Goal: Transaction & Acquisition: Download file/media

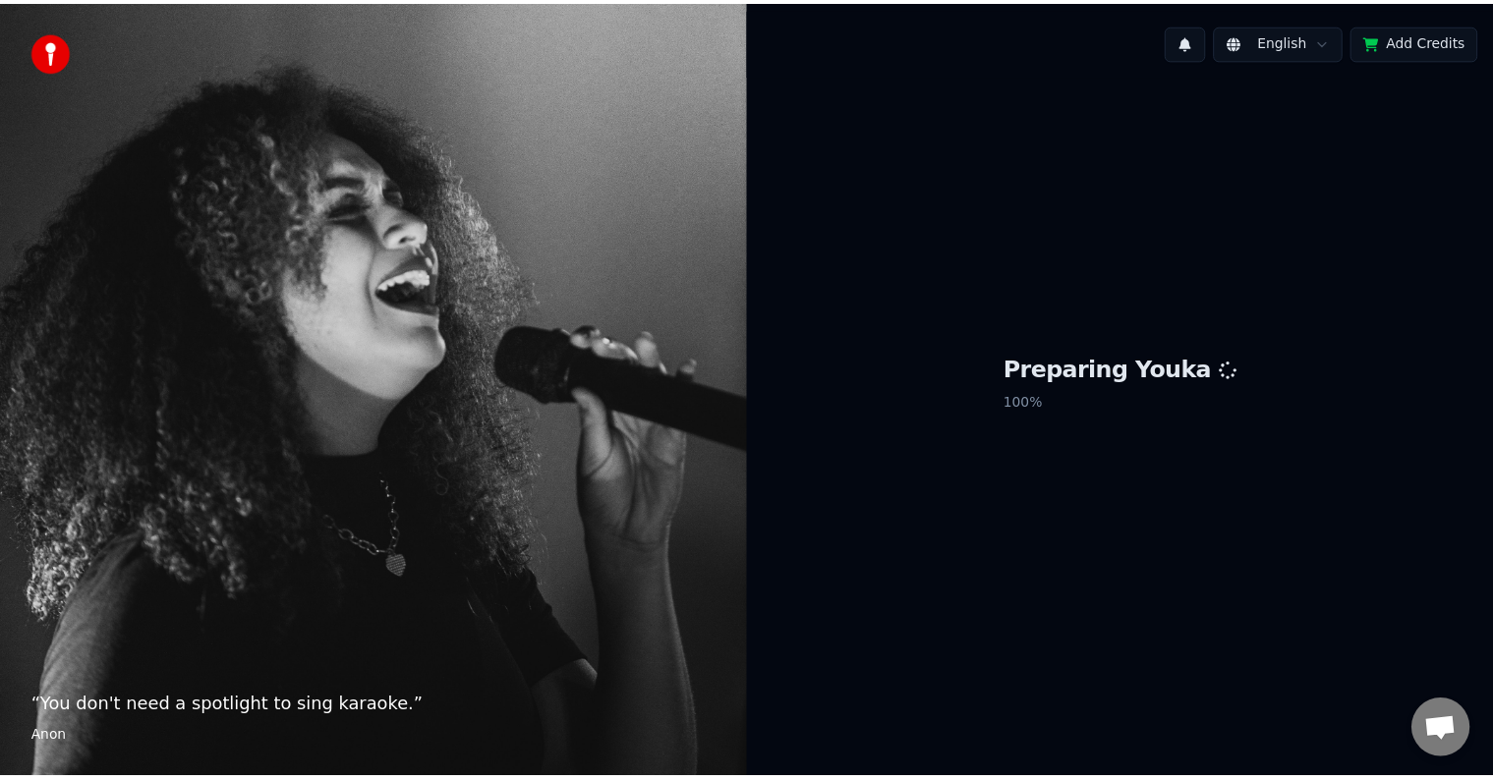
scroll to position [1076, 0]
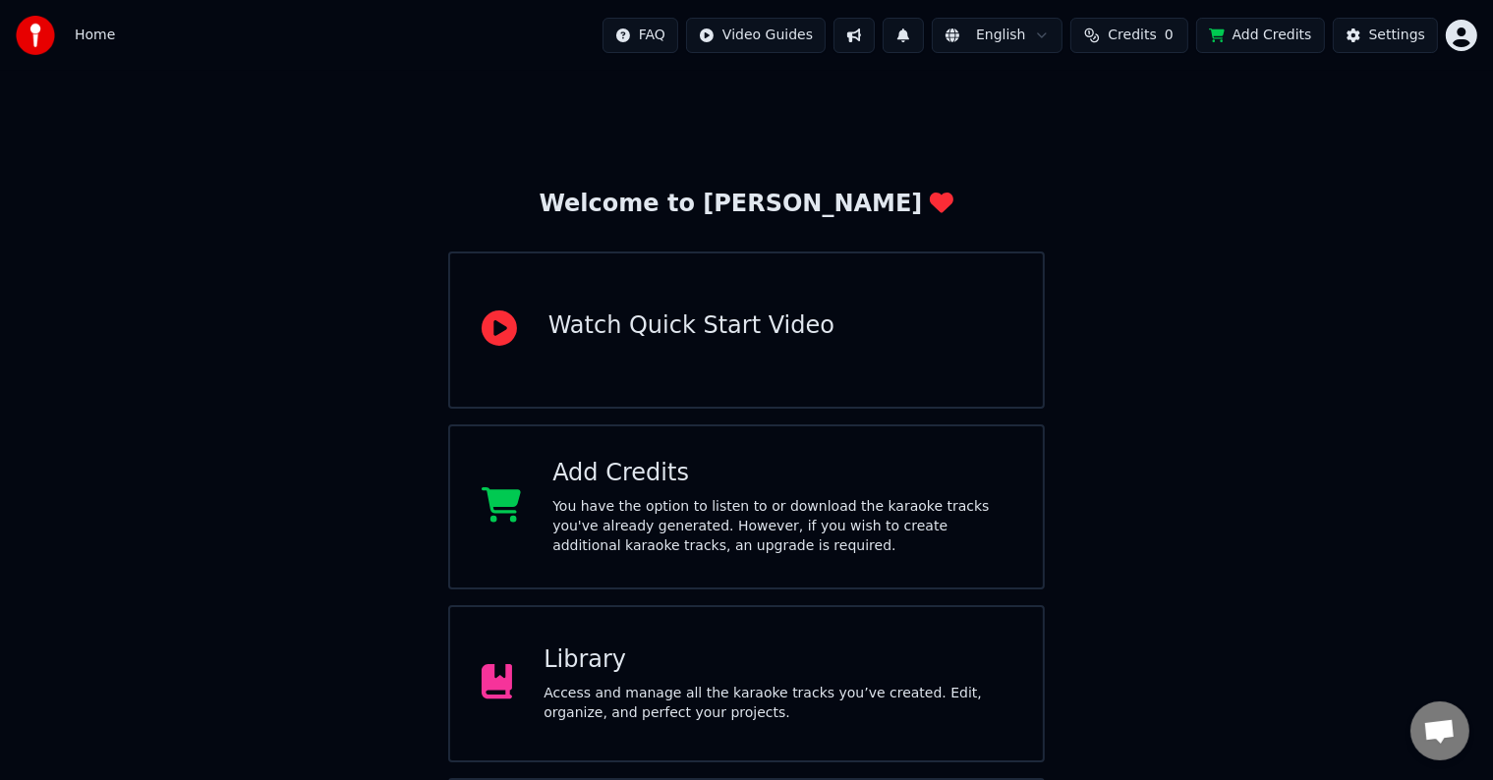
click at [981, 659] on div "Library" at bounding box center [777, 660] width 468 height 31
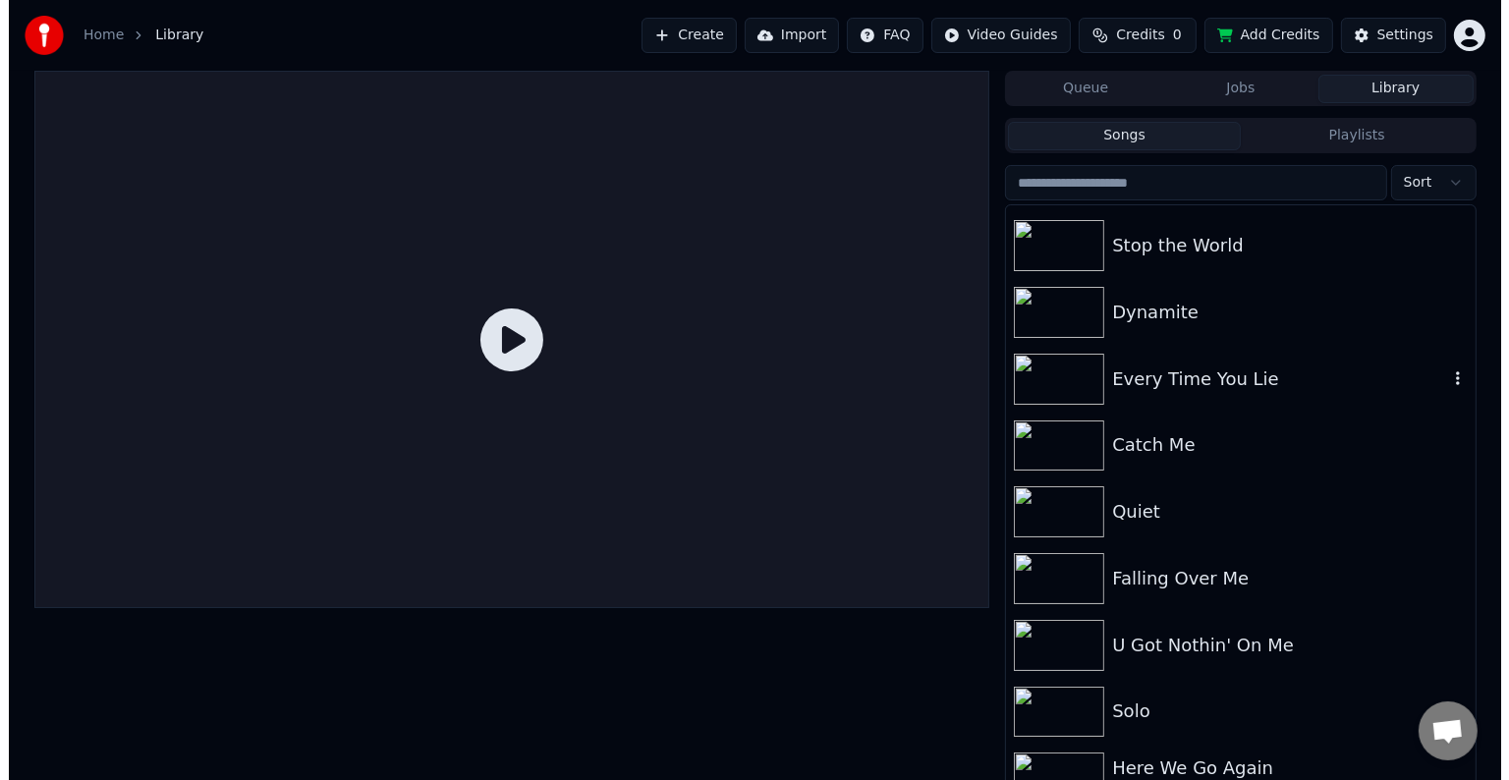
scroll to position [20871, 0]
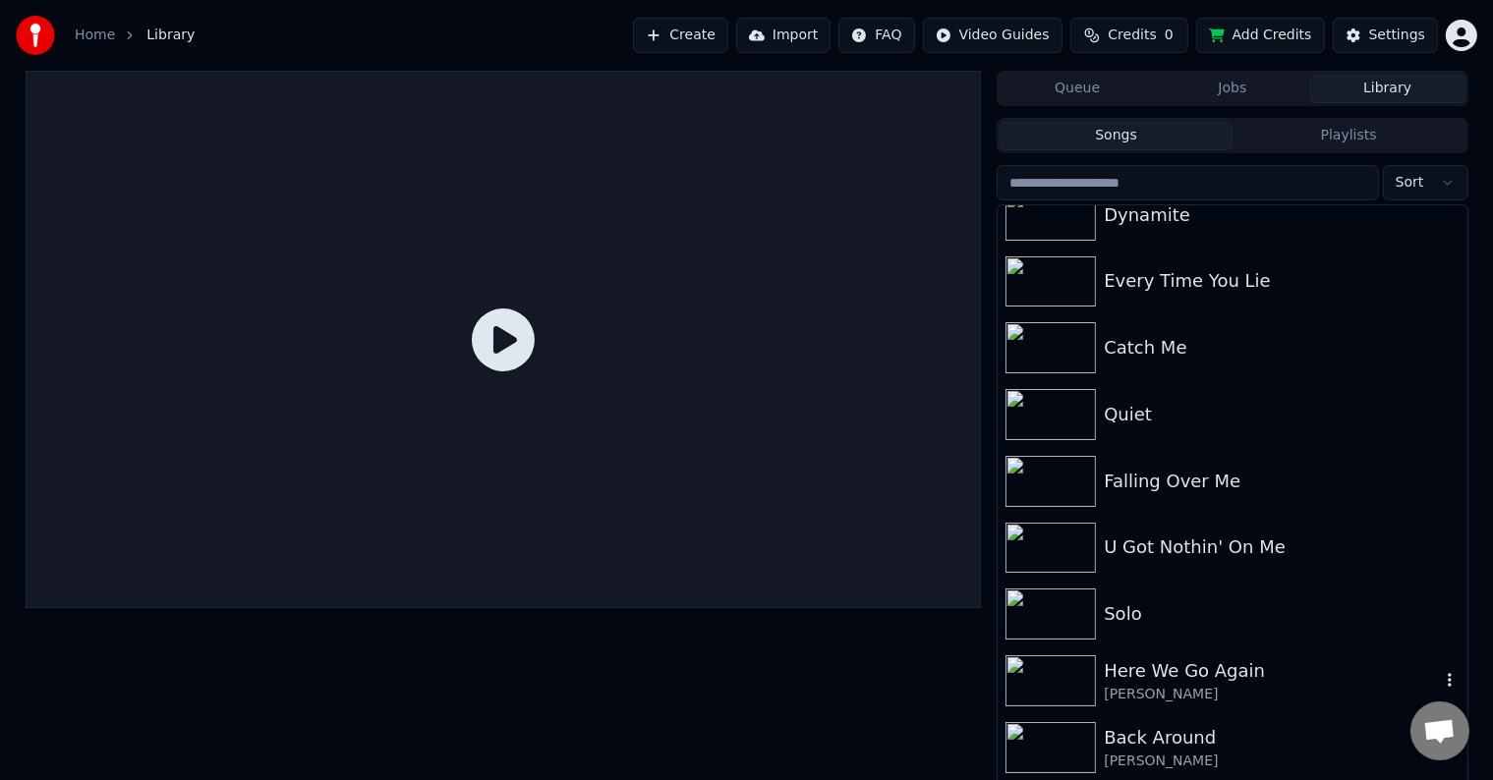
click at [1197, 666] on div "Here We Go Again" at bounding box center [1270, 671] width 335 height 28
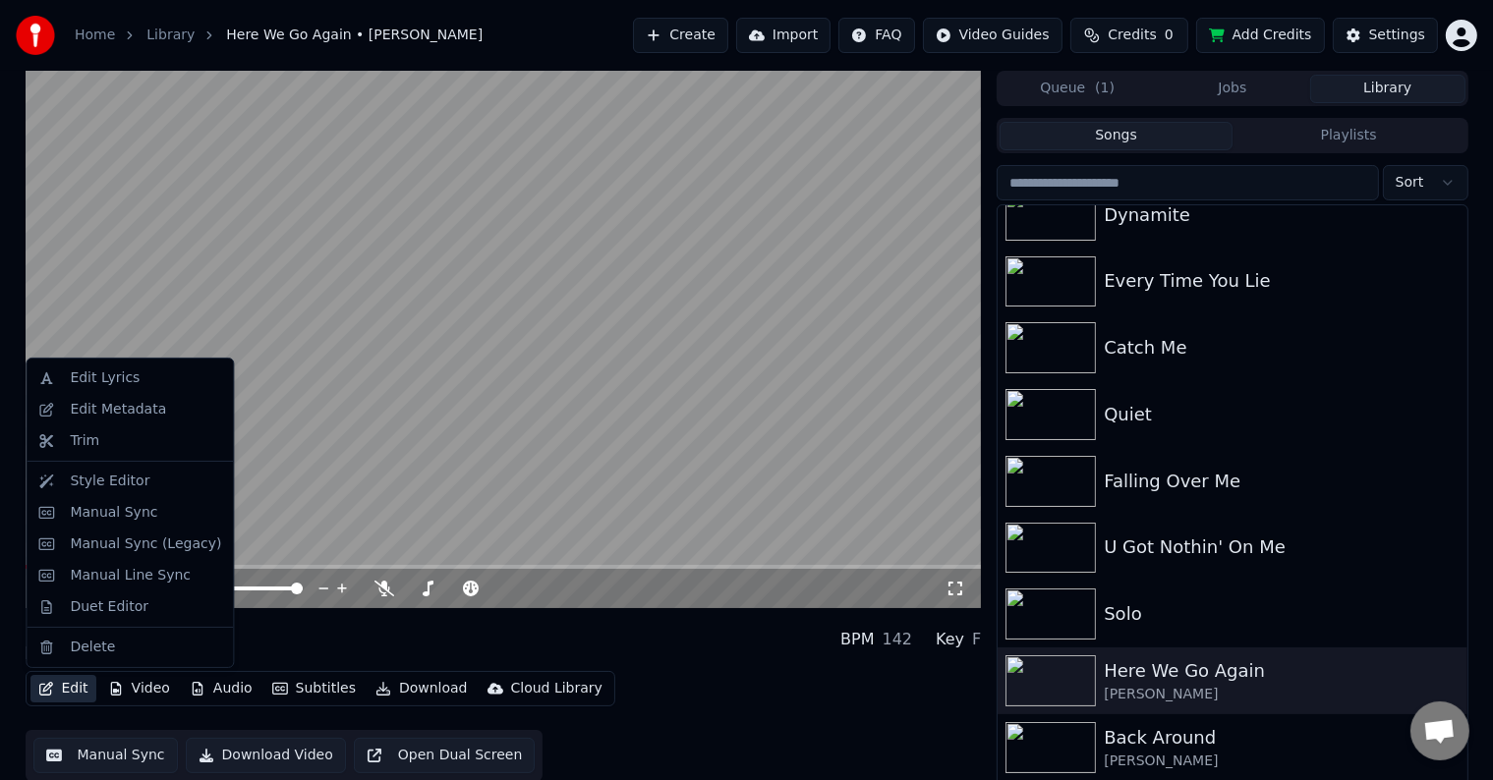
click at [38, 698] on button "Edit" at bounding box center [63, 689] width 66 height 28
click at [113, 548] on div "Manual Sync (Legacy)" at bounding box center [145, 545] width 151 height 20
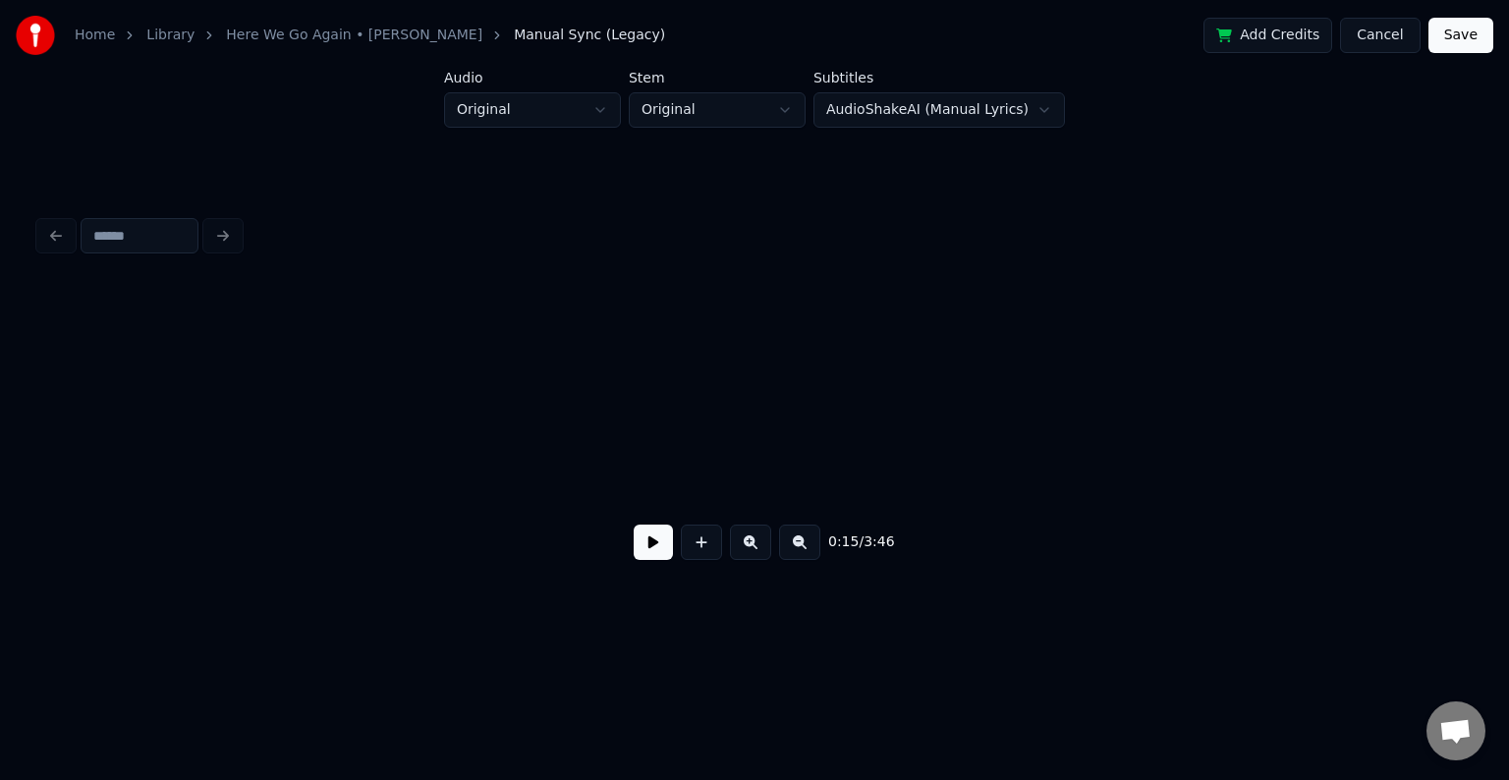
scroll to position [0, 2233]
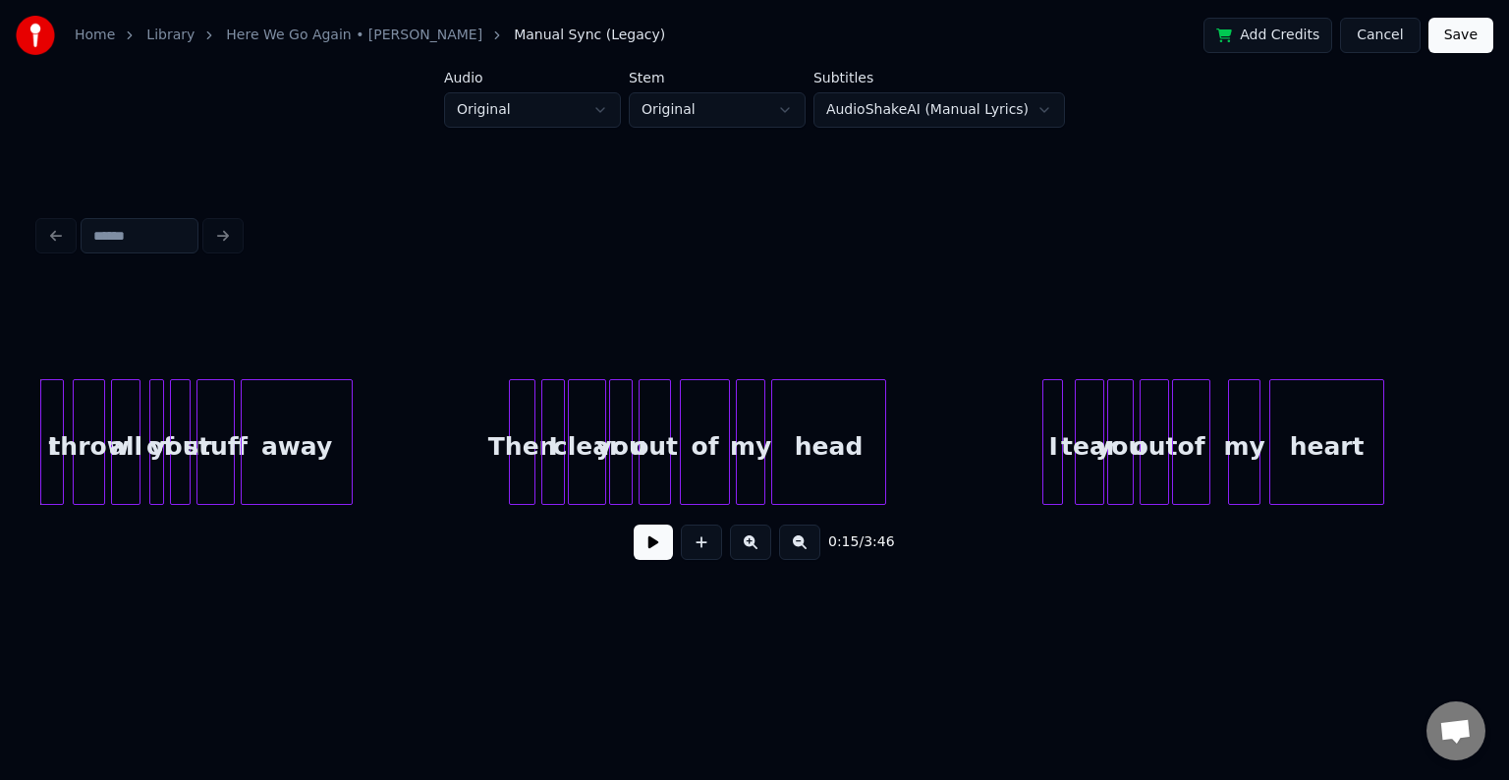
click at [648, 556] on button at bounding box center [653, 542] width 39 height 35
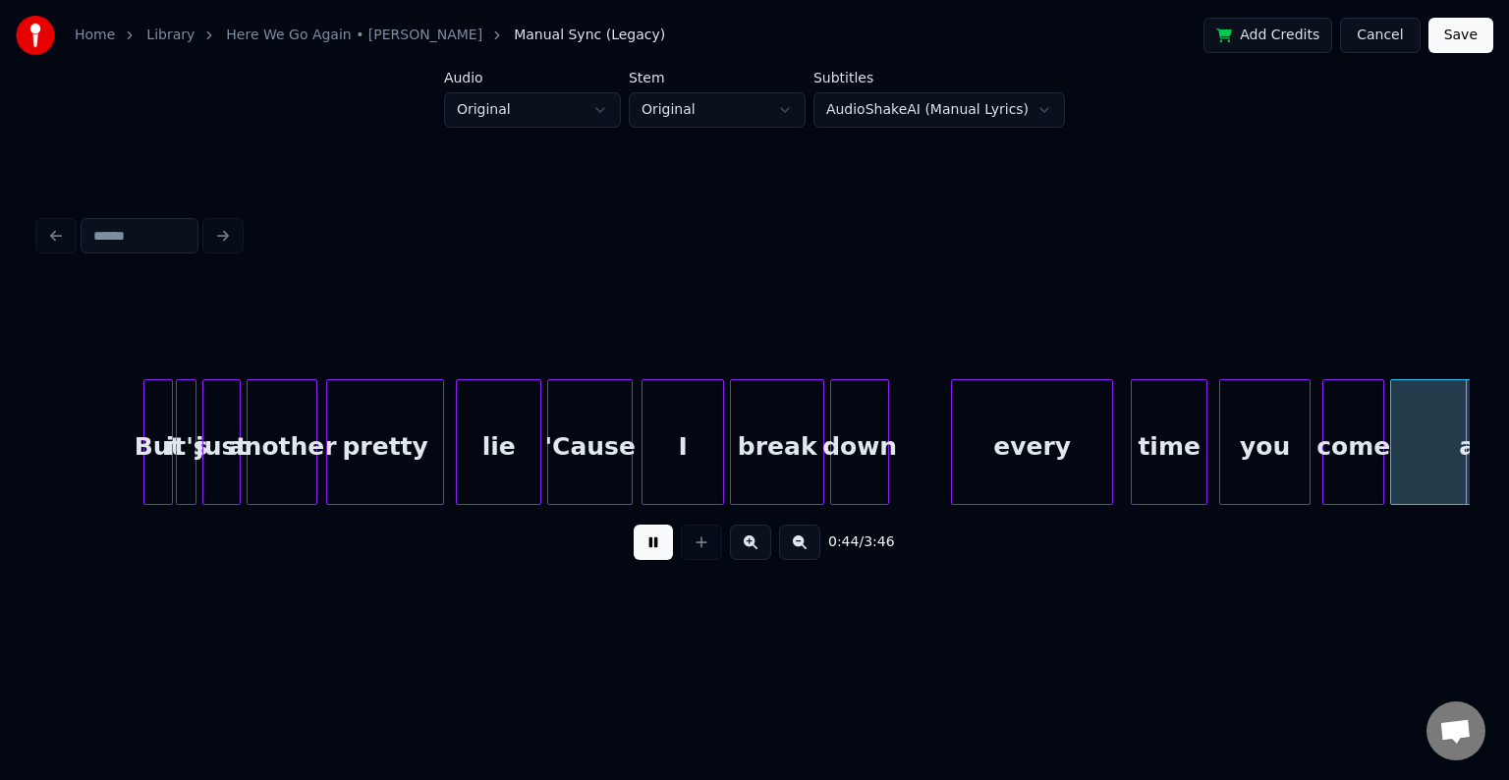
scroll to position [0, 6531]
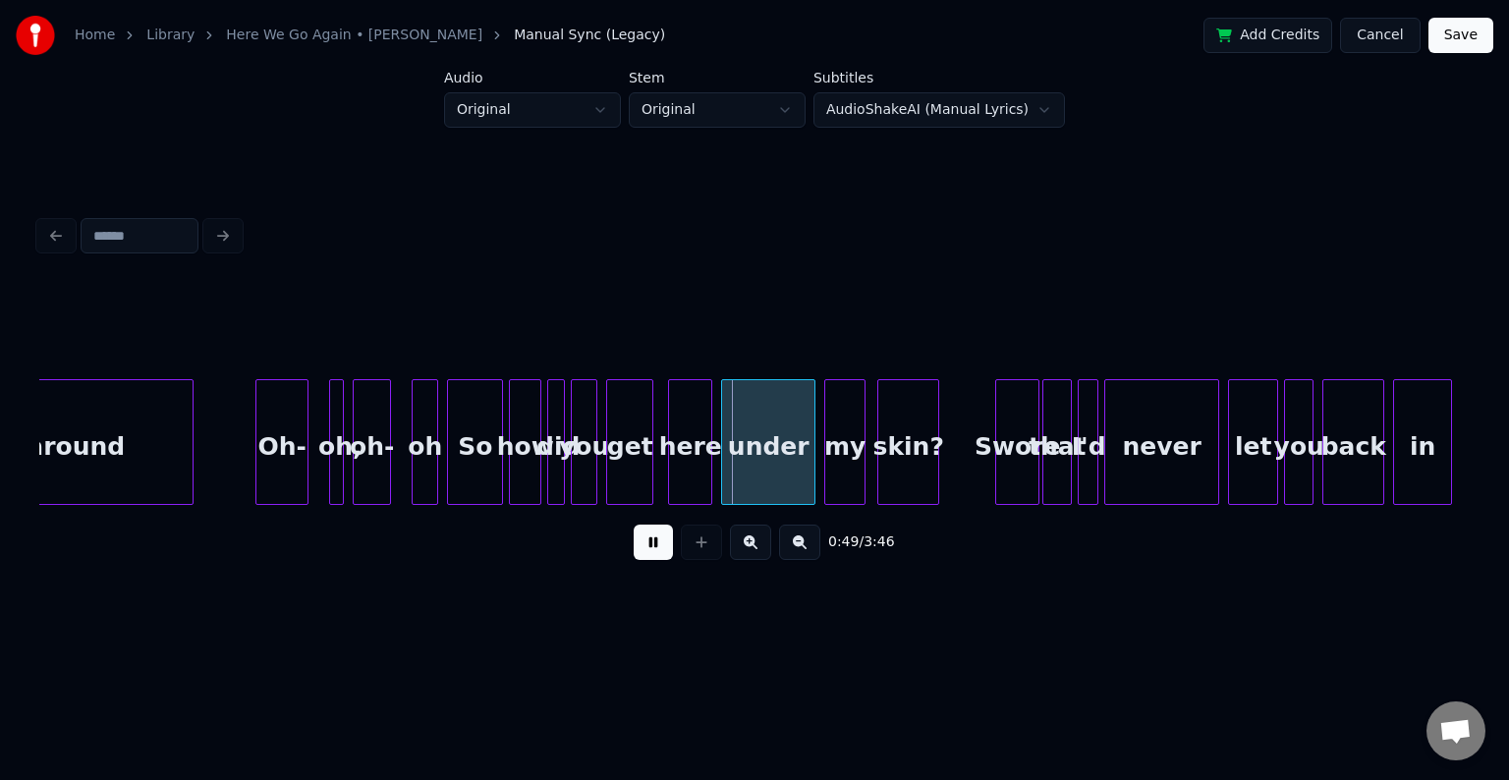
click at [638, 558] on button at bounding box center [653, 542] width 39 height 35
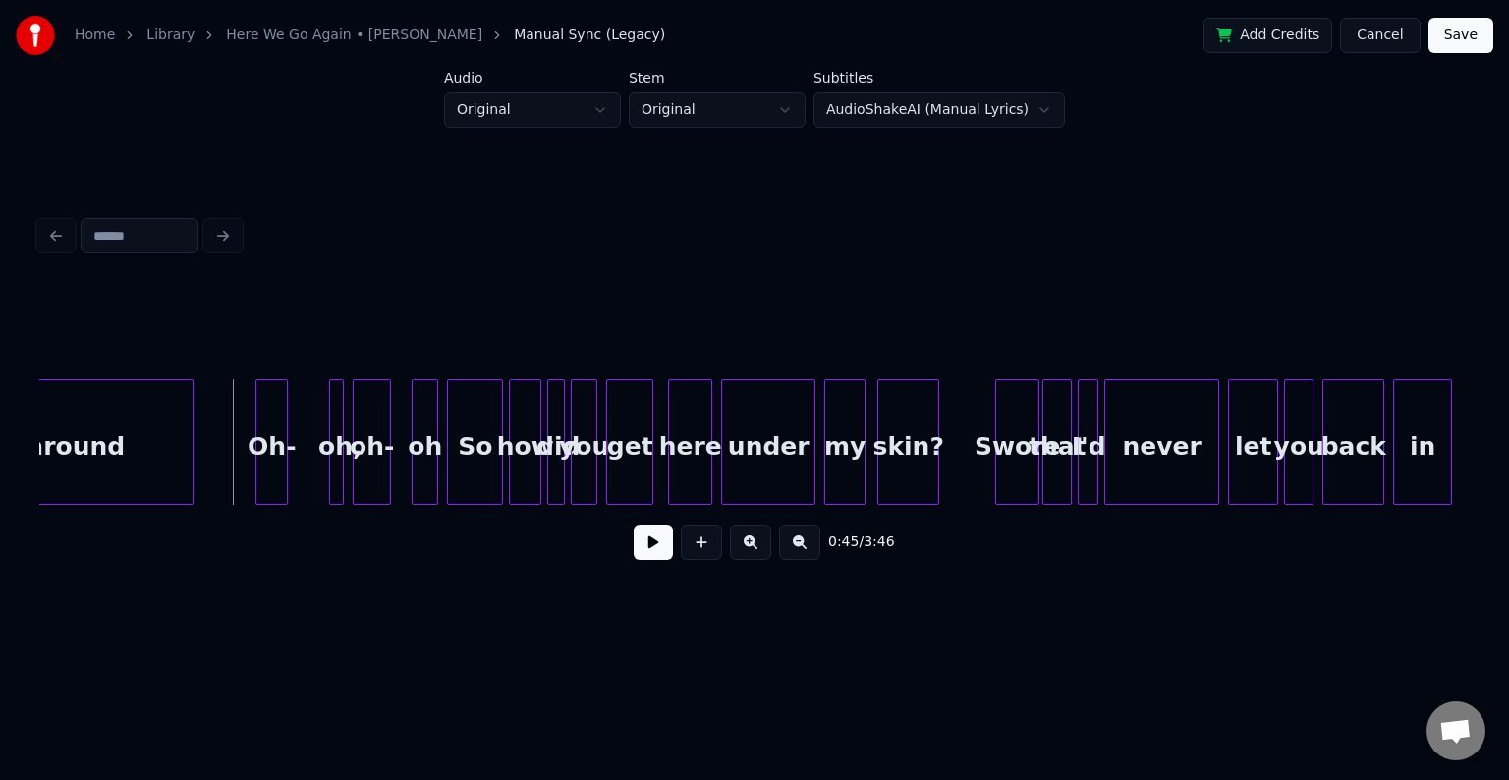
click at [283, 470] on div at bounding box center [284, 442] width 6 height 124
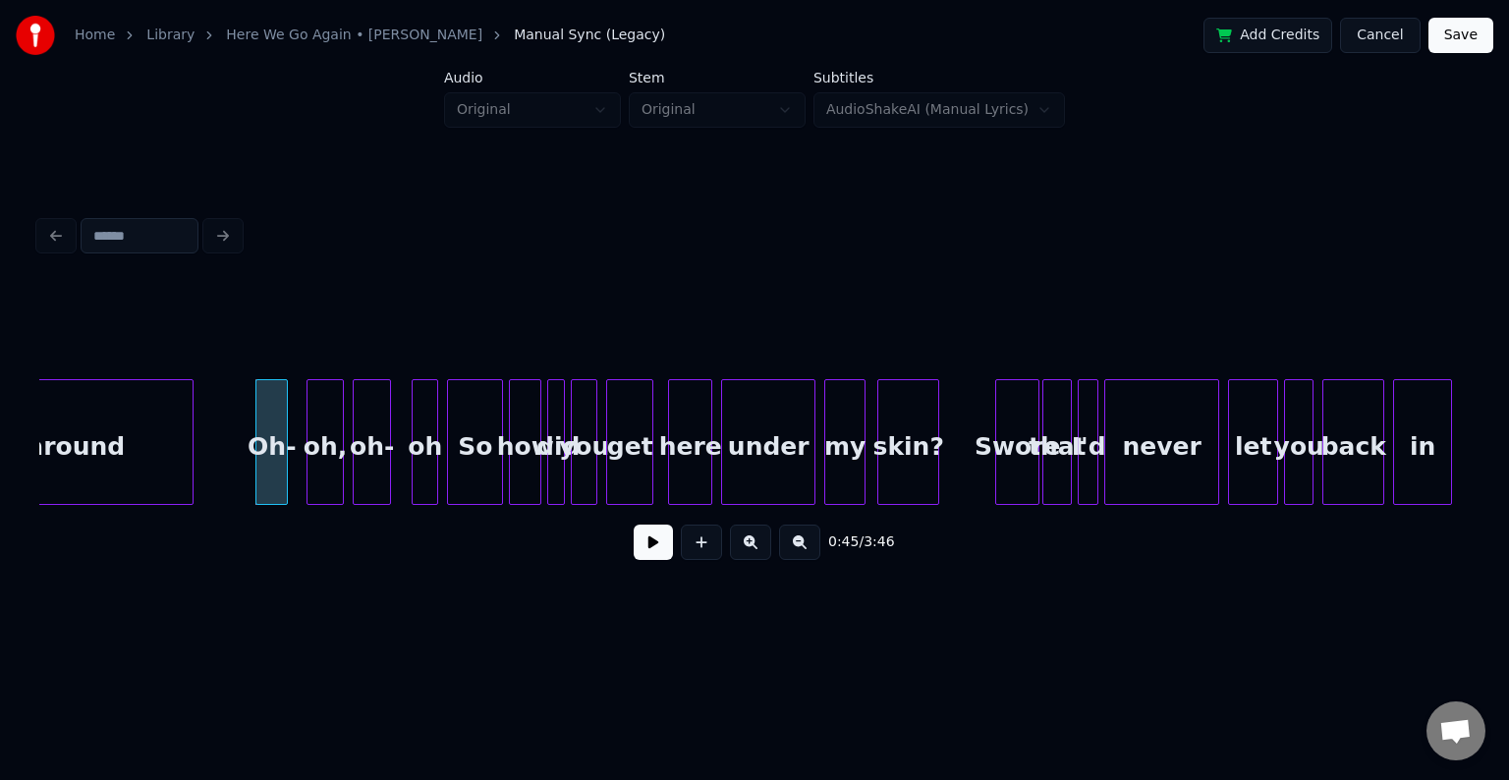
click at [308, 468] on div at bounding box center [311, 442] width 6 height 124
click at [396, 464] on div at bounding box center [399, 442] width 6 height 124
click at [298, 471] on div at bounding box center [297, 442] width 6 height 124
click at [661, 549] on button at bounding box center [653, 542] width 39 height 35
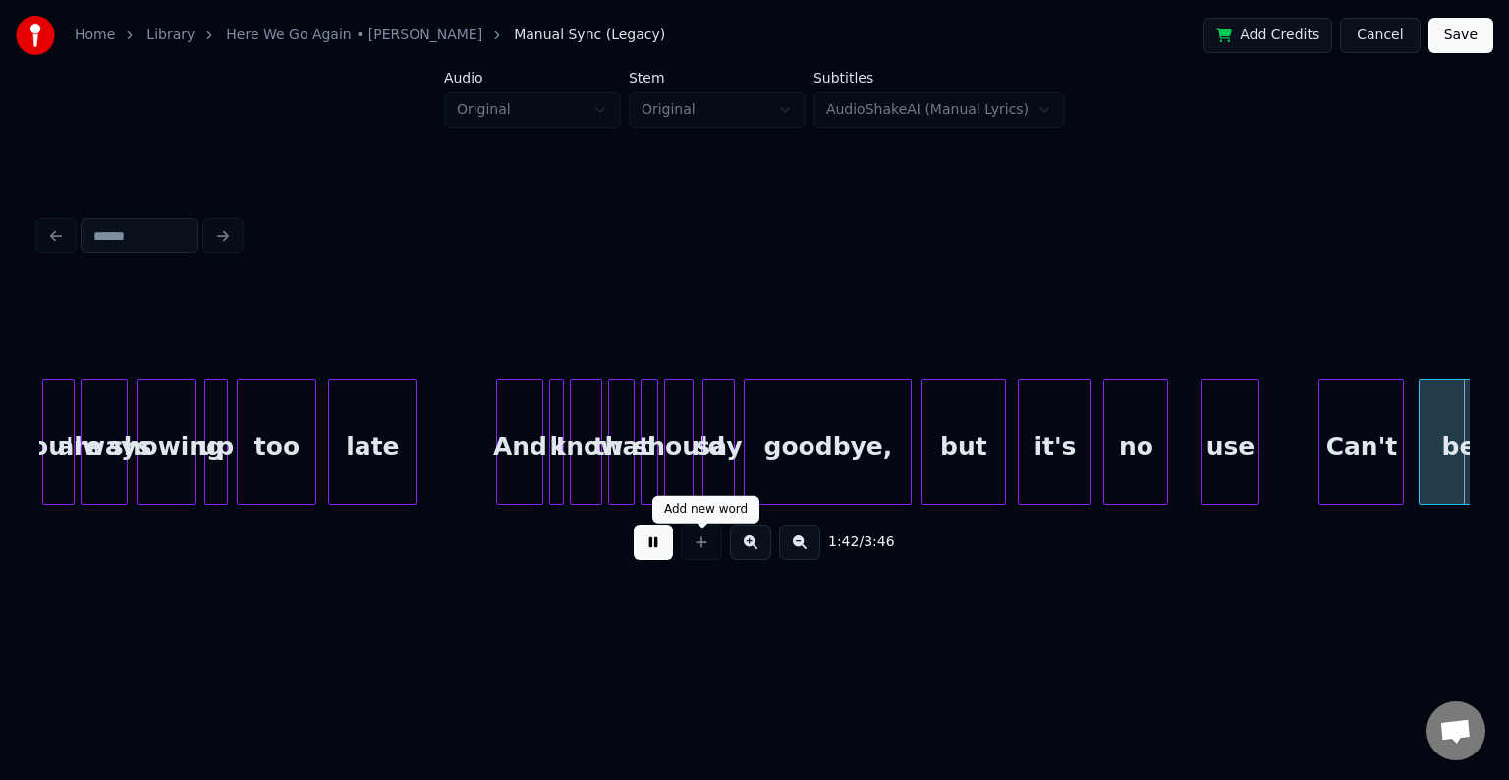
scroll to position [0, 15124]
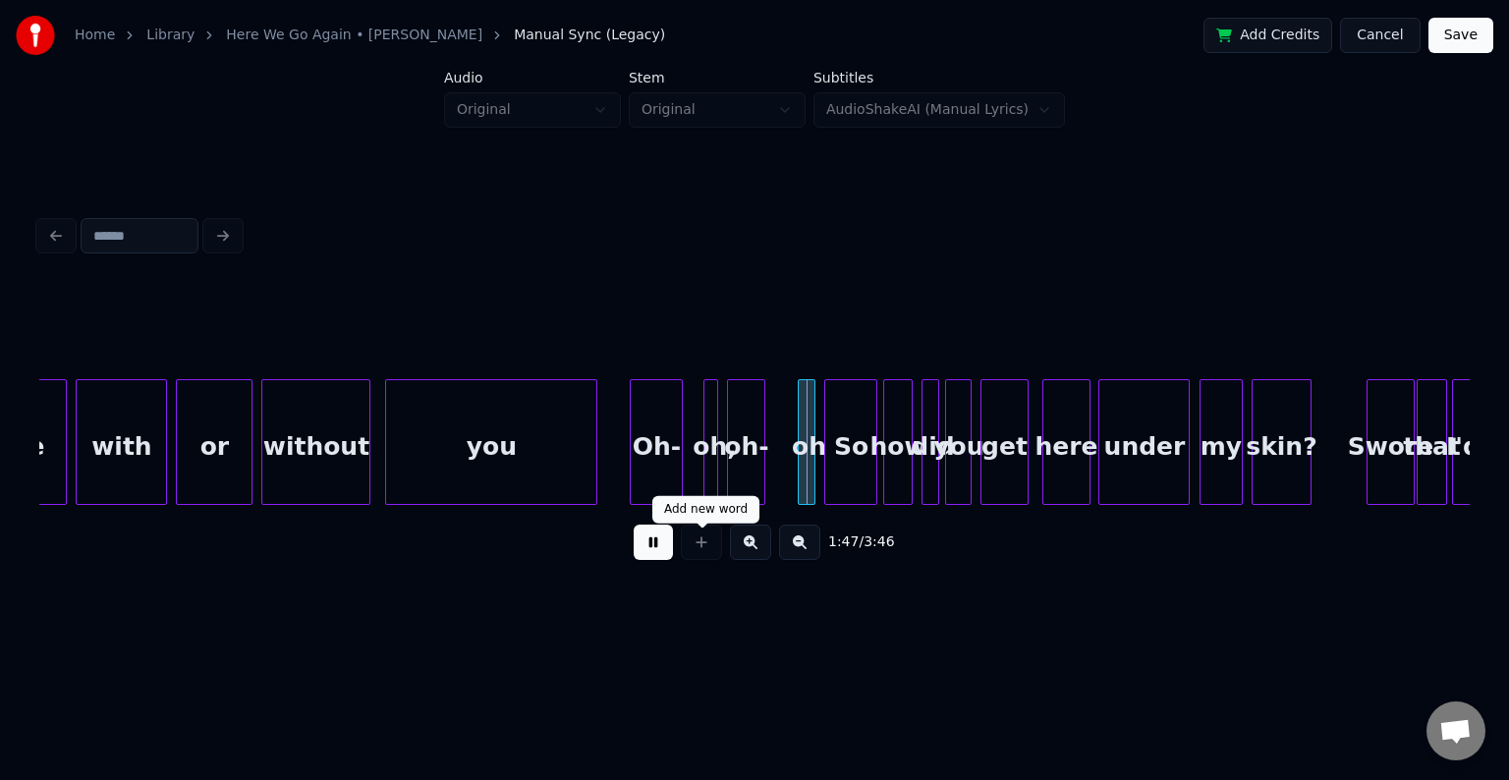
click at [682, 535] on div at bounding box center [701, 542] width 49 height 35
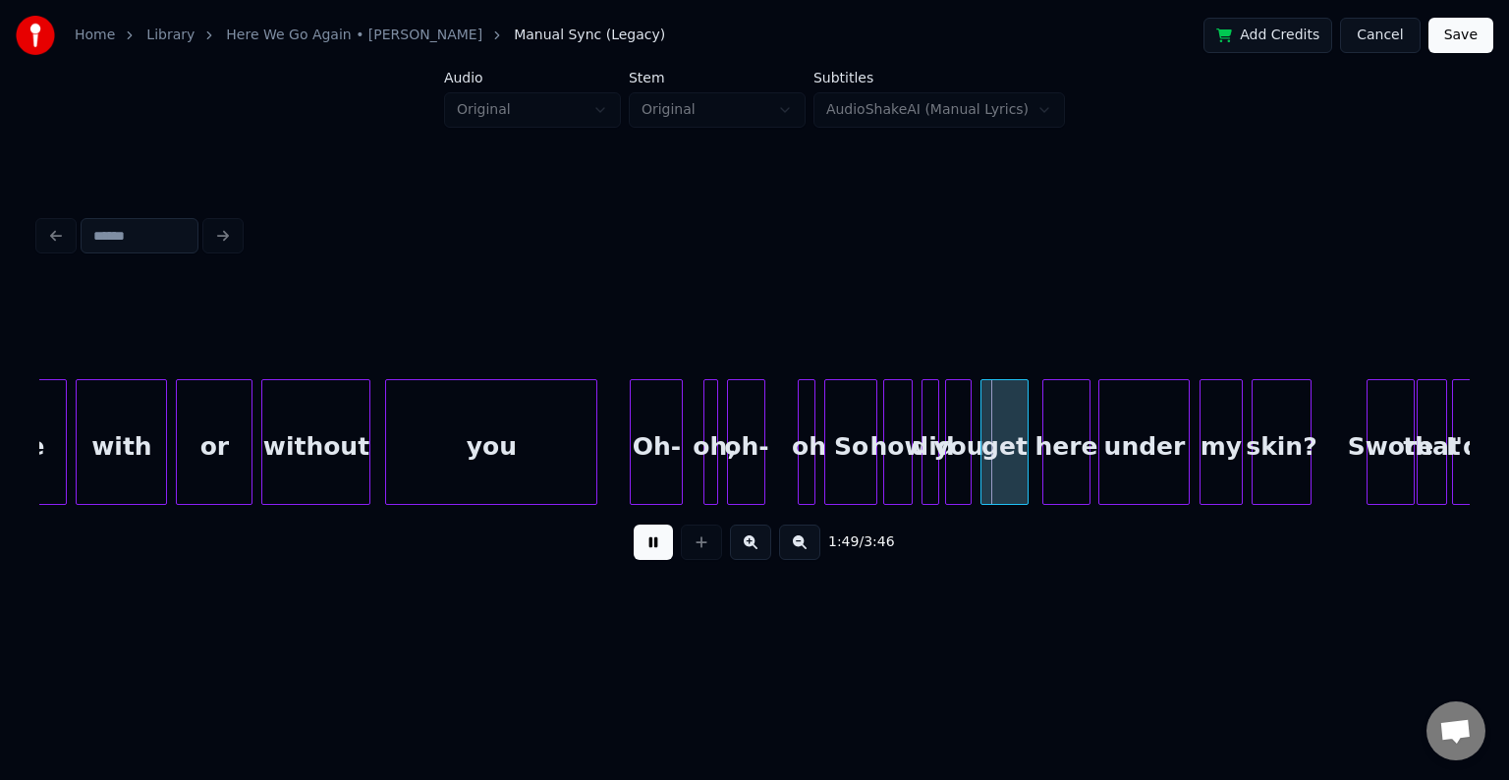
click at [652, 555] on button at bounding box center [653, 542] width 39 height 35
click at [779, 467] on div at bounding box center [782, 442] width 6 height 124
click at [770, 466] on div at bounding box center [770, 442] width 6 height 124
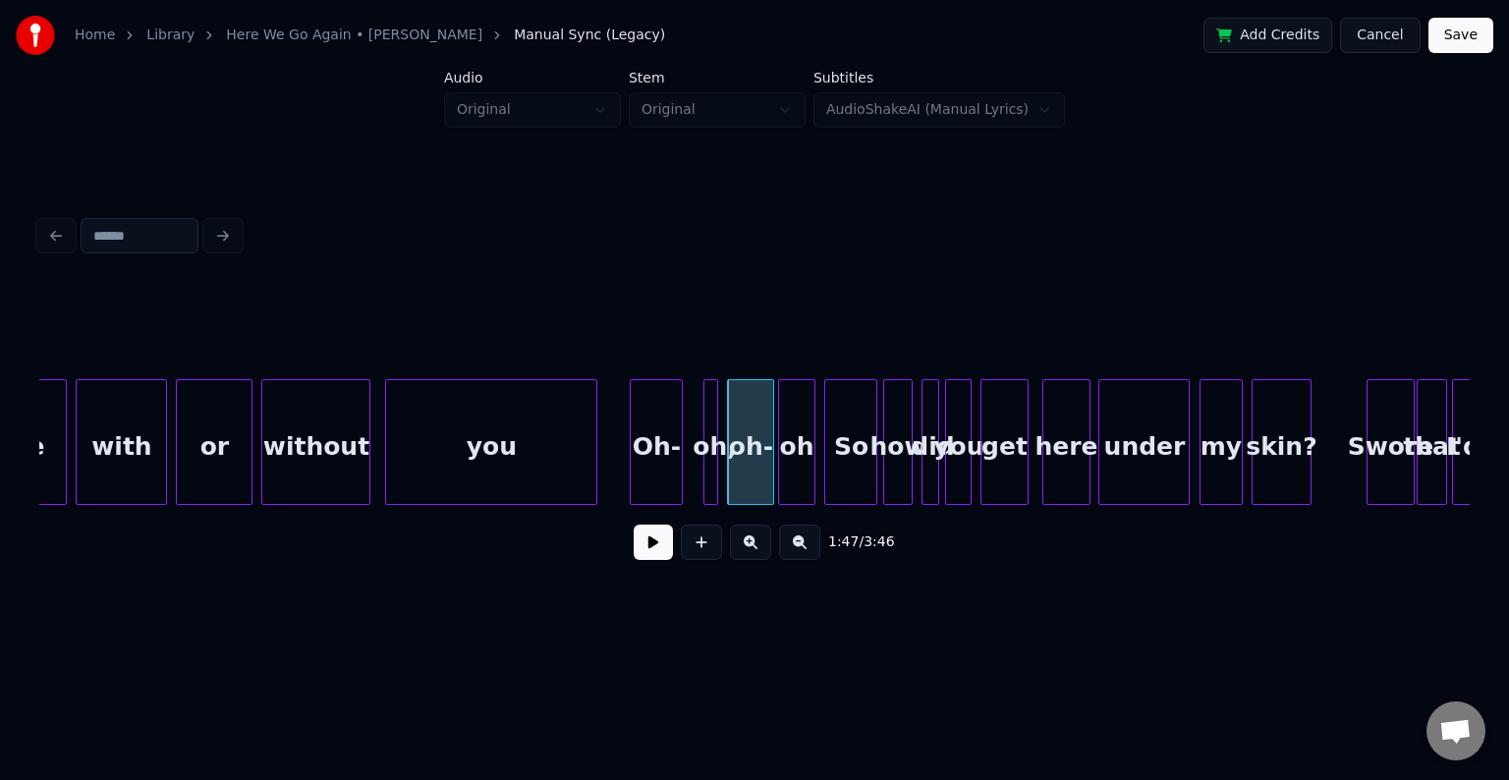
click at [705, 470] on div at bounding box center [708, 442] width 6 height 124
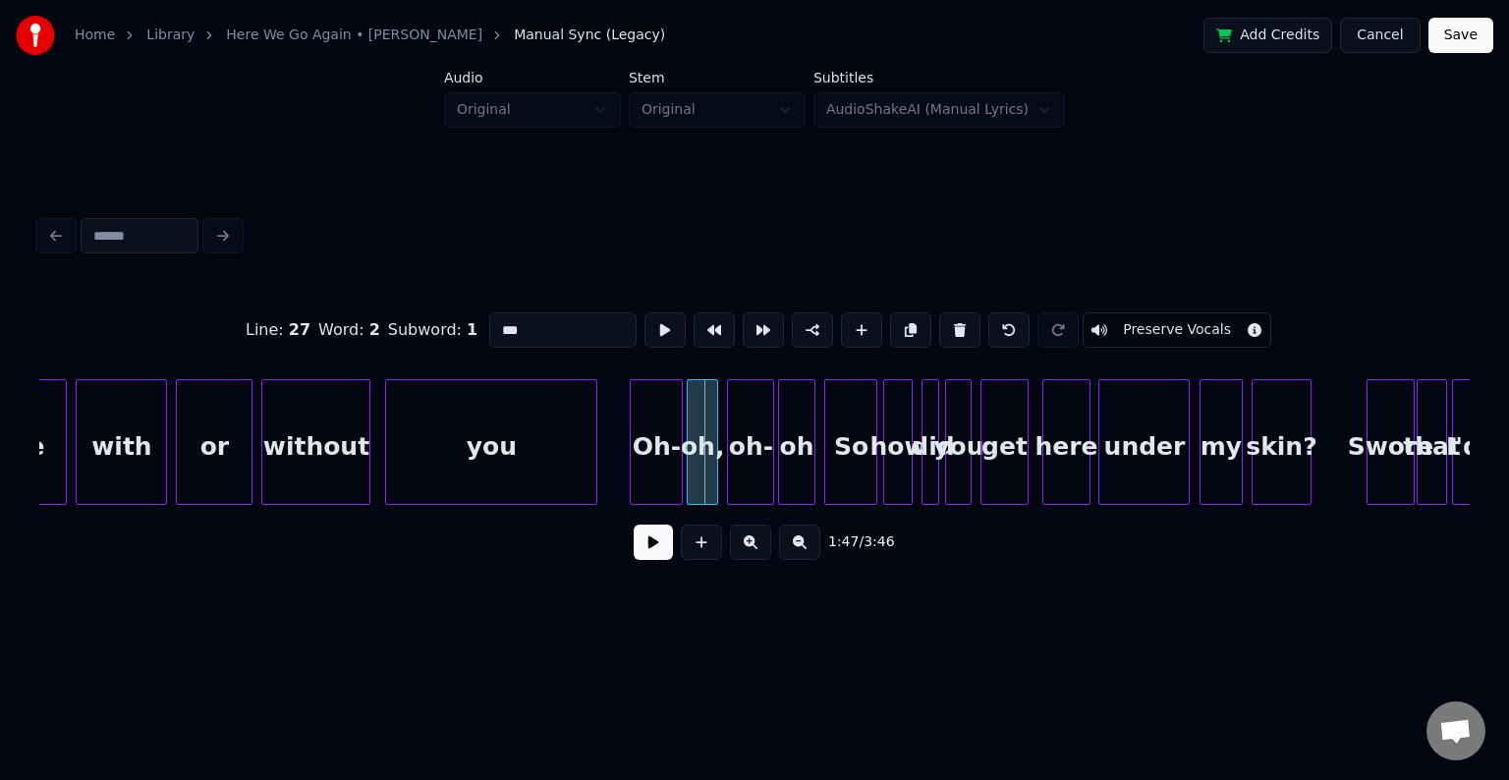
click at [688, 470] on div at bounding box center [691, 442] width 6 height 124
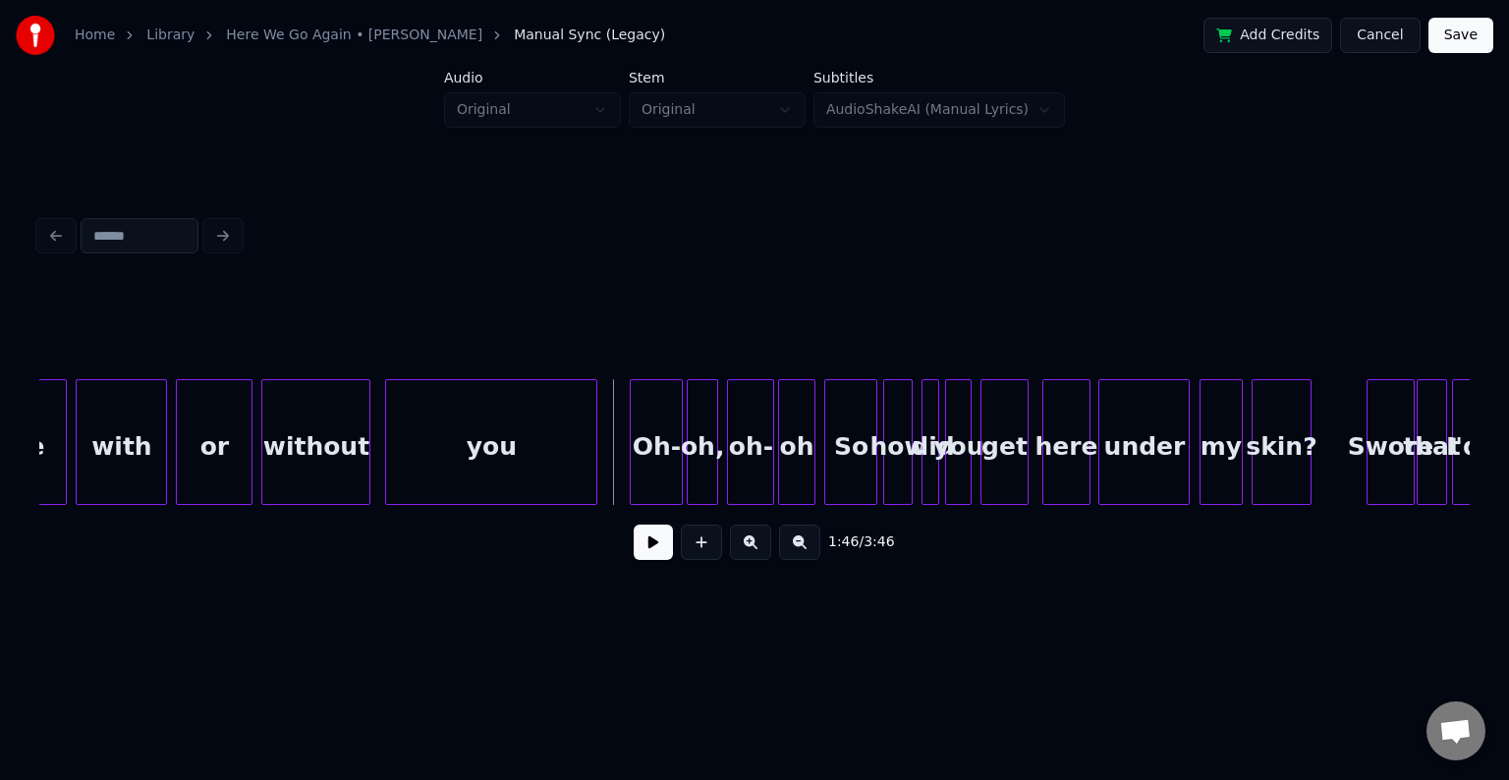
click at [646, 553] on button at bounding box center [653, 542] width 39 height 35
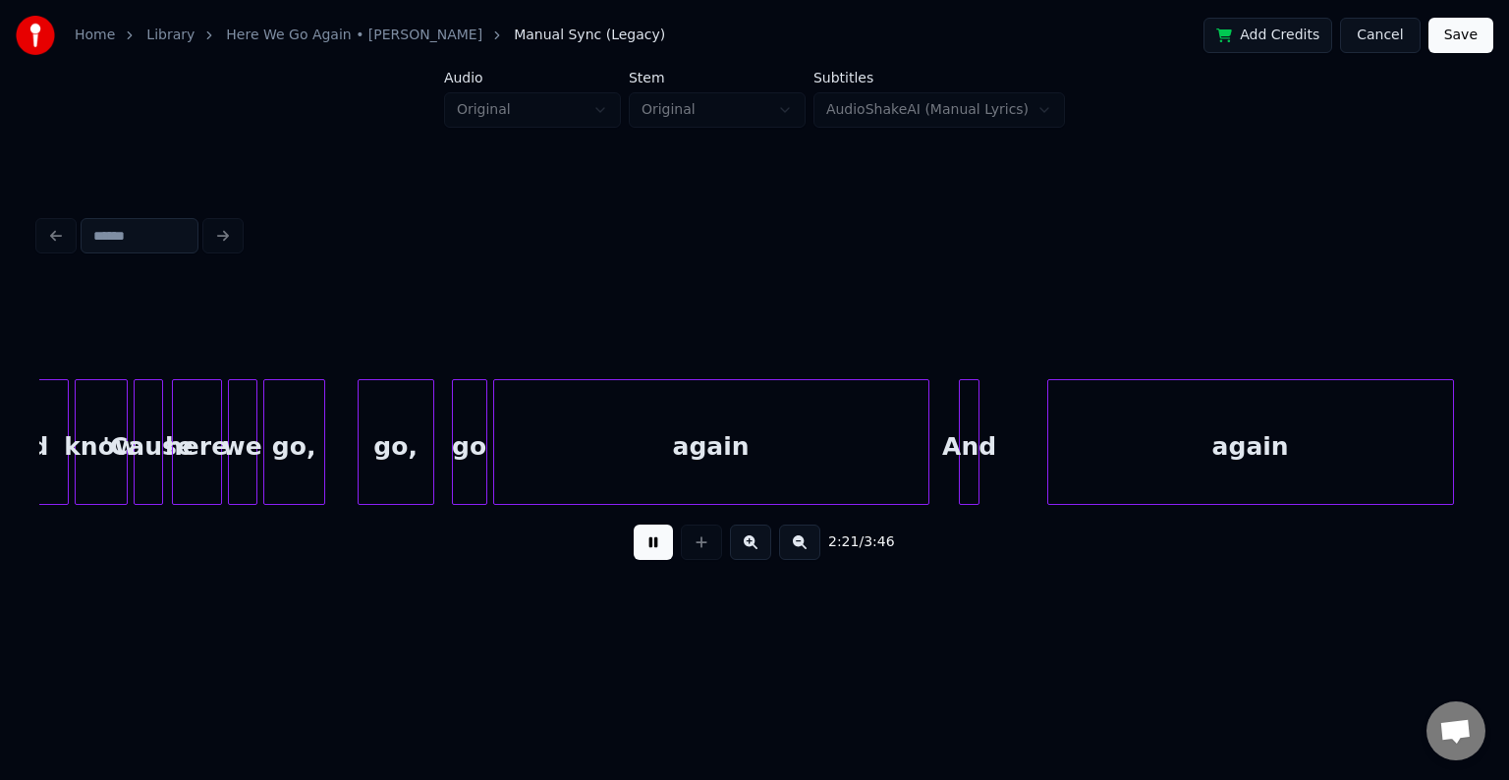
scroll to position [0, 20853]
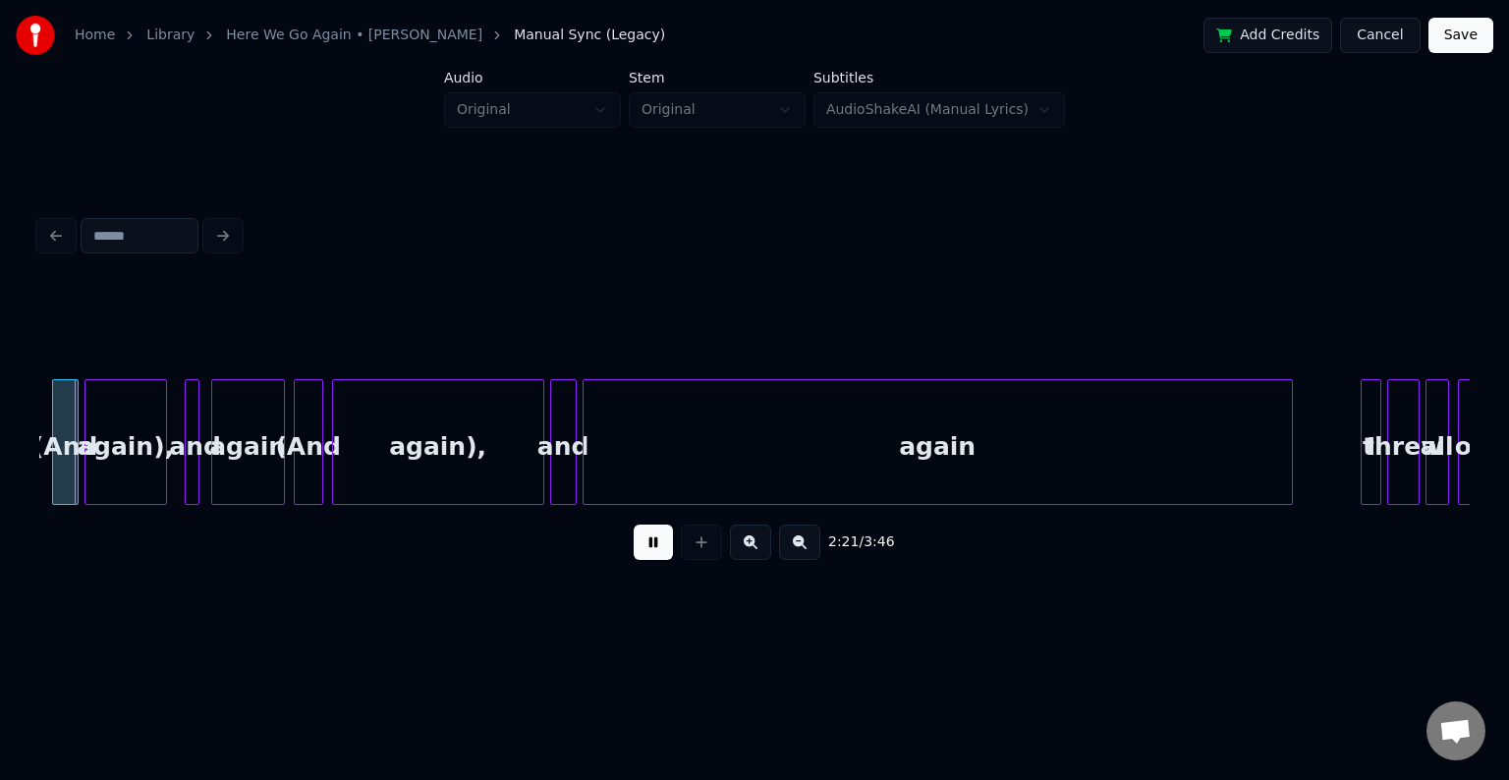
click at [646, 553] on button at bounding box center [653, 542] width 39 height 35
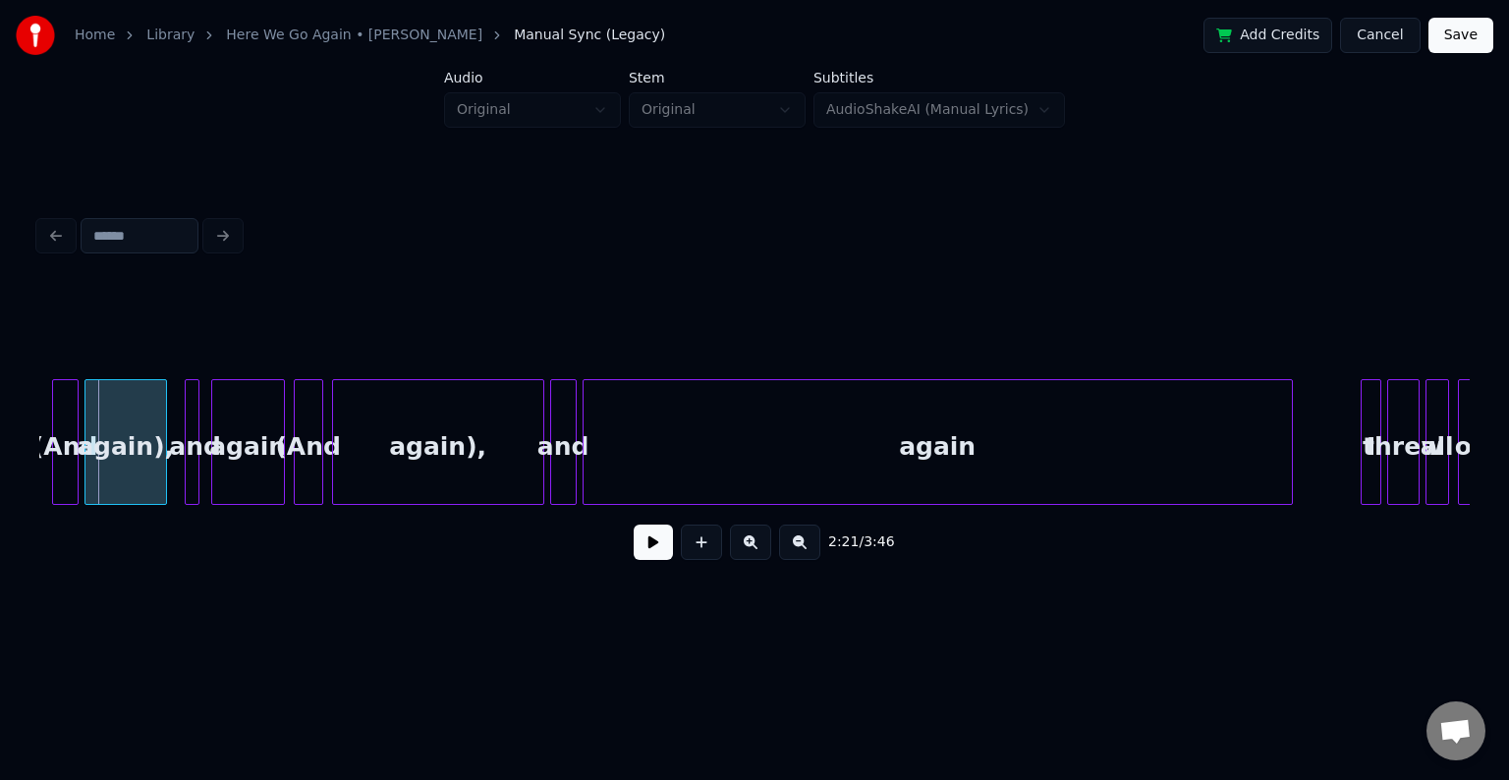
click at [646, 553] on button at bounding box center [653, 542] width 39 height 35
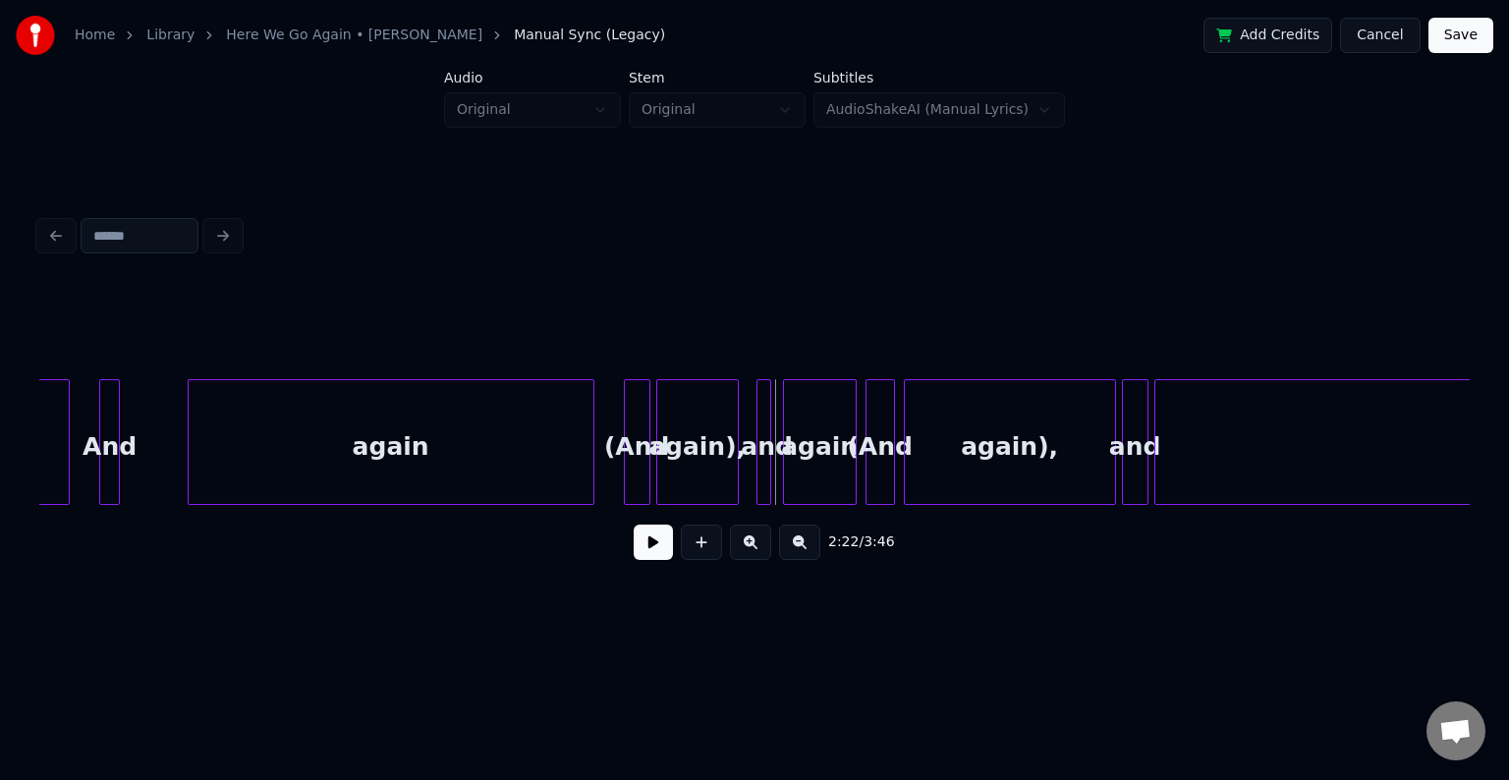
scroll to position [0, 20264]
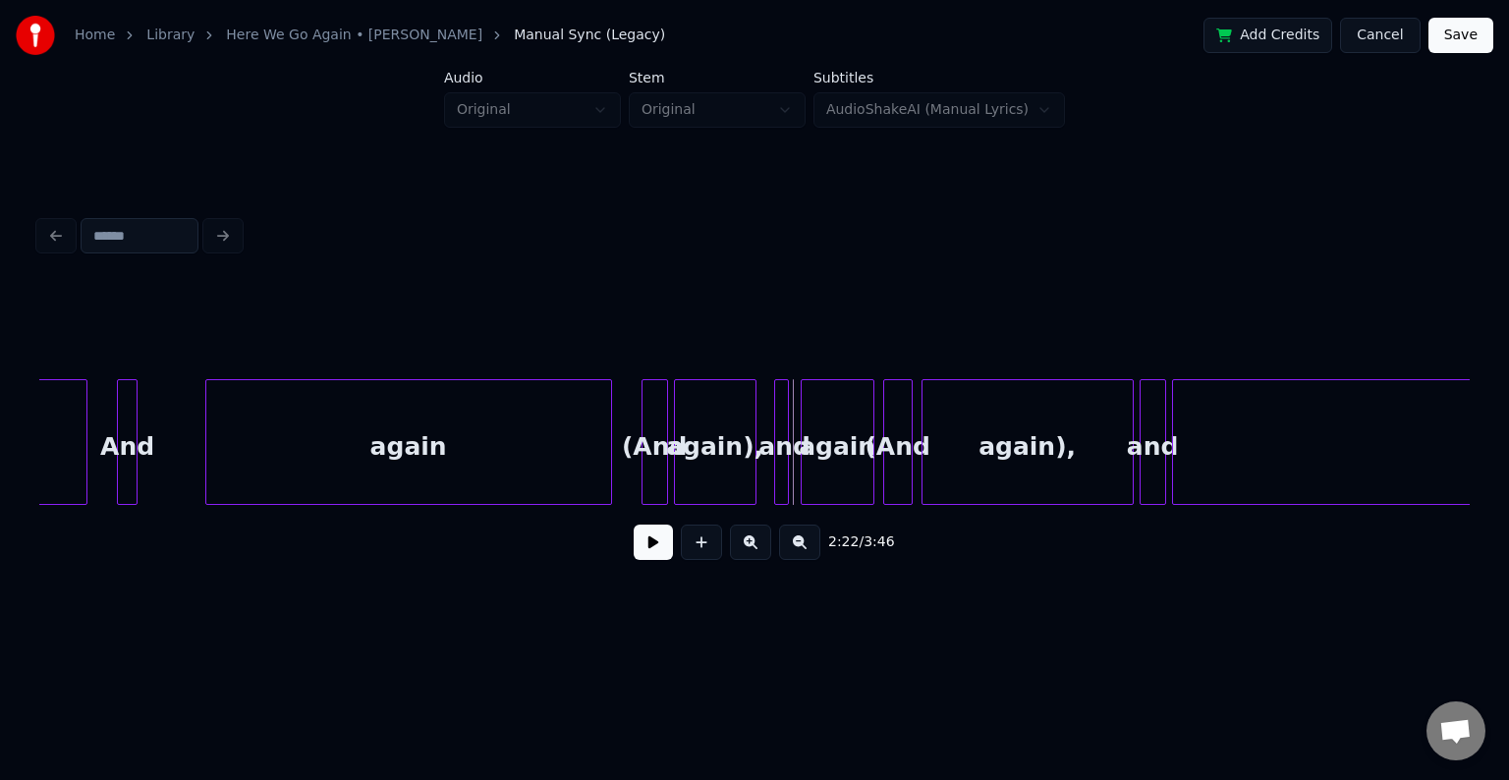
click at [325, 433] on div "again" at bounding box center [408, 447] width 405 height 134
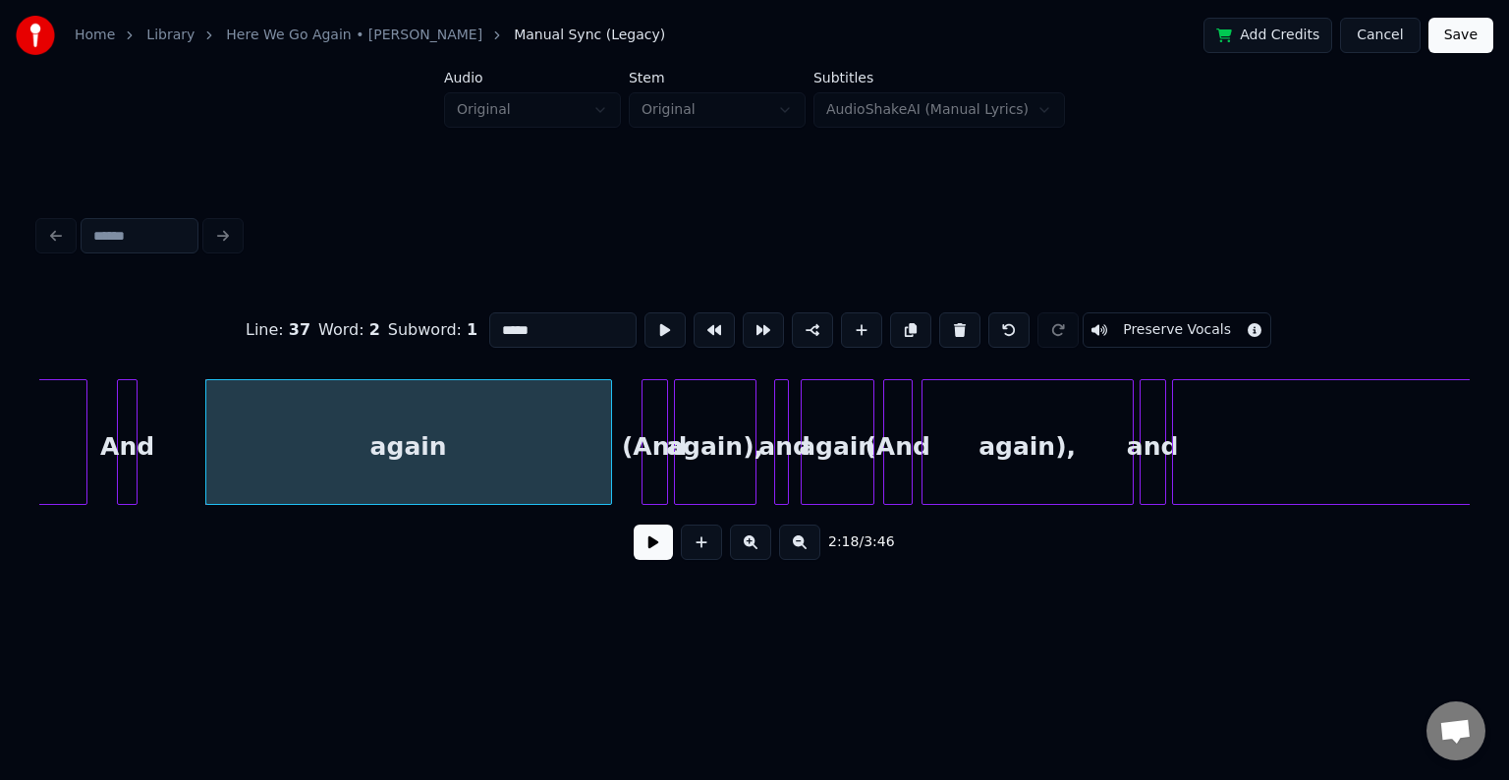
click at [939, 322] on button at bounding box center [959, 329] width 41 height 35
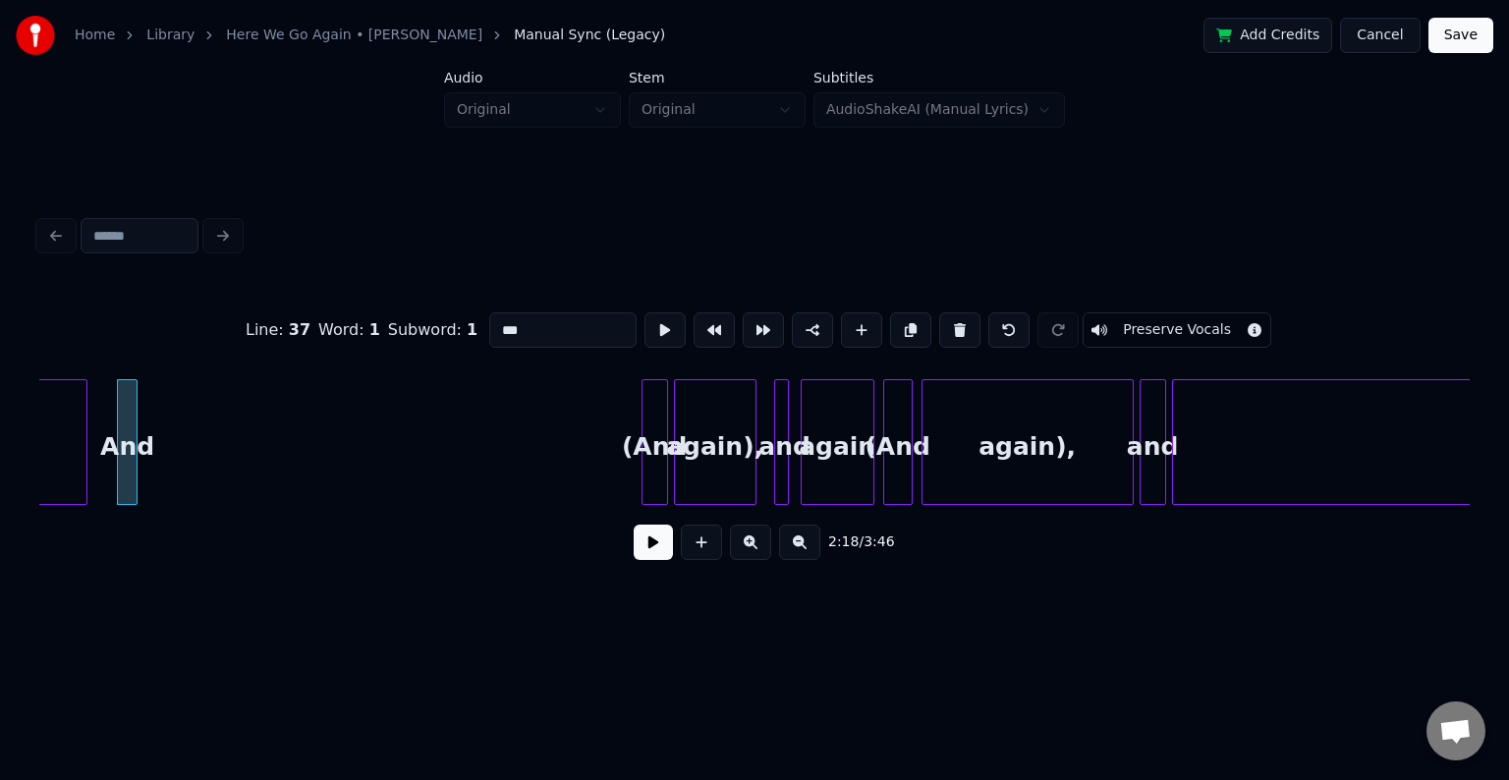
click at [939, 322] on button at bounding box center [959, 329] width 41 height 35
type input "*****"
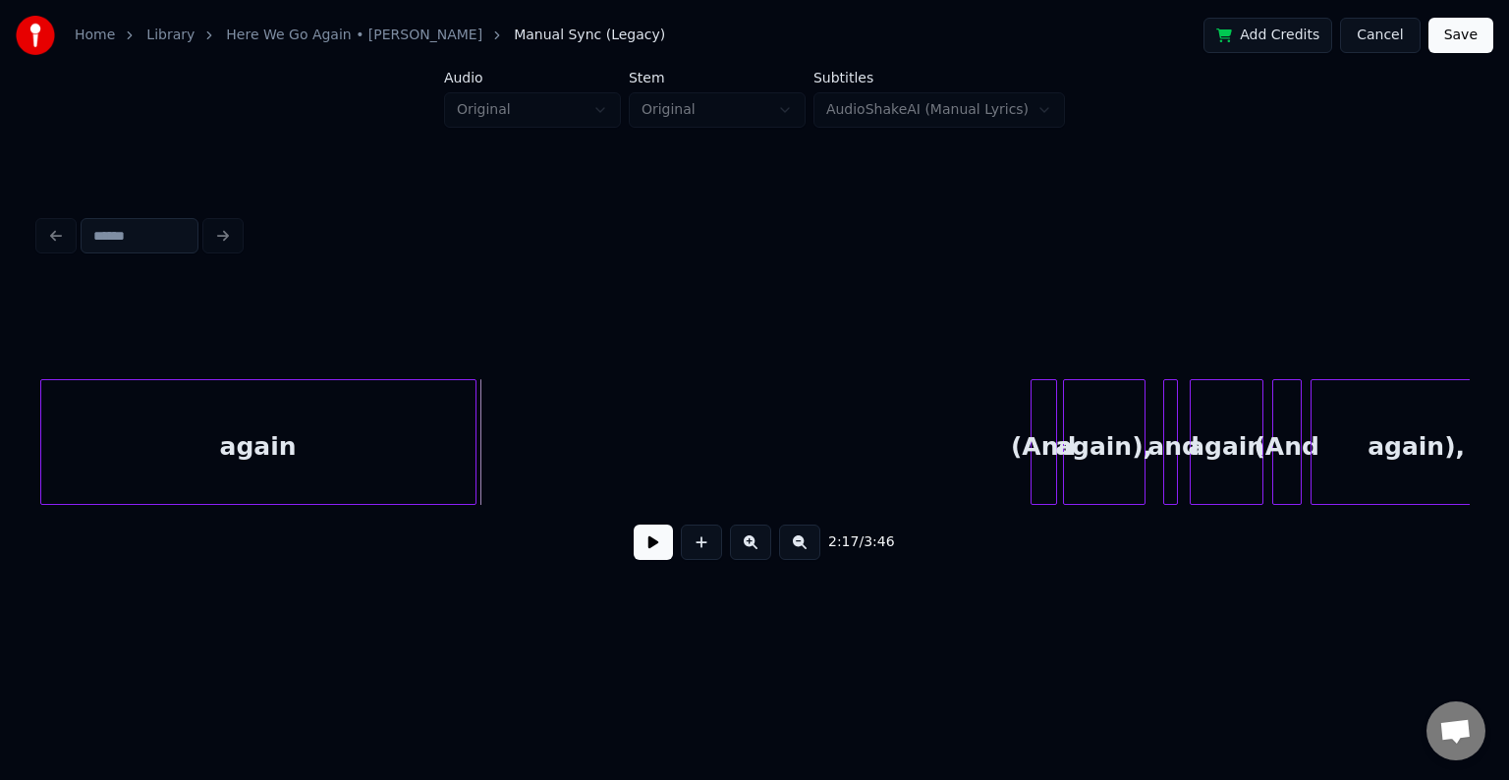
click at [649, 546] on button at bounding box center [653, 542] width 39 height 35
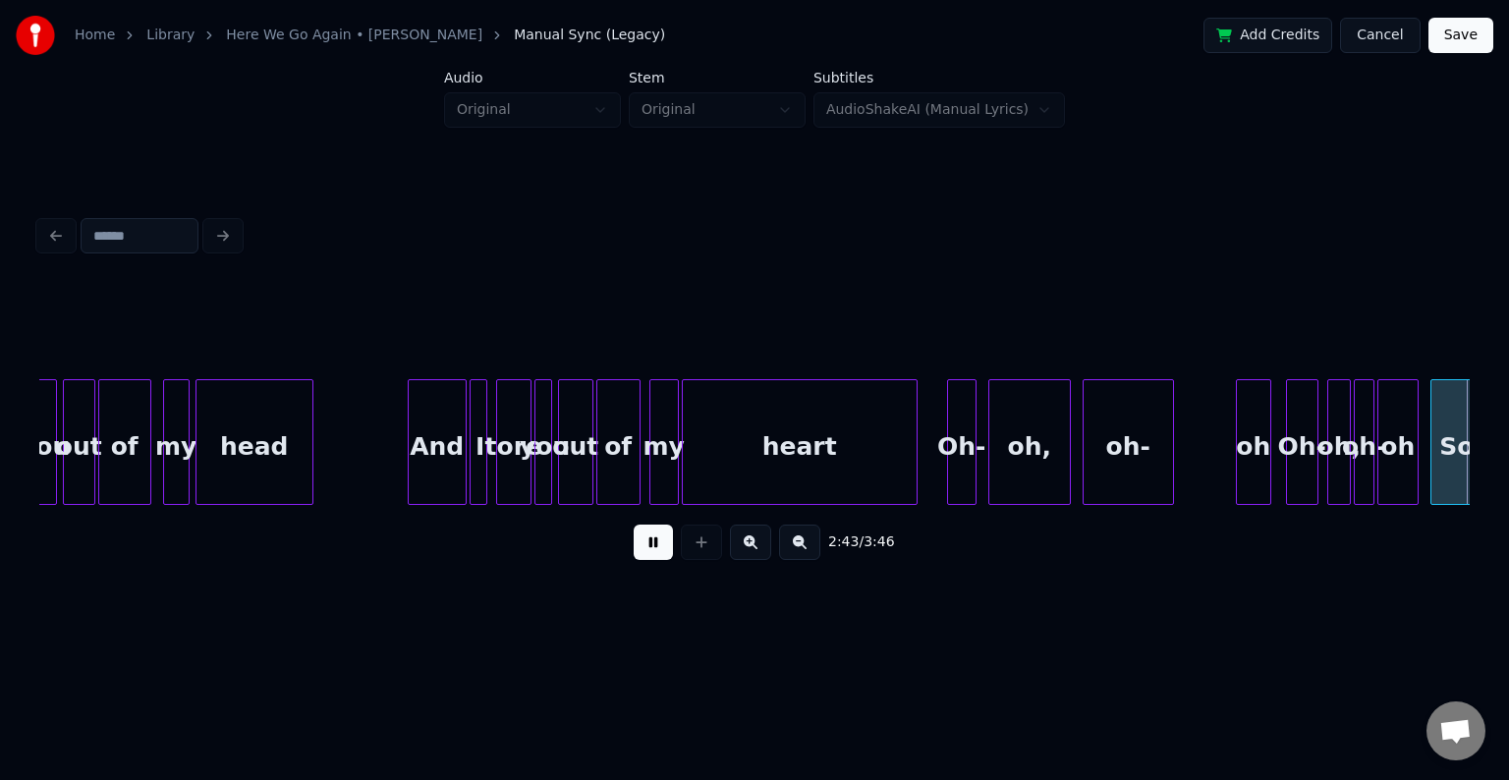
scroll to position [0, 24169]
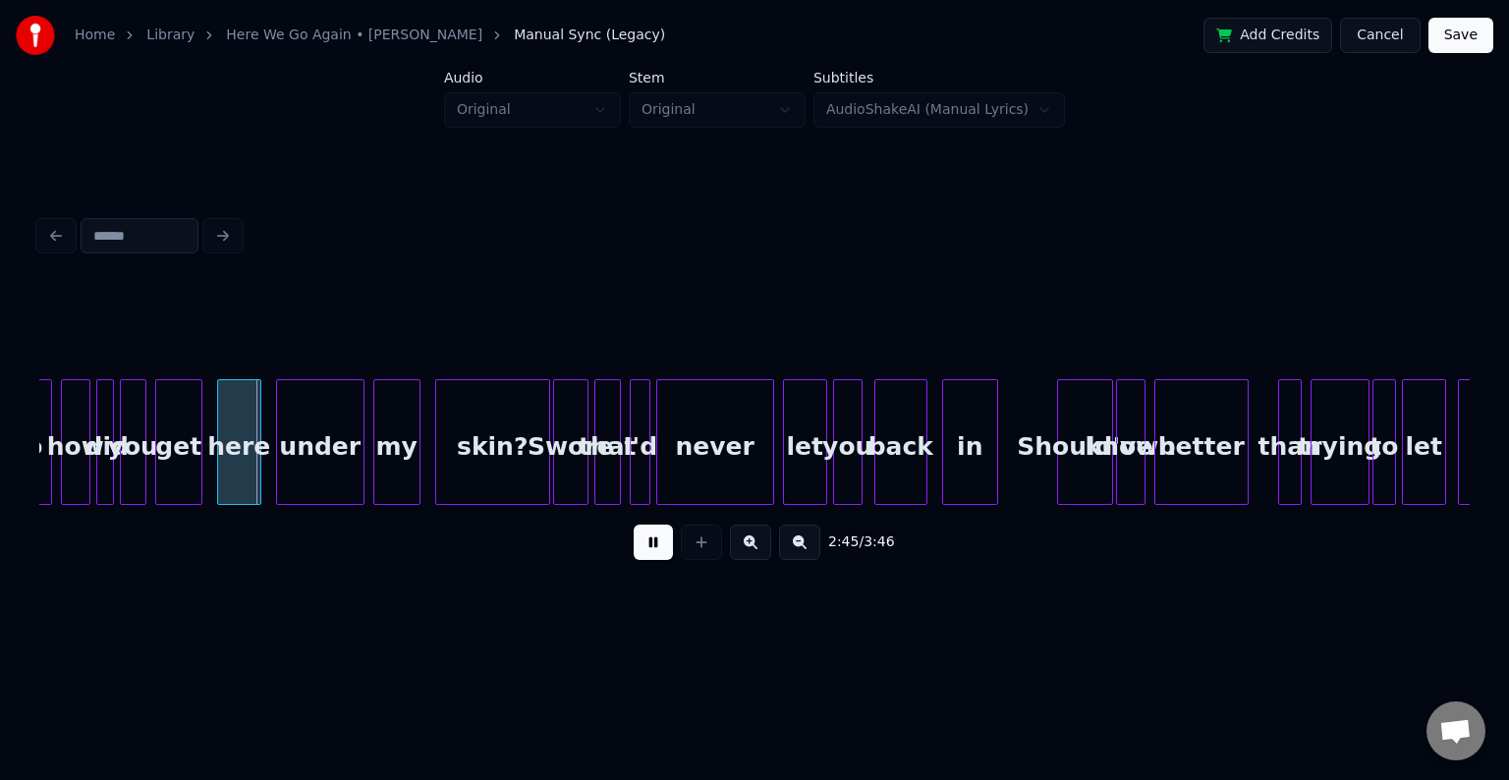
drag, startPoint x: 655, startPoint y: 558, endPoint x: 654, endPoint y: 574, distance: 15.8
click at [651, 596] on div "2:45 / 3:46" at bounding box center [754, 393] width 1446 height 468
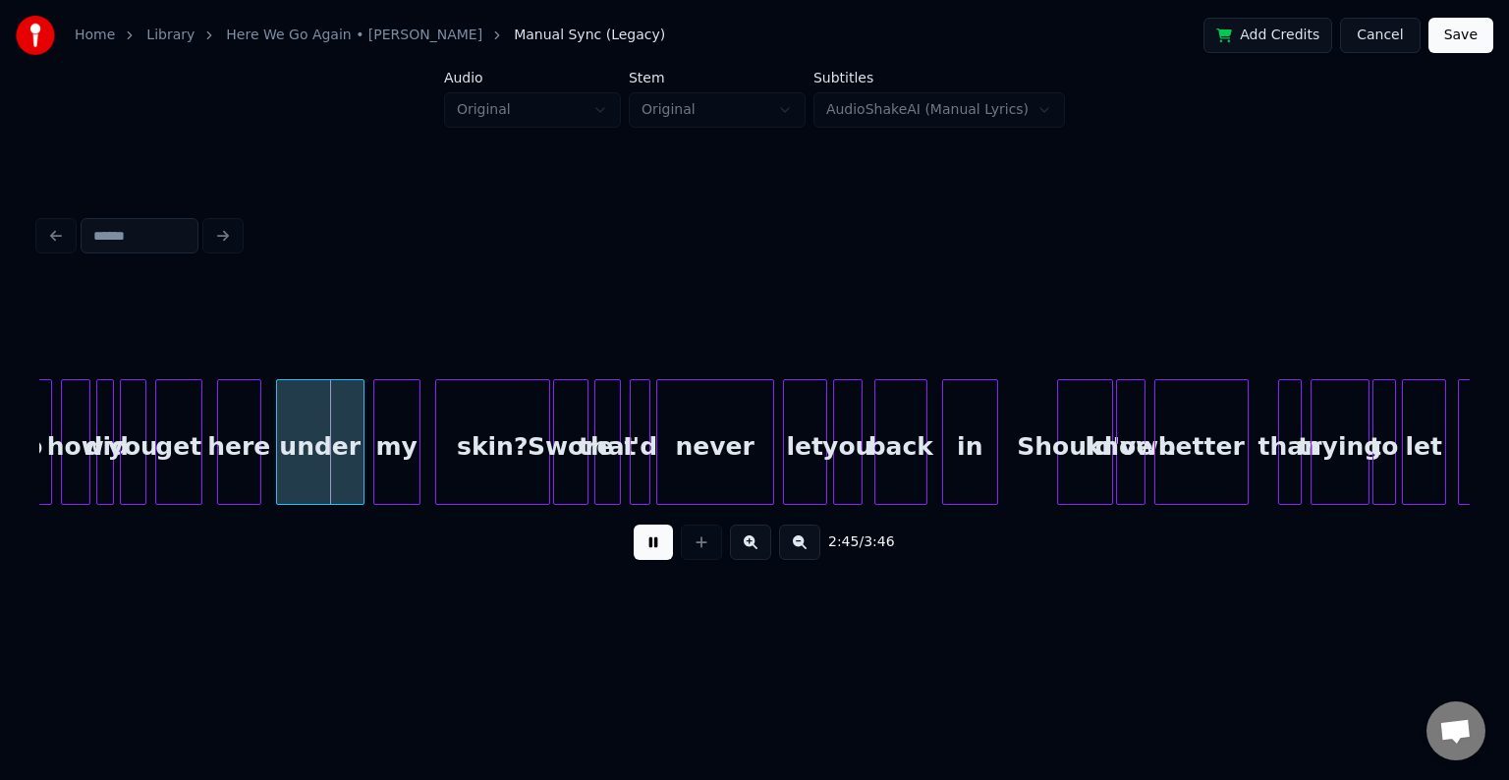
click at [660, 554] on button at bounding box center [653, 542] width 39 height 35
click at [42, 508] on div "2:46 / 3:46" at bounding box center [754, 392] width 1446 height 389
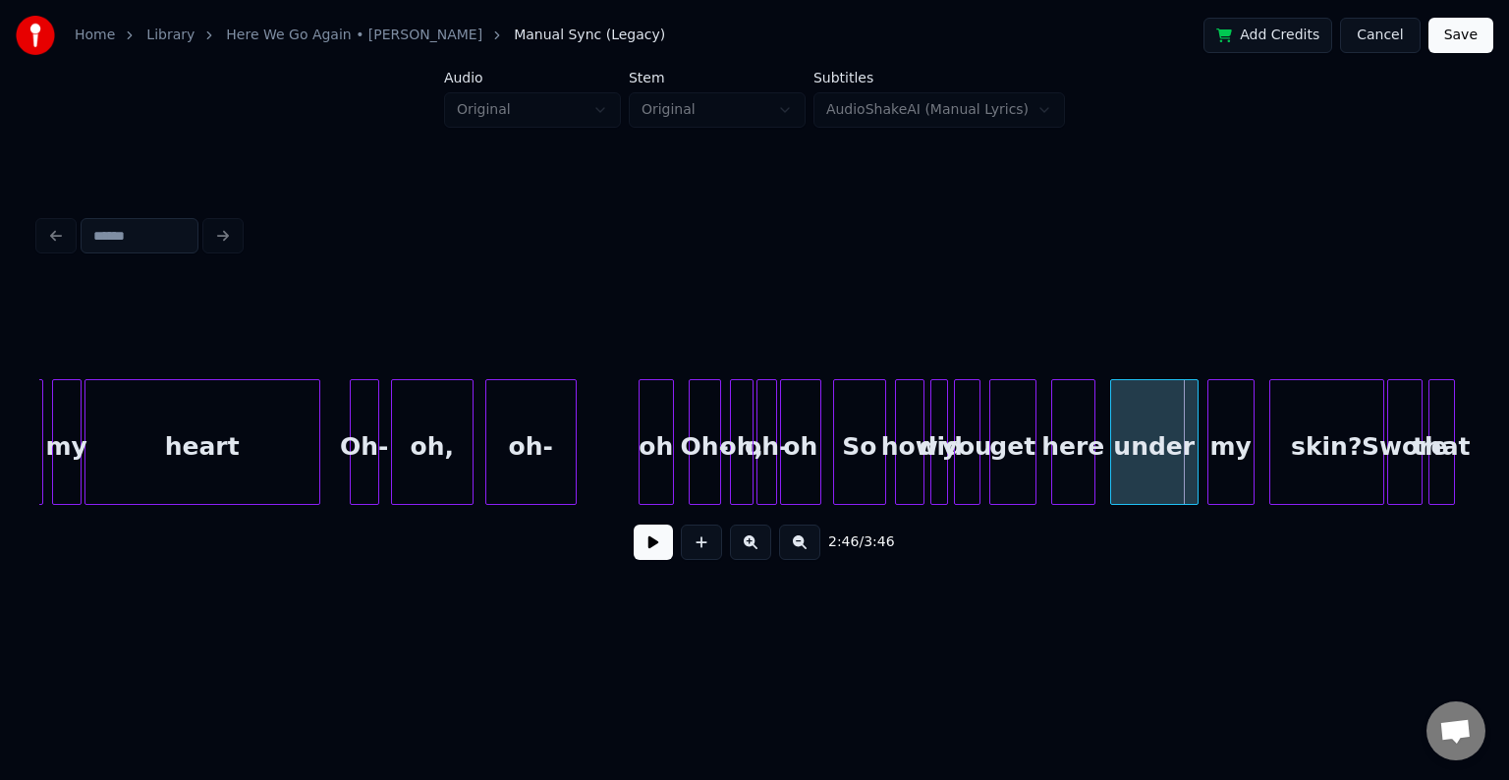
scroll to position [0, 23305]
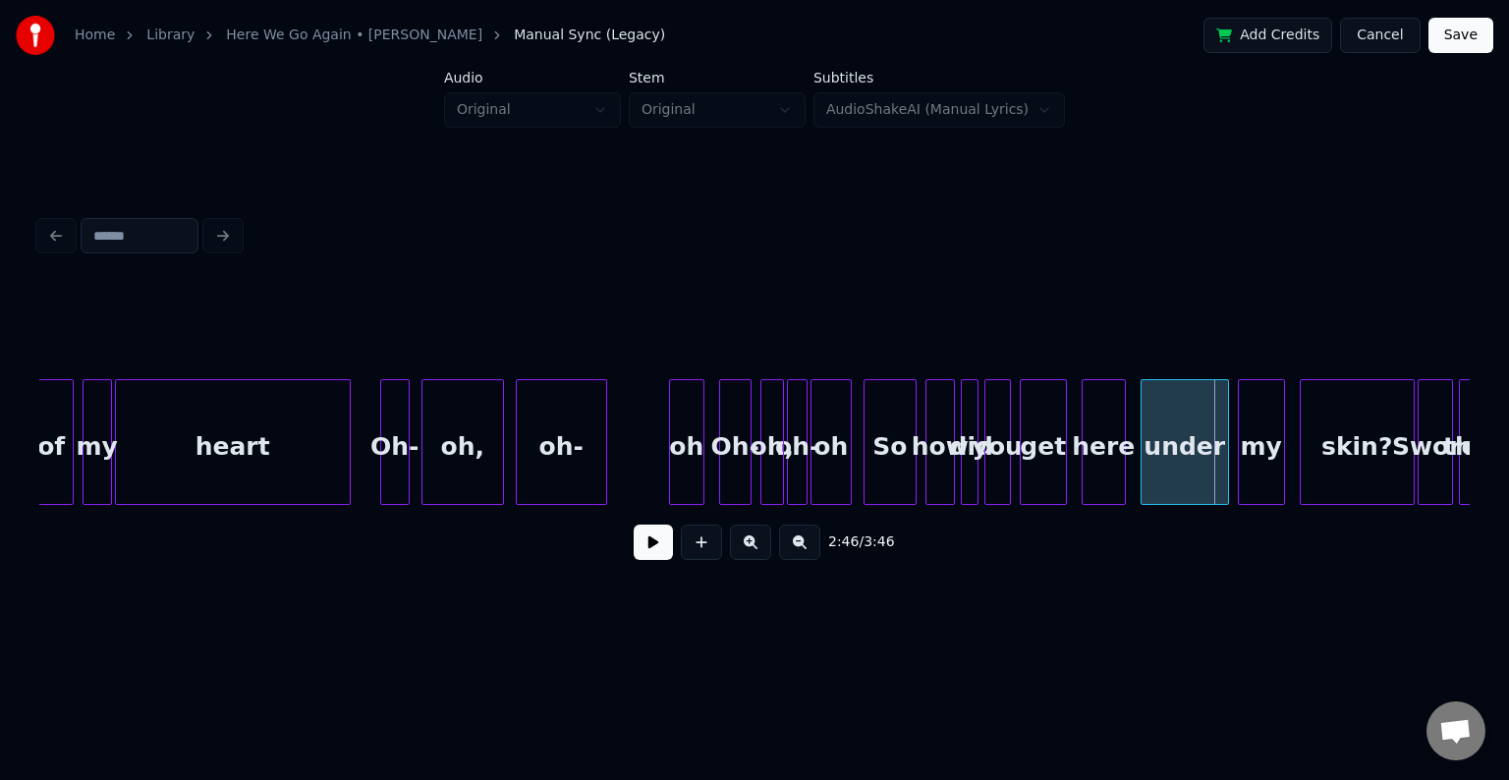
click at [389, 464] on div "Oh-" at bounding box center [395, 447] width 28 height 134
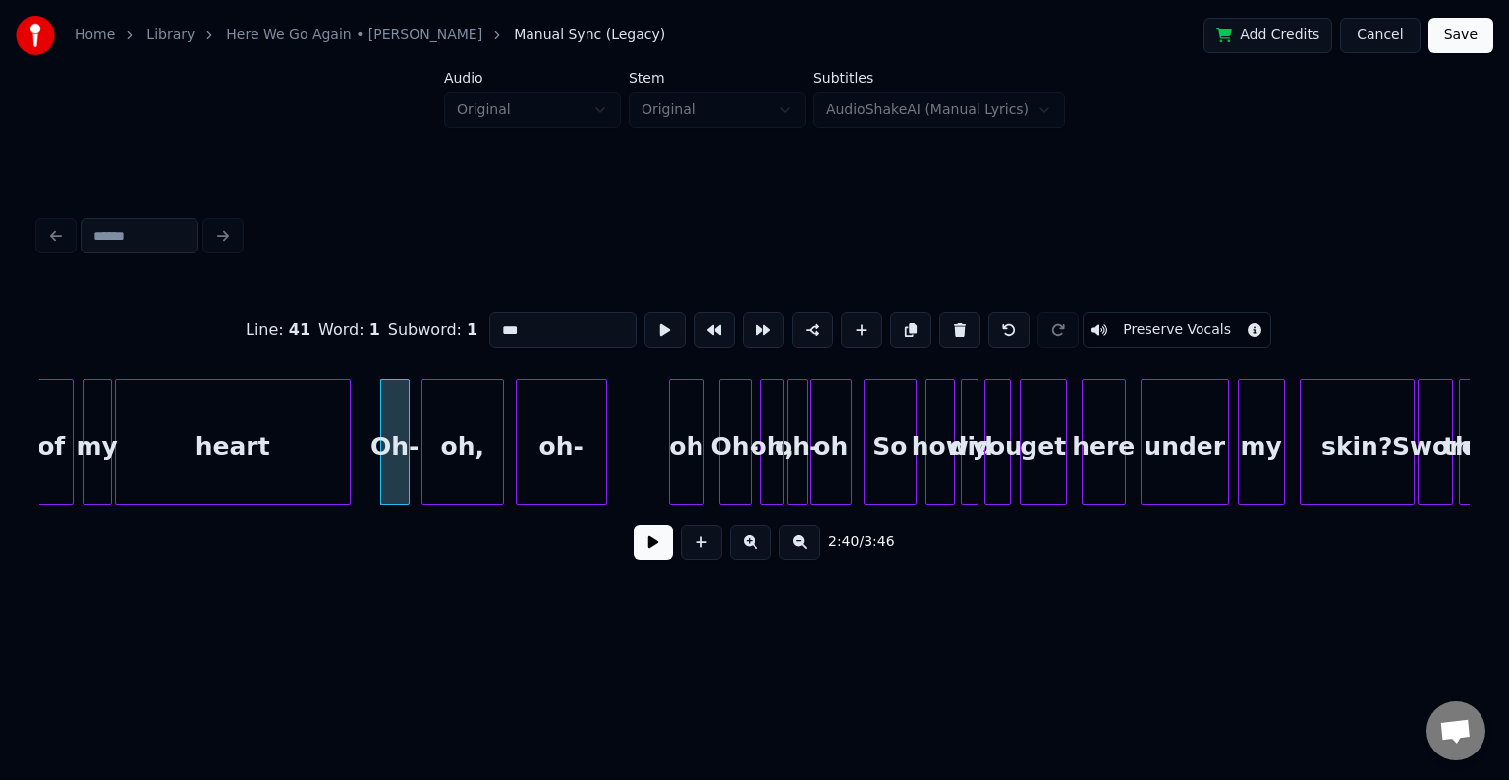
click at [645, 554] on button at bounding box center [653, 542] width 39 height 35
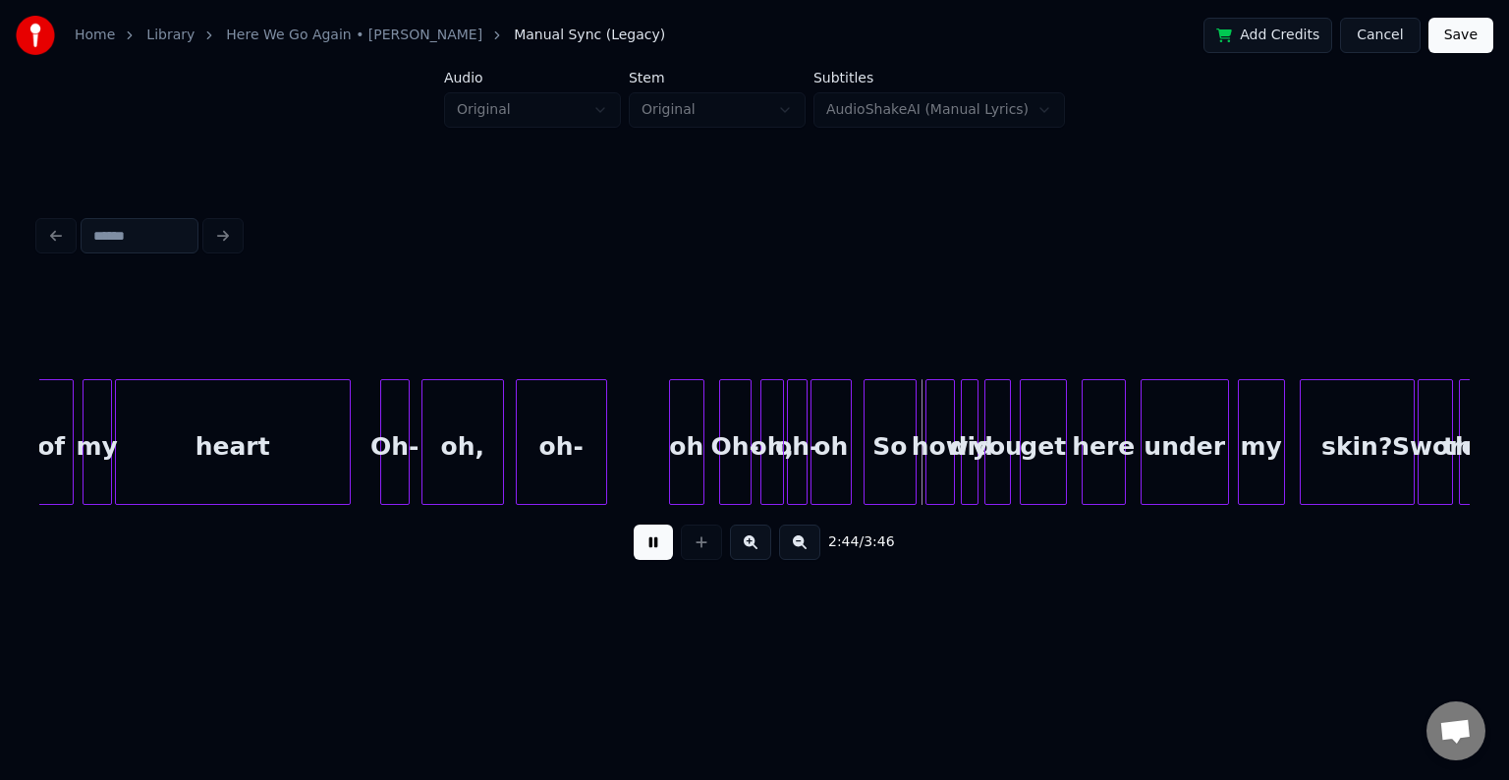
click at [645, 554] on button at bounding box center [653, 542] width 39 height 35
click at [595, 476] on div "oh-" at bounding box center [607, 447] width 89 height 134
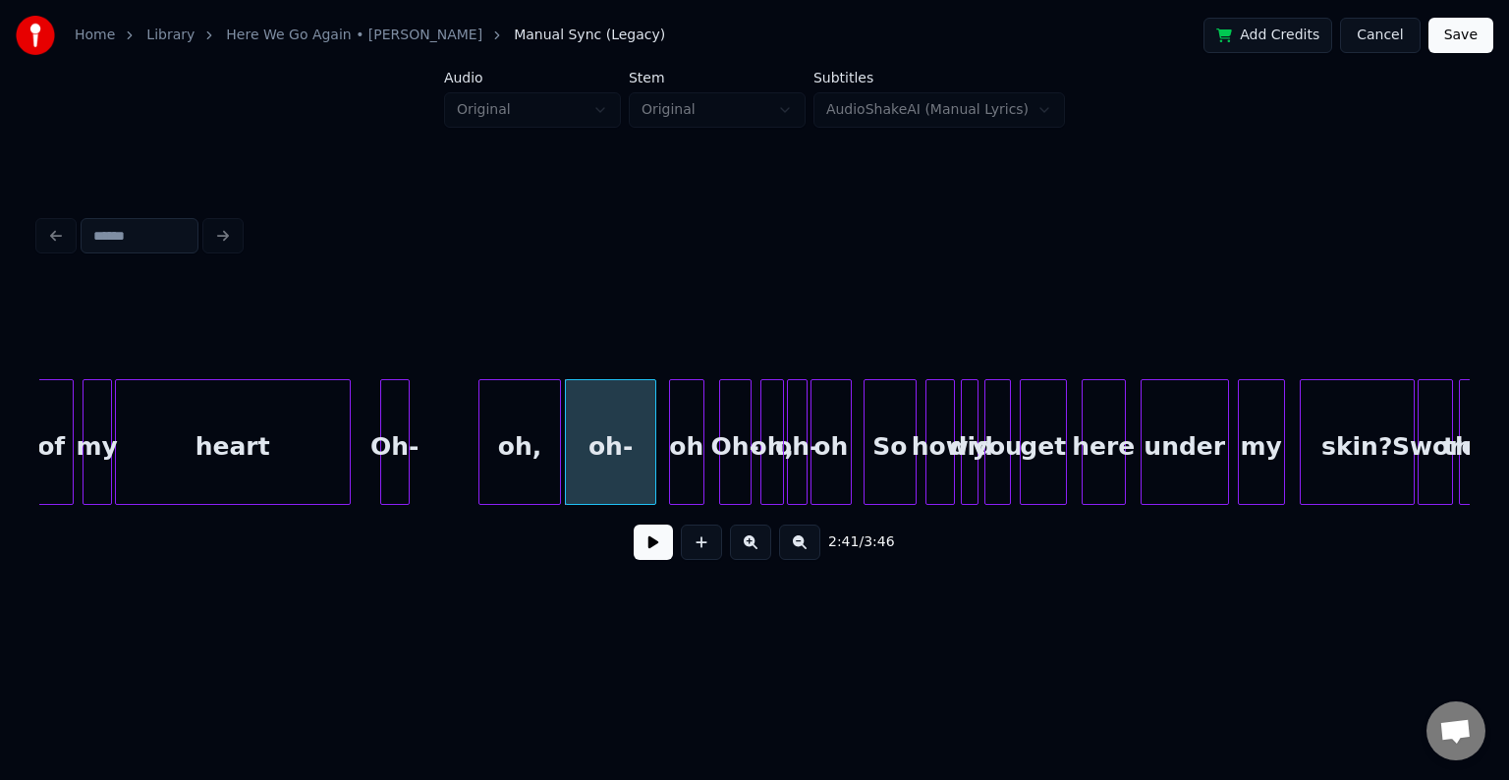
click at [523, 459] on div "oh," at bounding box center [520, 447] width 81 height 134
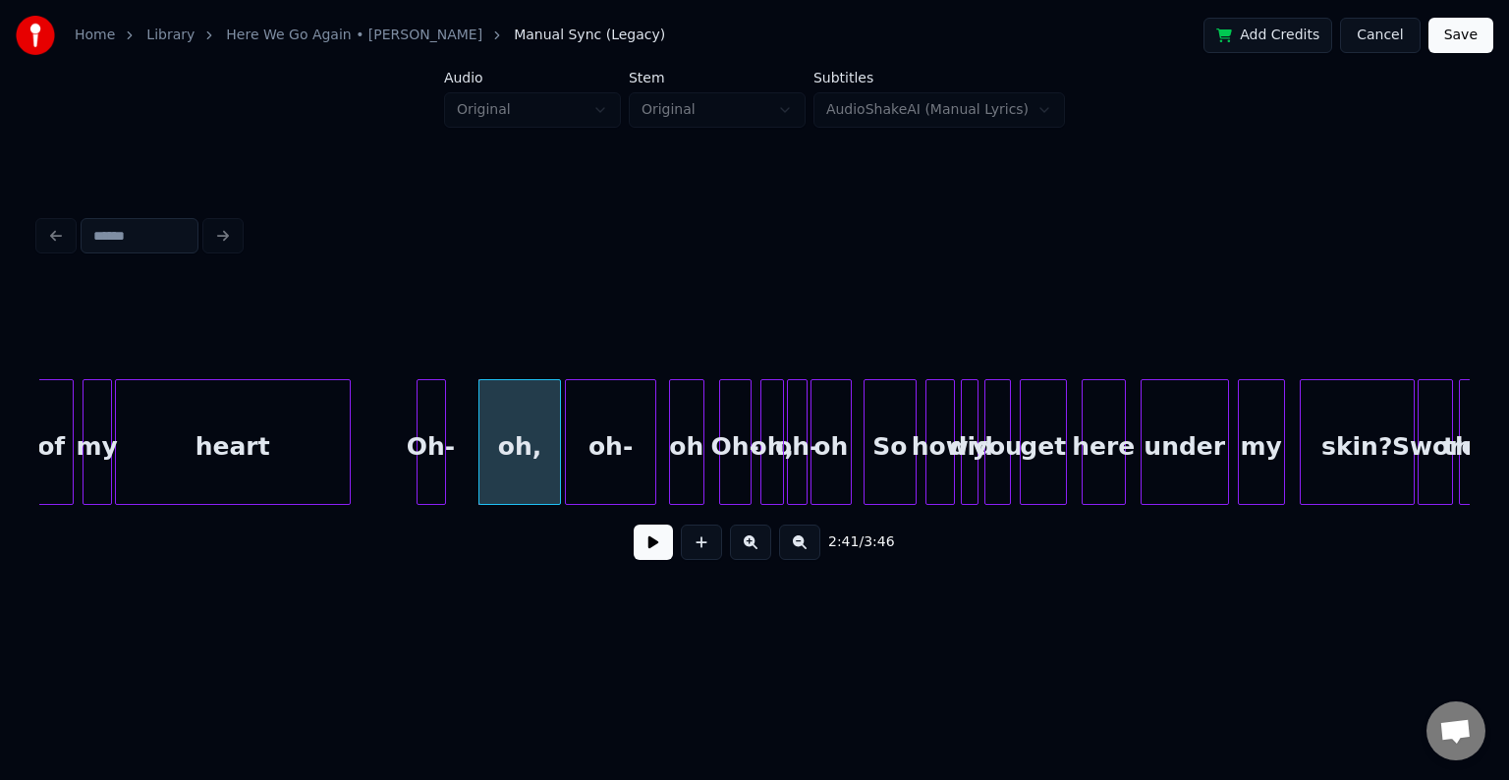
click at [431, 460] on div "Oh-" at bounding box center [432, 447] width 28 height 134
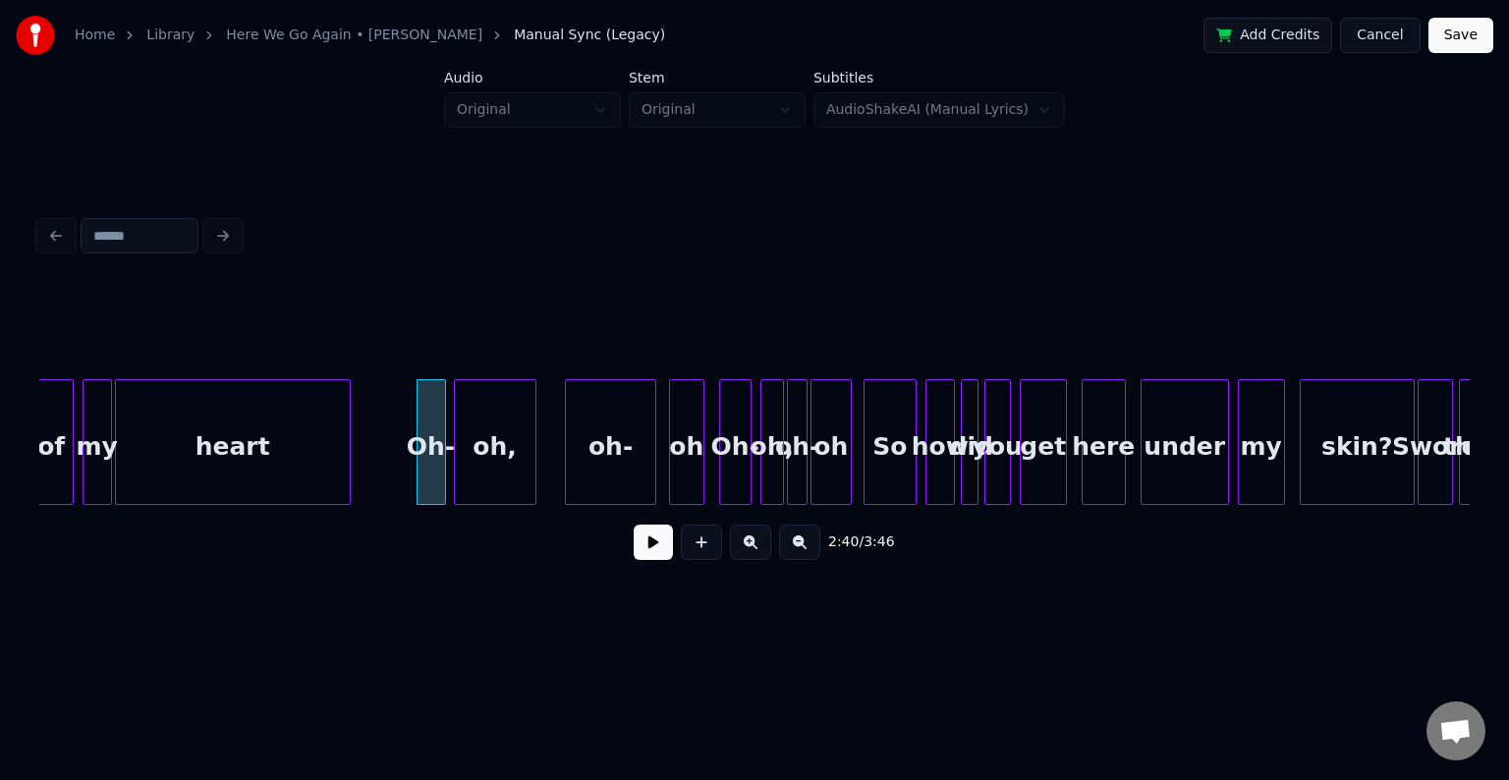
click at [499, 460] on div "oh," at bounding box center [495, 447] width 81 height 134
click at [493, 465] on div at bounding box center [493, 442] width 6 height 124
drag, startPoint x: 410, startPoint y: 474, endPoint x: 420, endPoint y: 478, distance: 10.6
click at [656, 557] on button at bounding box center [653, 542] width 39 height 35
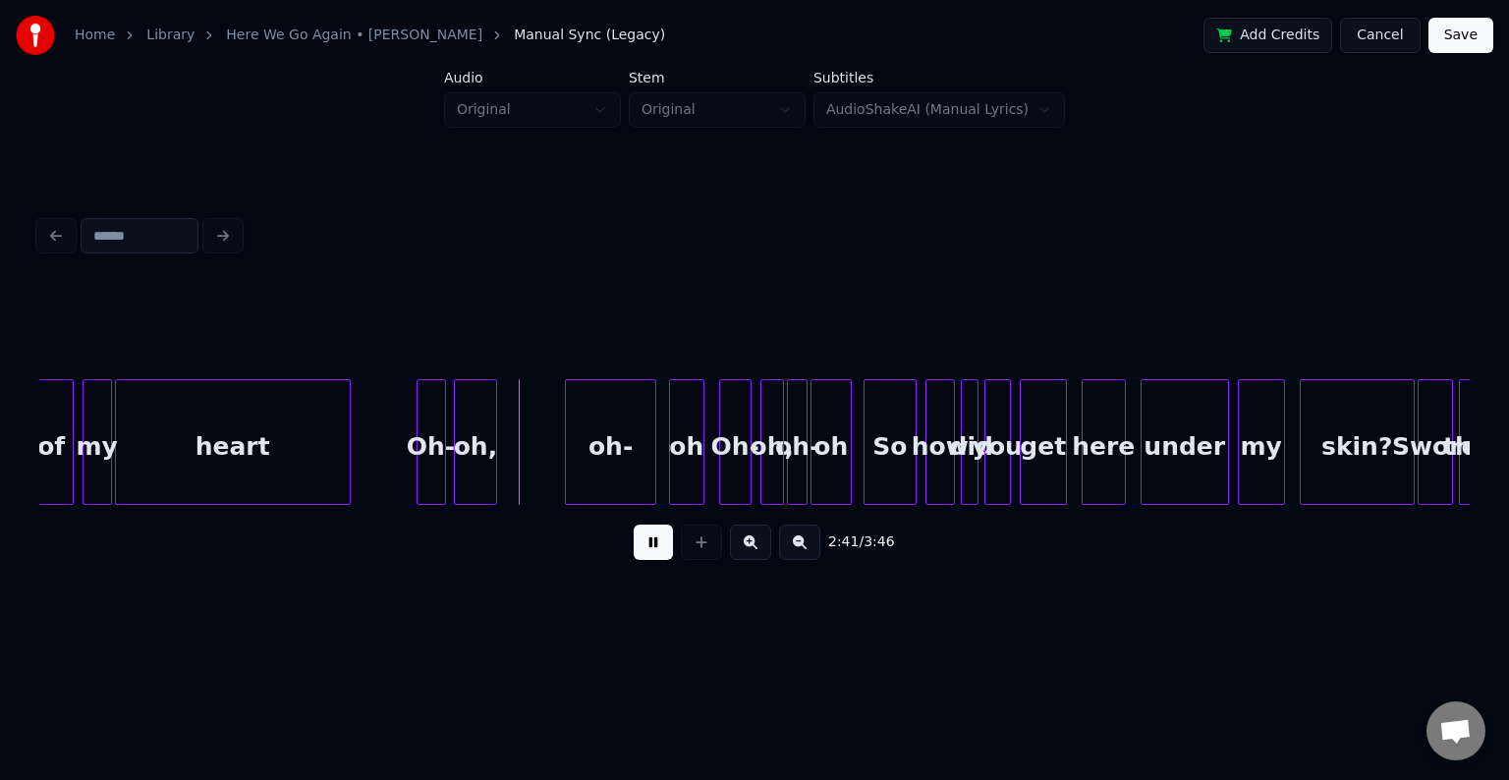
click at [656, 557] on button at bounding box center [653, 542] width 39 height 35
click at [531, 464] on div "oh-" at bounding box center [546, 447] width 89 height 134
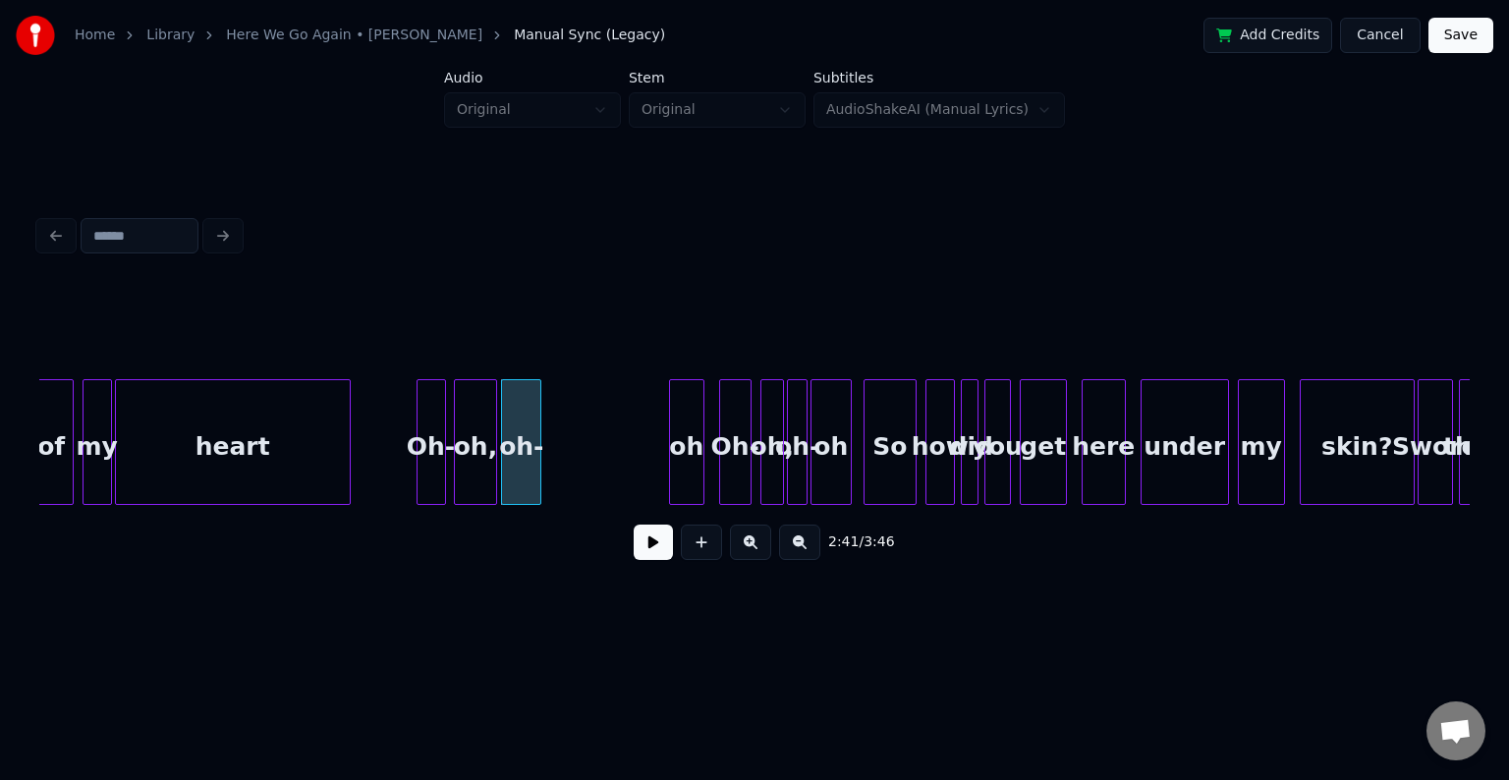
click at [538, 473] on div at bounding box center [538, 442] width 6 height 124
click at [557, 453] on div "oh" at bounding box center [565, 447] width 33 height 134
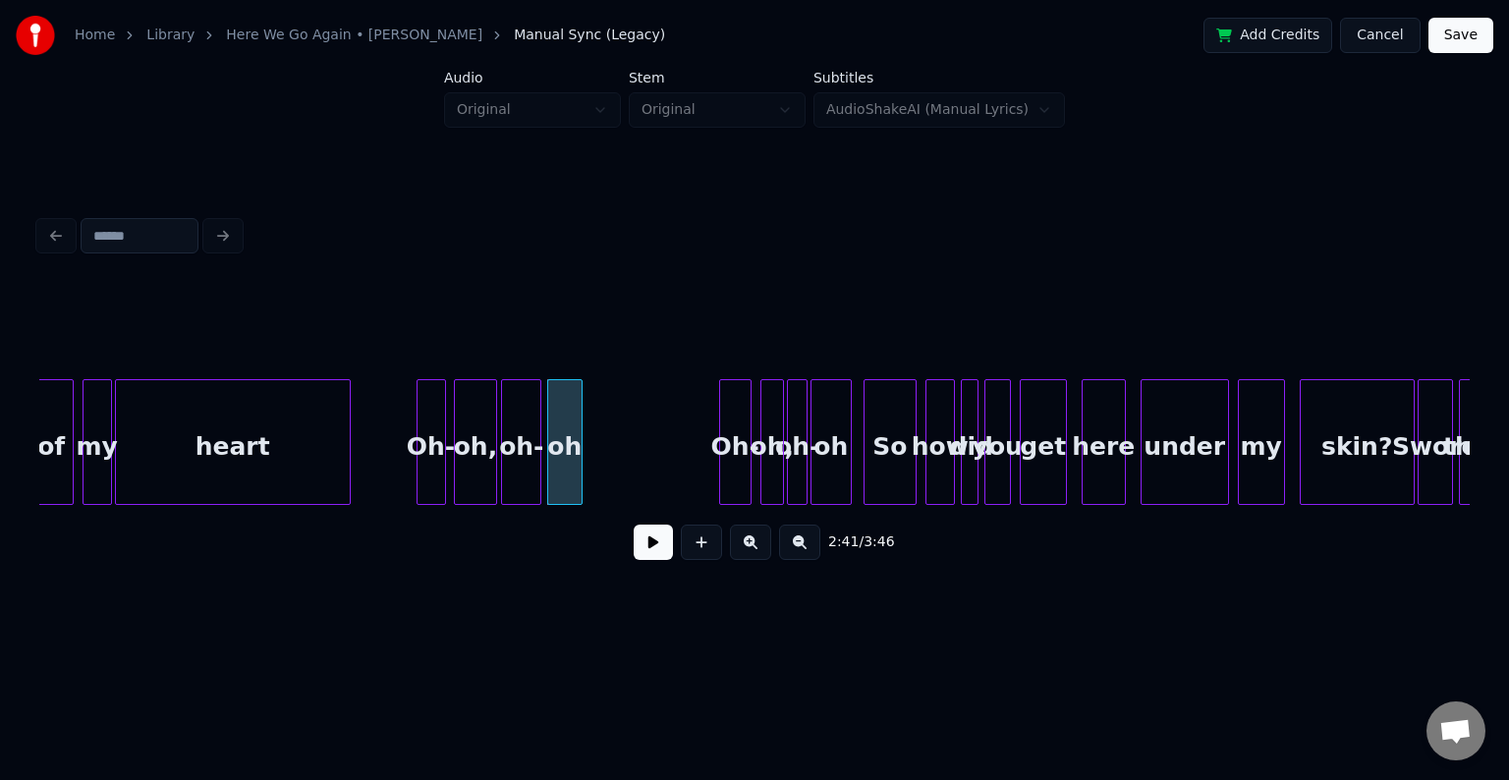
drag, startPoint x: 645, startPoint y: 546, endPoint x: 632, endPoint y: 541, distance: 13.7
click at [645, 546] on button at bounding box center [653, 542] width 39 height 35
click at [631, 542] on div "2:42 / 3:46" at bounding box center [754, 542] width 1399 height 43
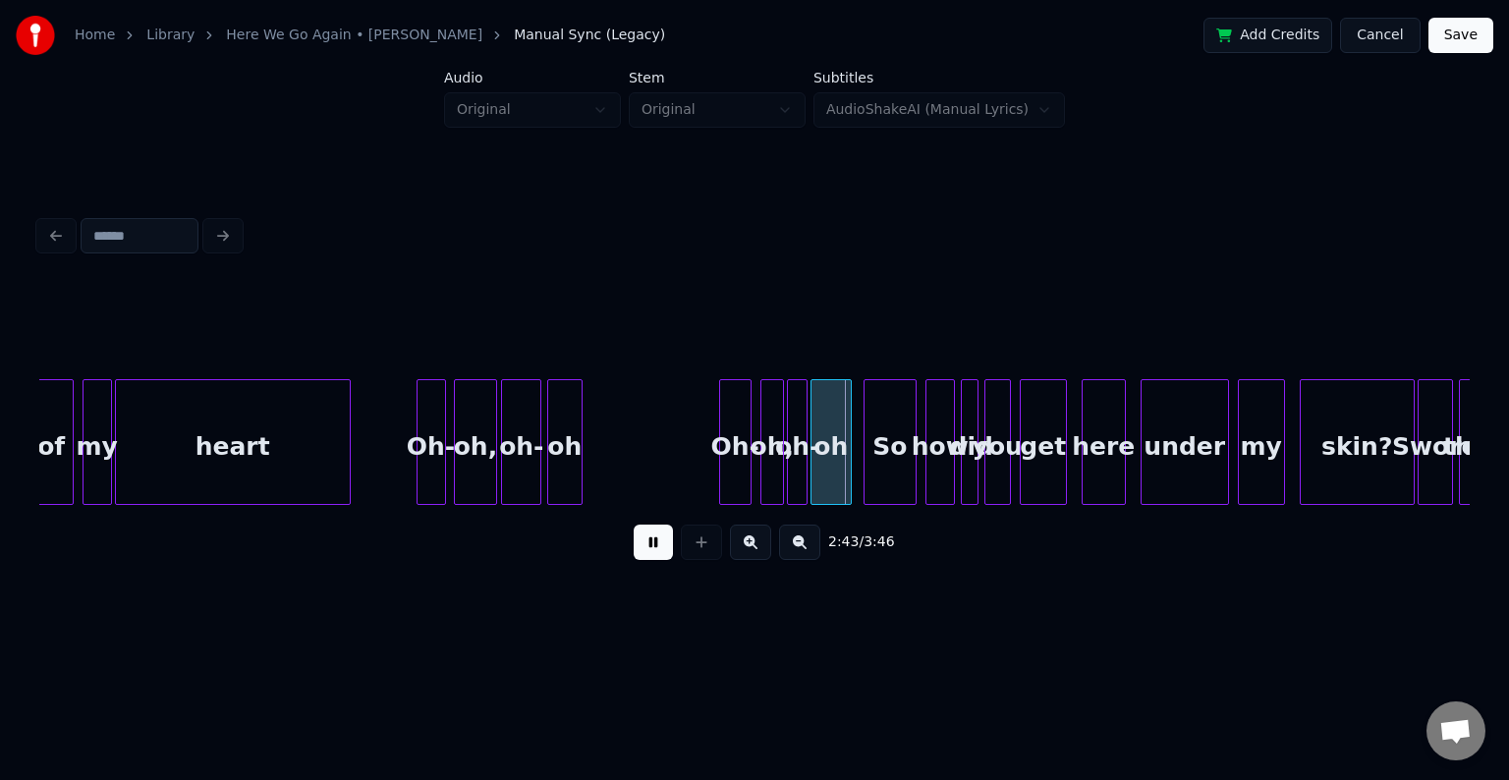
click at [665, 552] on button at bounding box center [653, 542] width 39 height 35
click at [676, 472] on div "Oh-" at bounding box center [679, 447] width 30 height 134
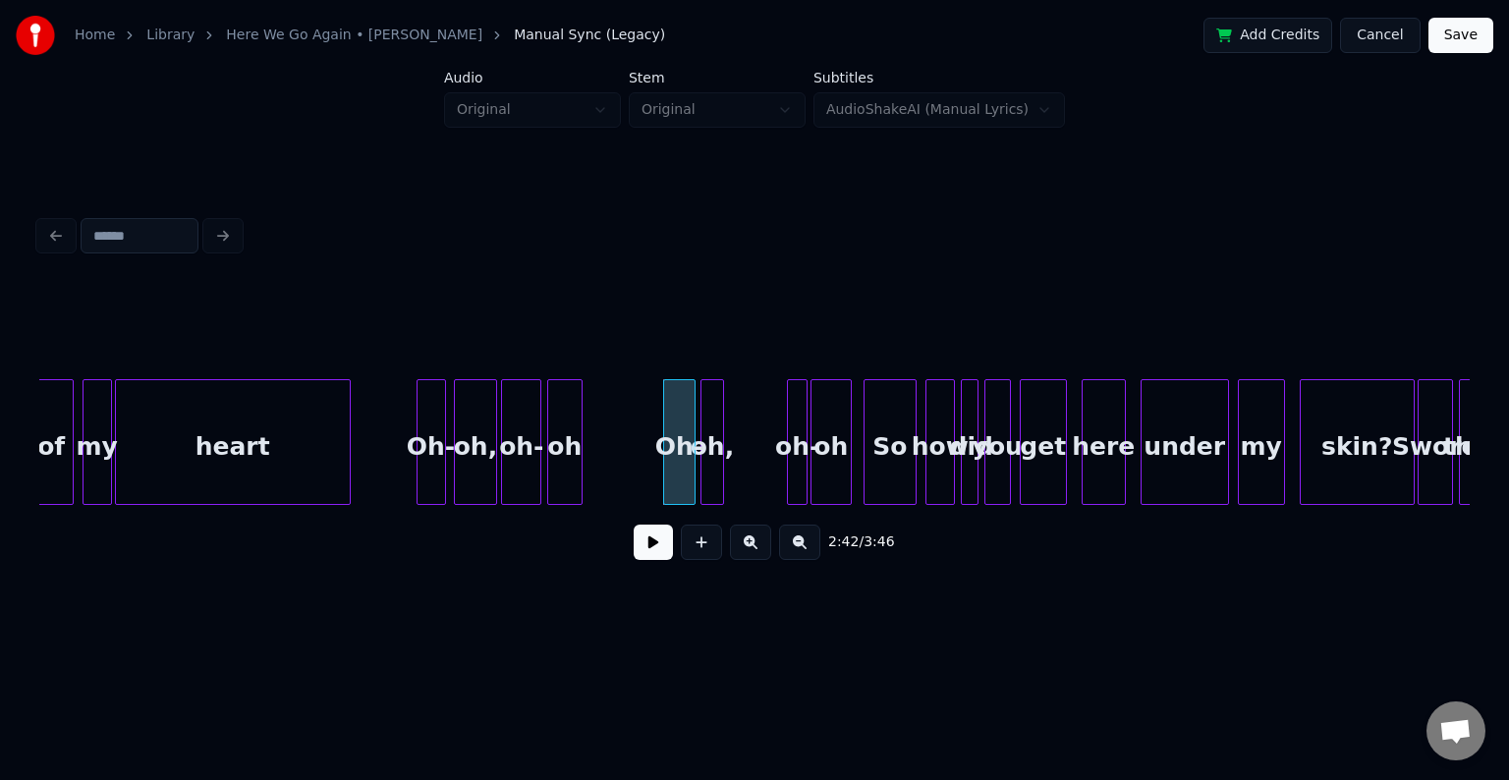
click at [707, 464] on div "oh," at bounding box center [713, 447] width 22 height 134
click at [740, 464] on div at bounding box center [742, 442] width 6 height 124
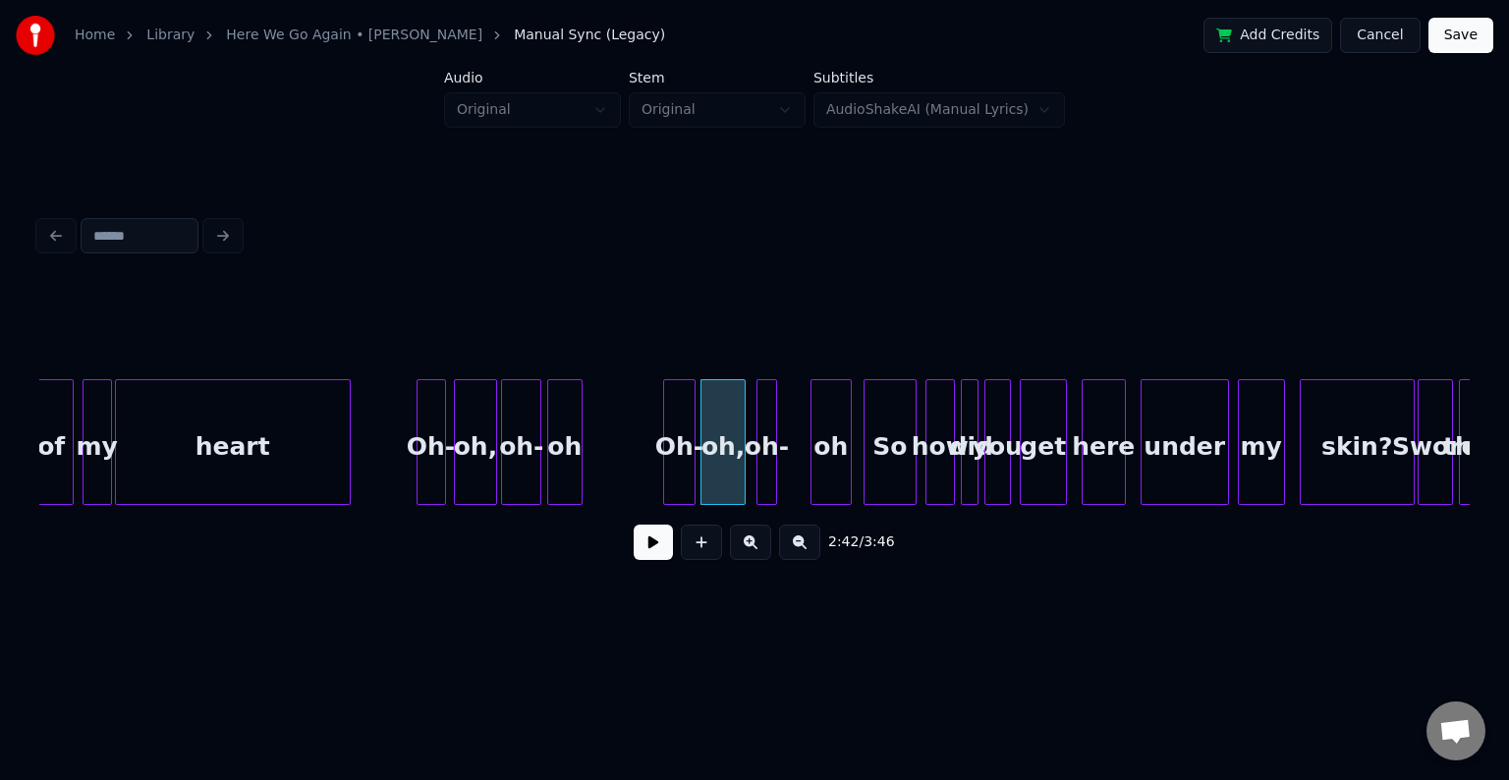
click at [763, 462] on div "oh-" at bounding box center [768, 447] width 20 height 134
click at [789, 468] on div at bounding box center [792, 442] width 6 height 124
click at [802, 462] on div at bounding box center [805, 442] width 6 height 124
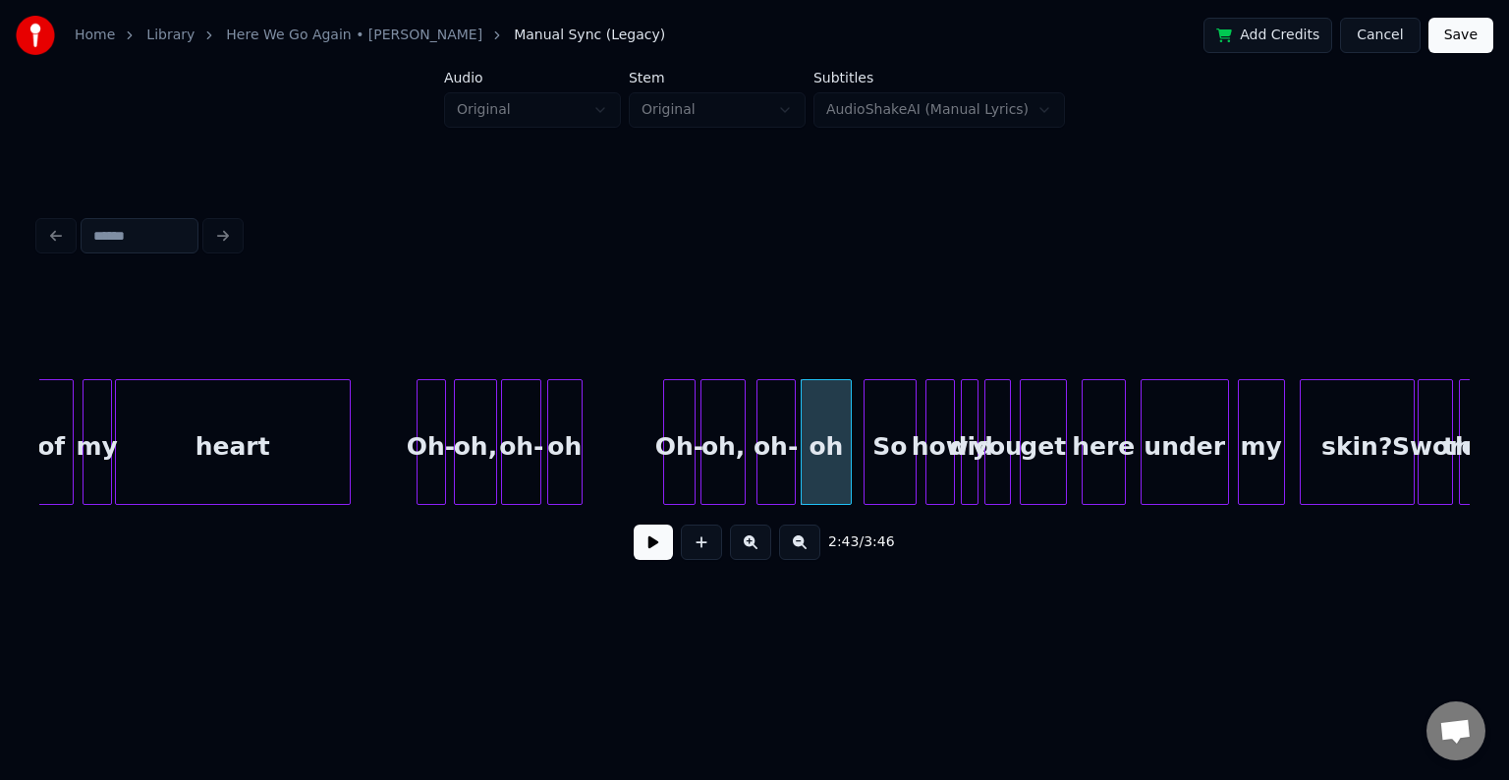
click at [656, 535] on button at bounding box center [653, 542] width 39 height 35
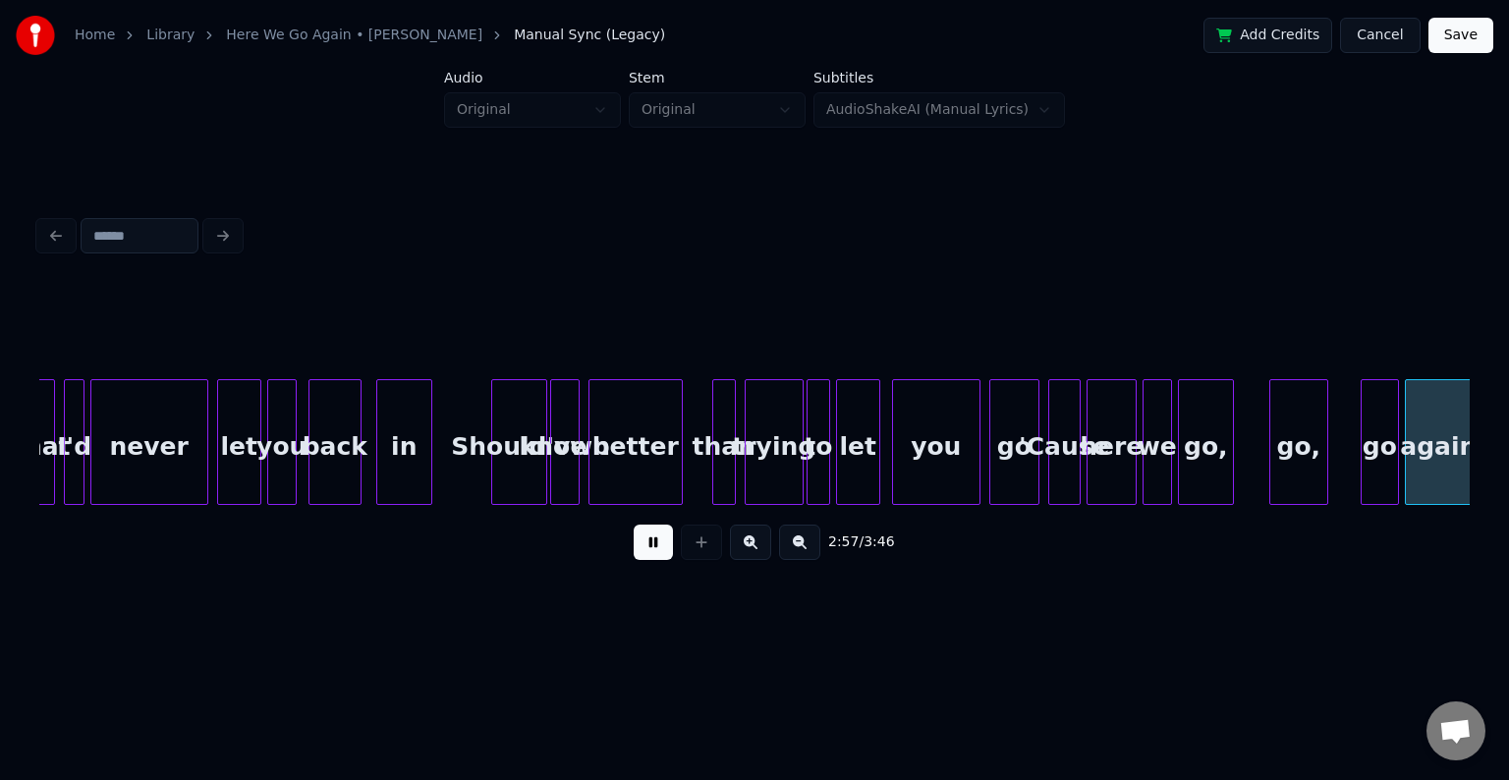
scroll to position [0, 26169]
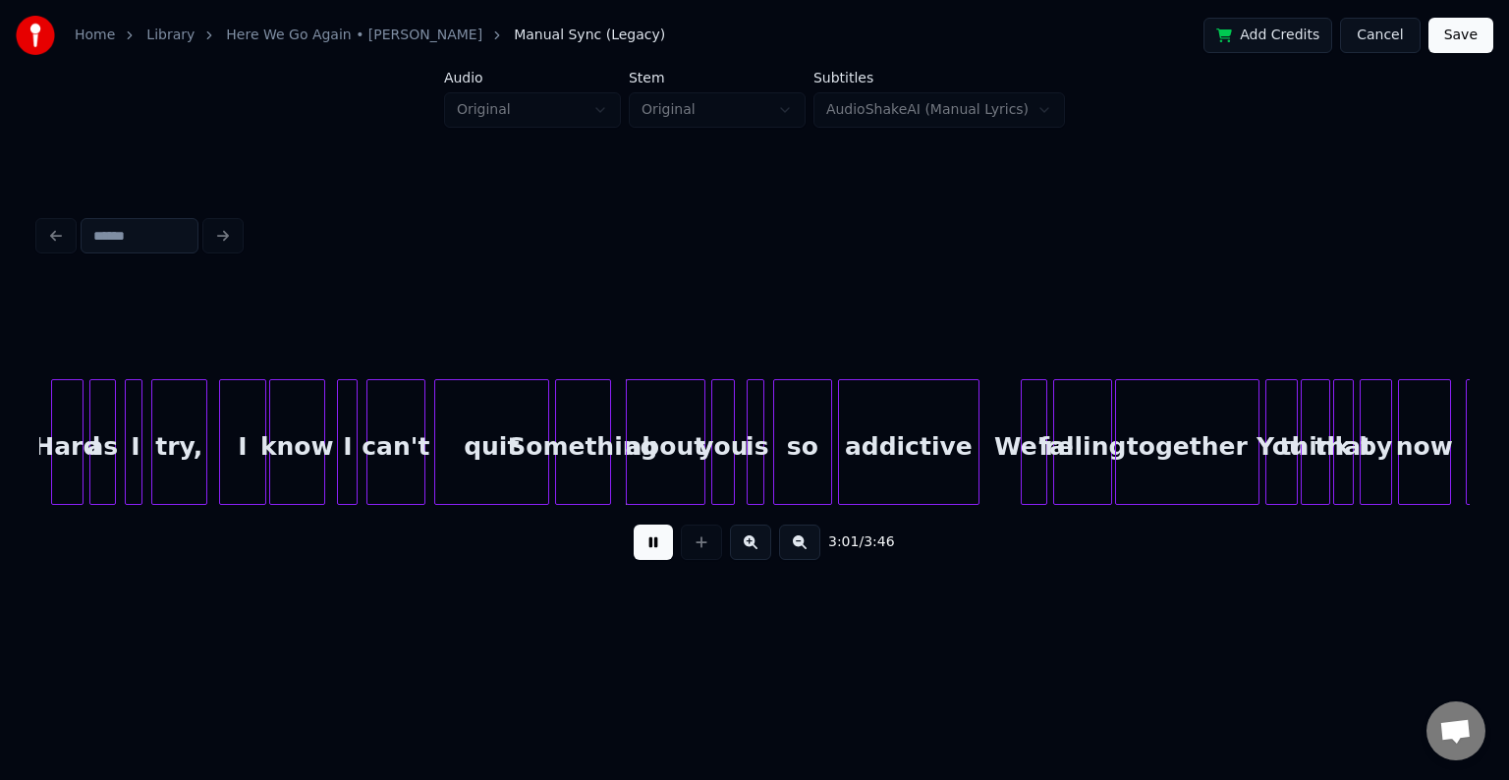
drag, startPoint x: 639, startPoint y: 528, endPoint x: 506, endPoint y: 454, distance: 151.8
click at [639, 526] on div "3:01 / 3:46" at bounding box center [754, 542] width 1431 height 75
click at [495, 472] on div at bounding box center [495, 442] width 6 height 124
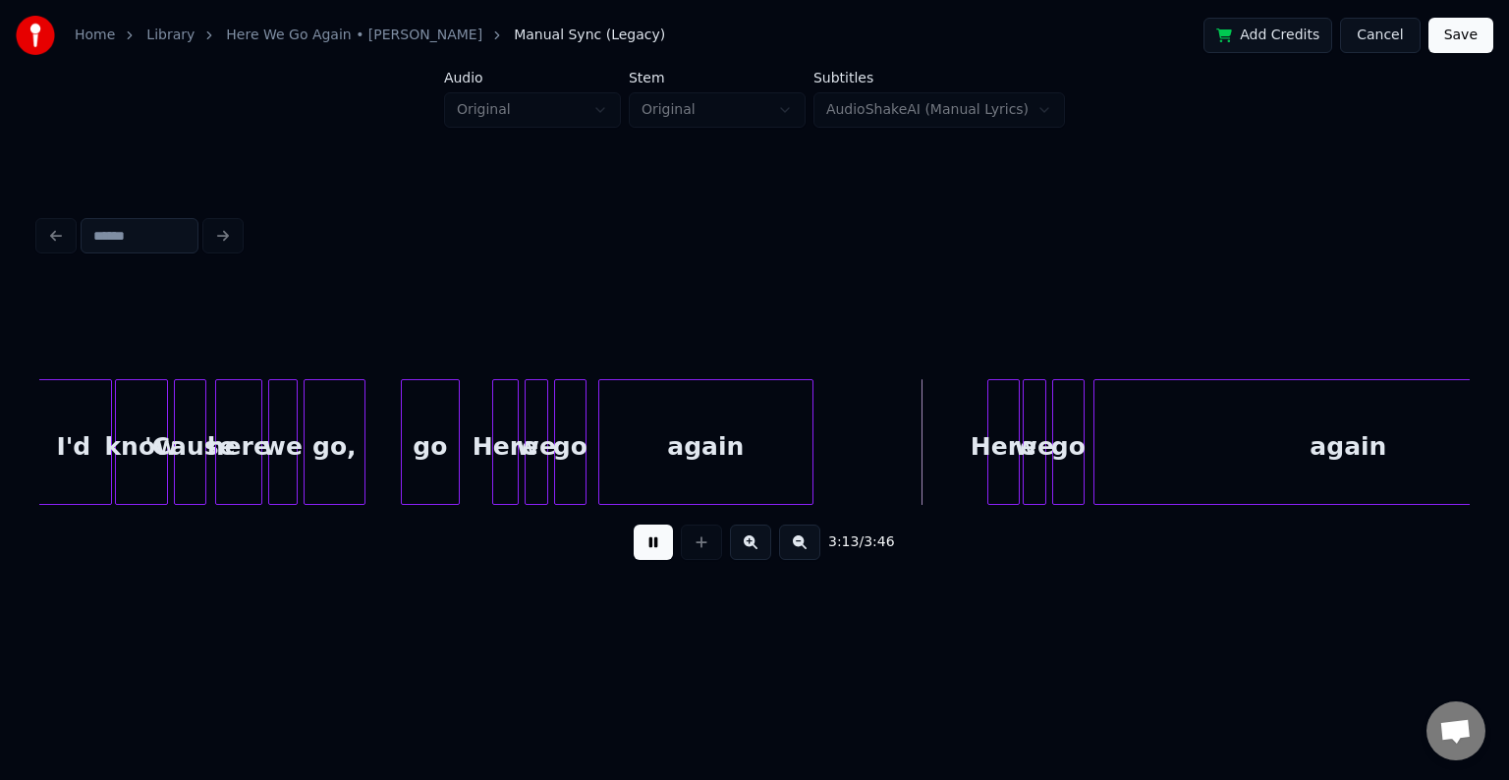
click at [663, 544] on button at bounding box center [653, 542] width 39 height 35
click at [915, 457] on div at bounding box center [918, 442] width 6 height 124
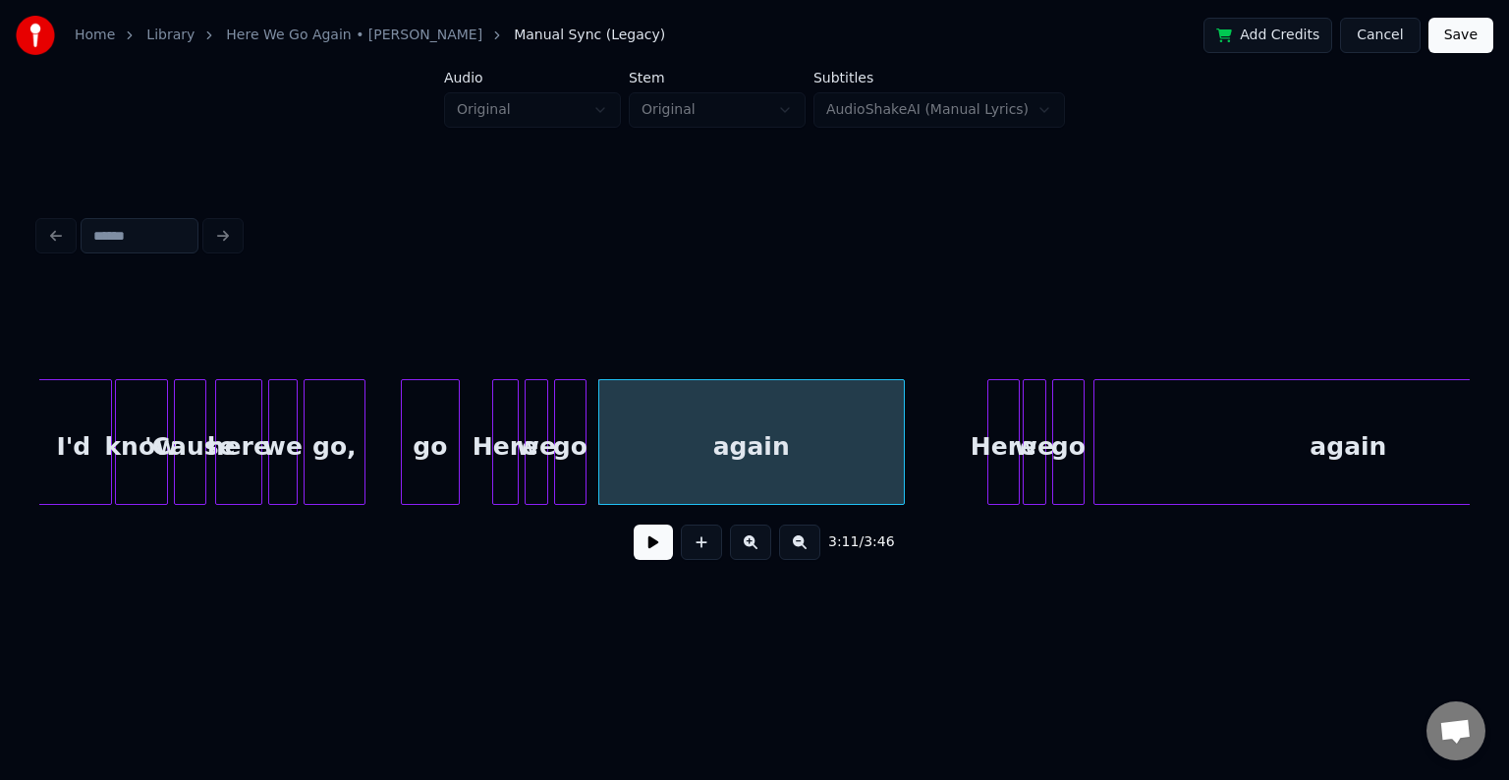
click at [653, 560] on button at bounding box center [653, 542] width 39 height 35
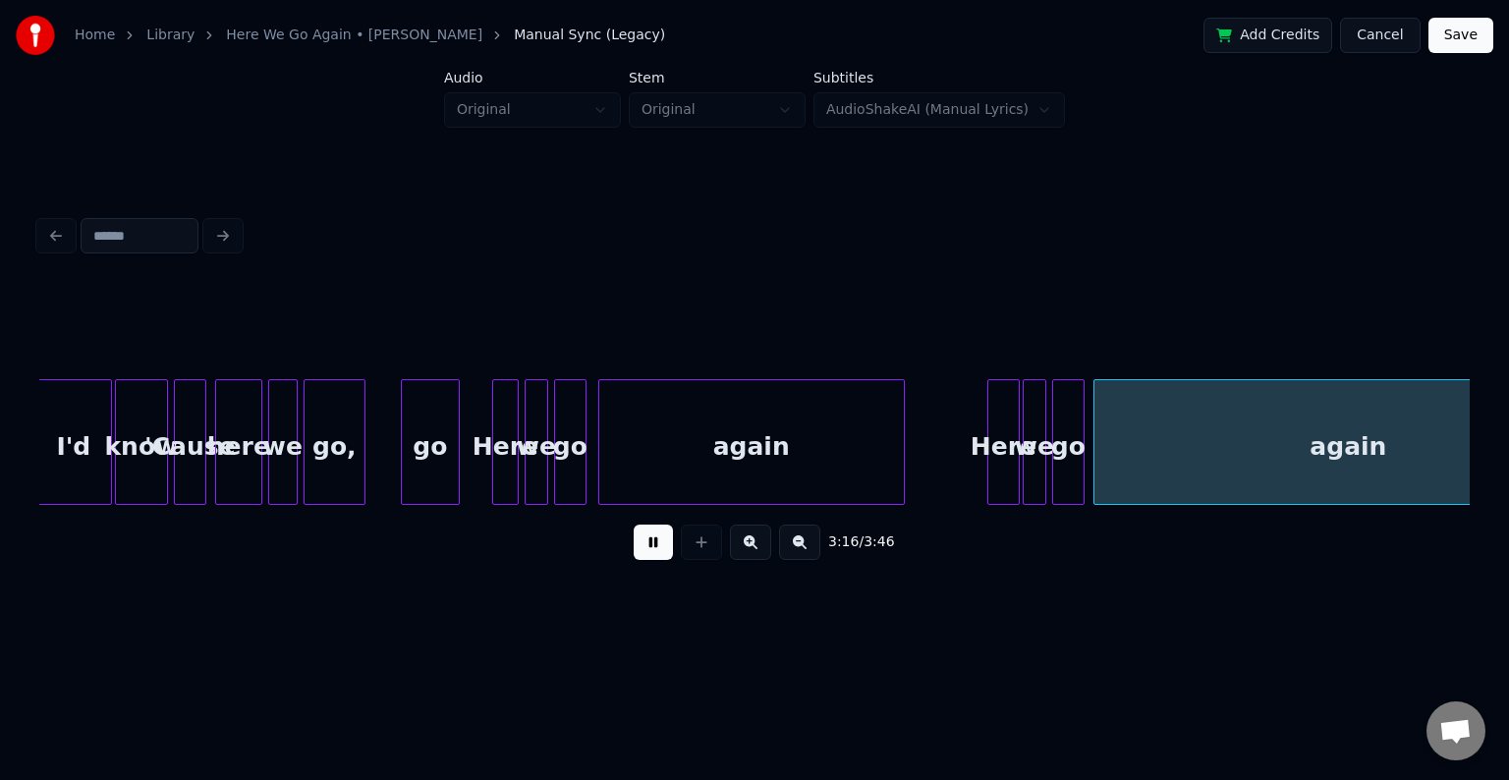
scroll to position [0, 29032]
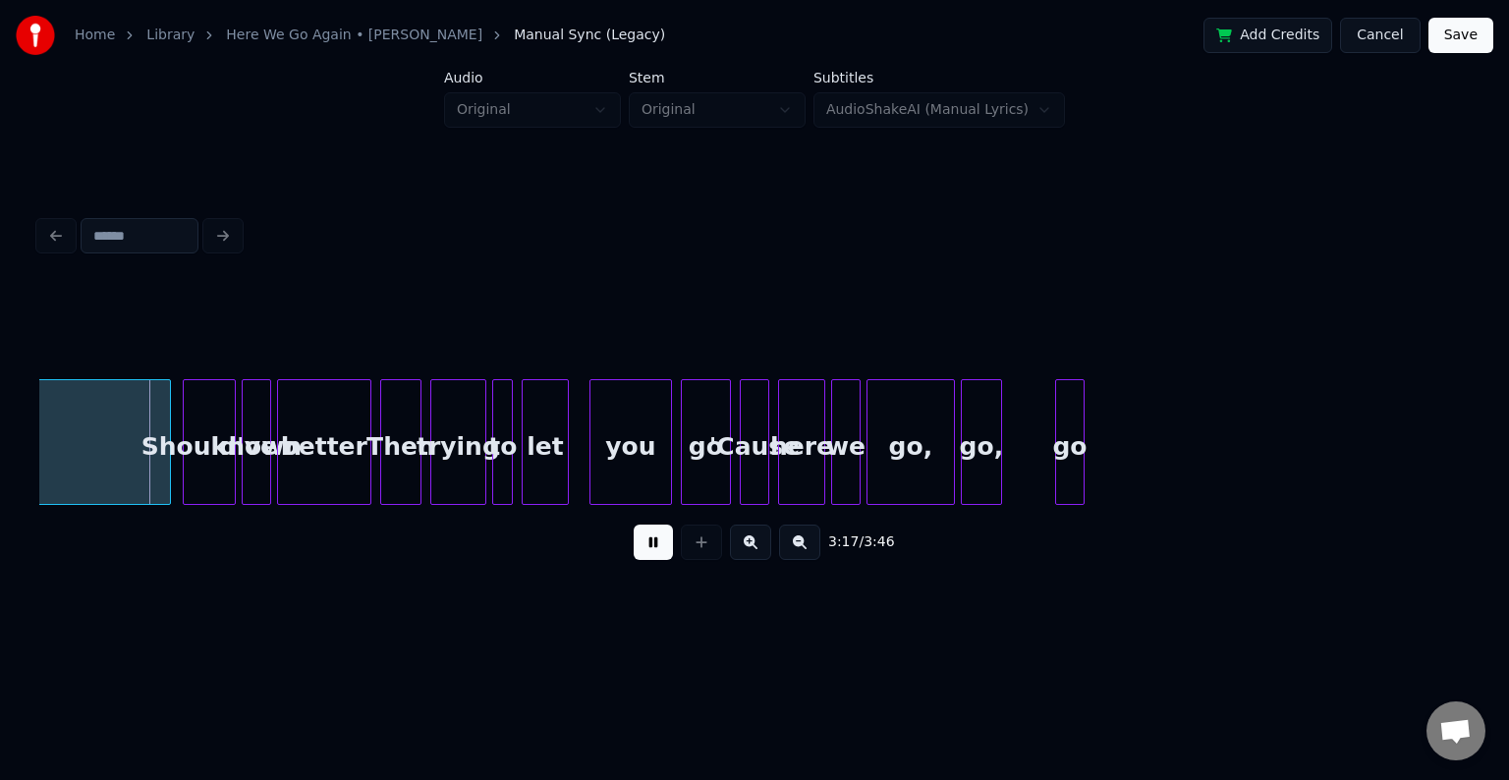
click at [651, 538] on button at bounding box center [653, 542] width 39 height 35
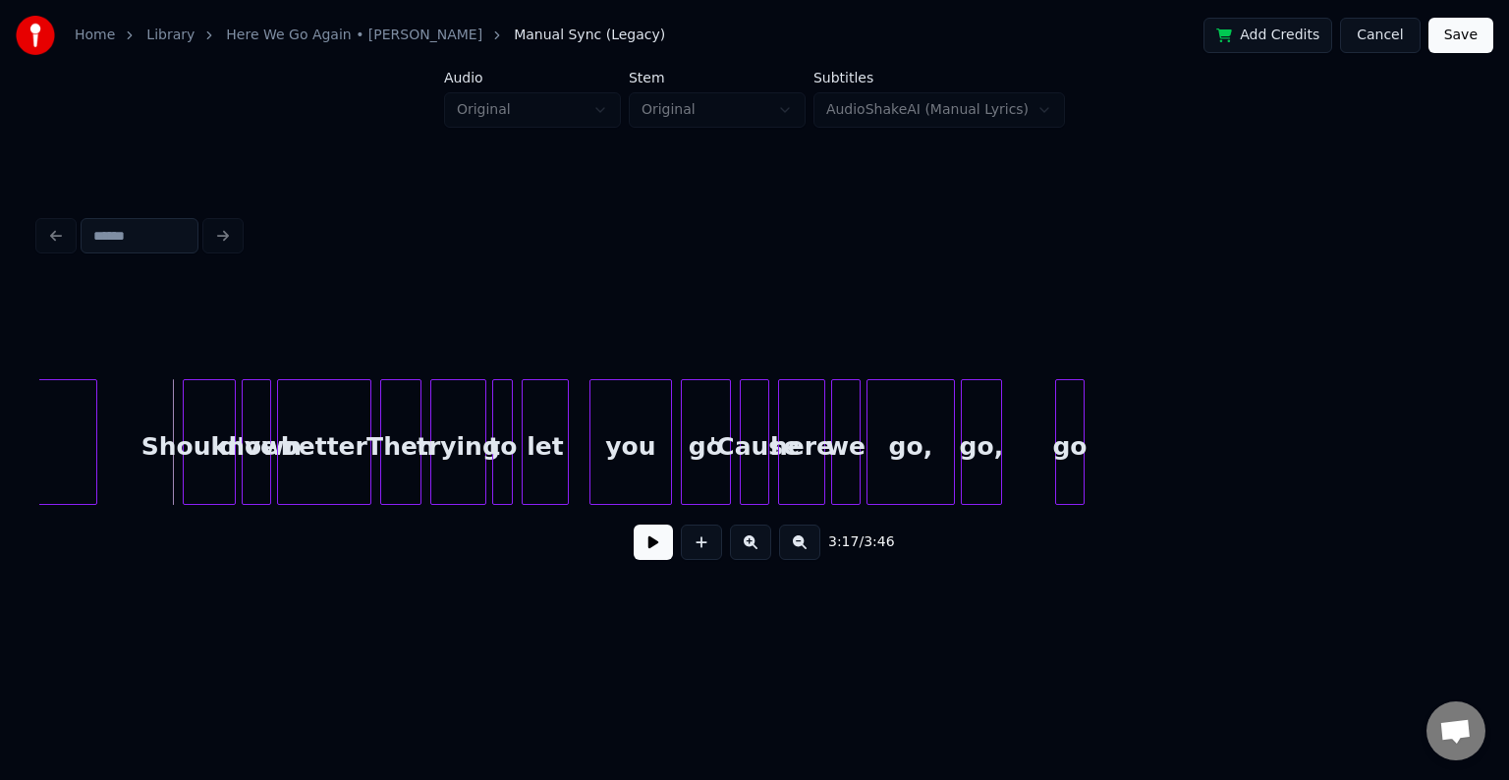
click at [92, 469] on div at bounding box center [93, 442] width 6 height 124
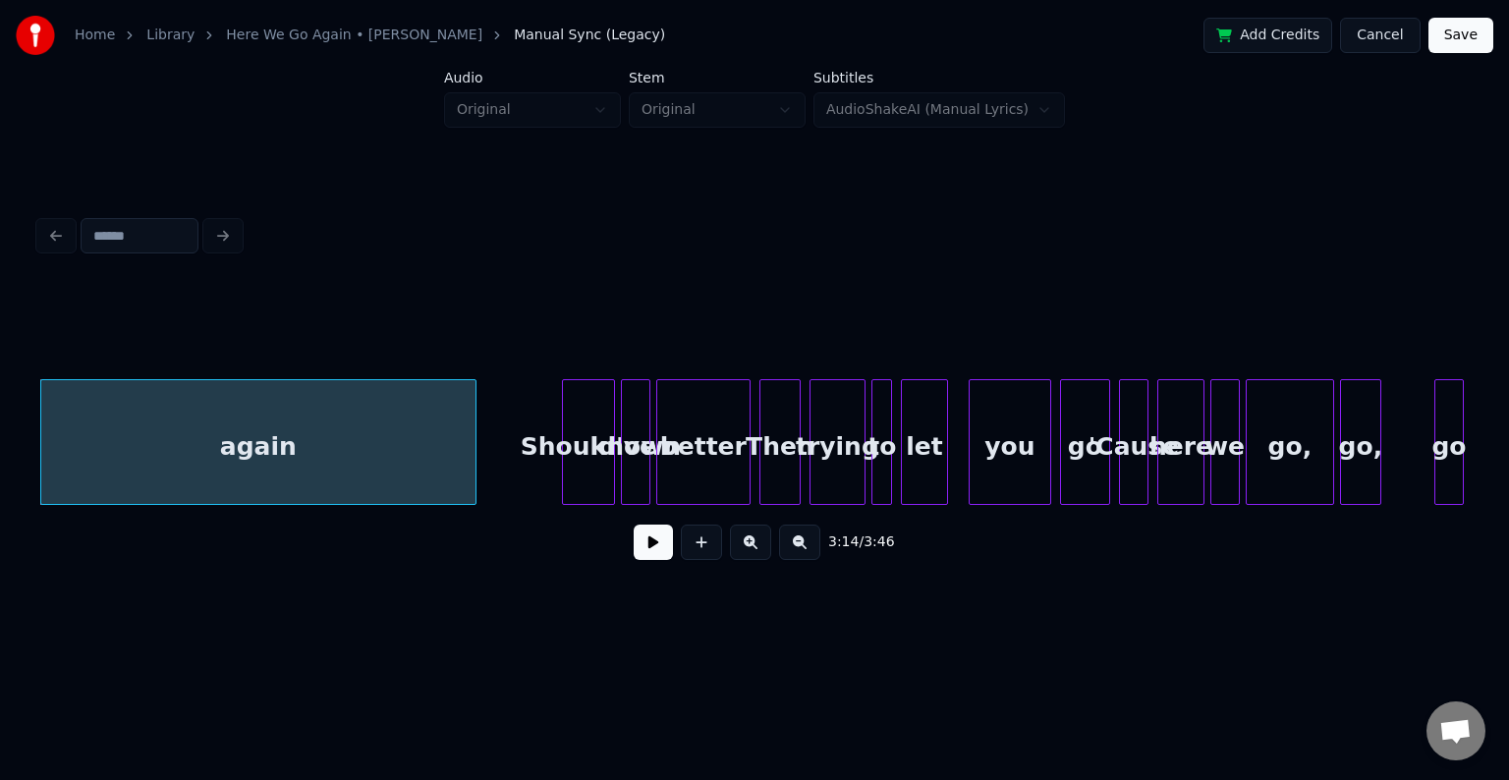
click at [652, 560] on button at bounding box center [653, 542] width 39 height 35
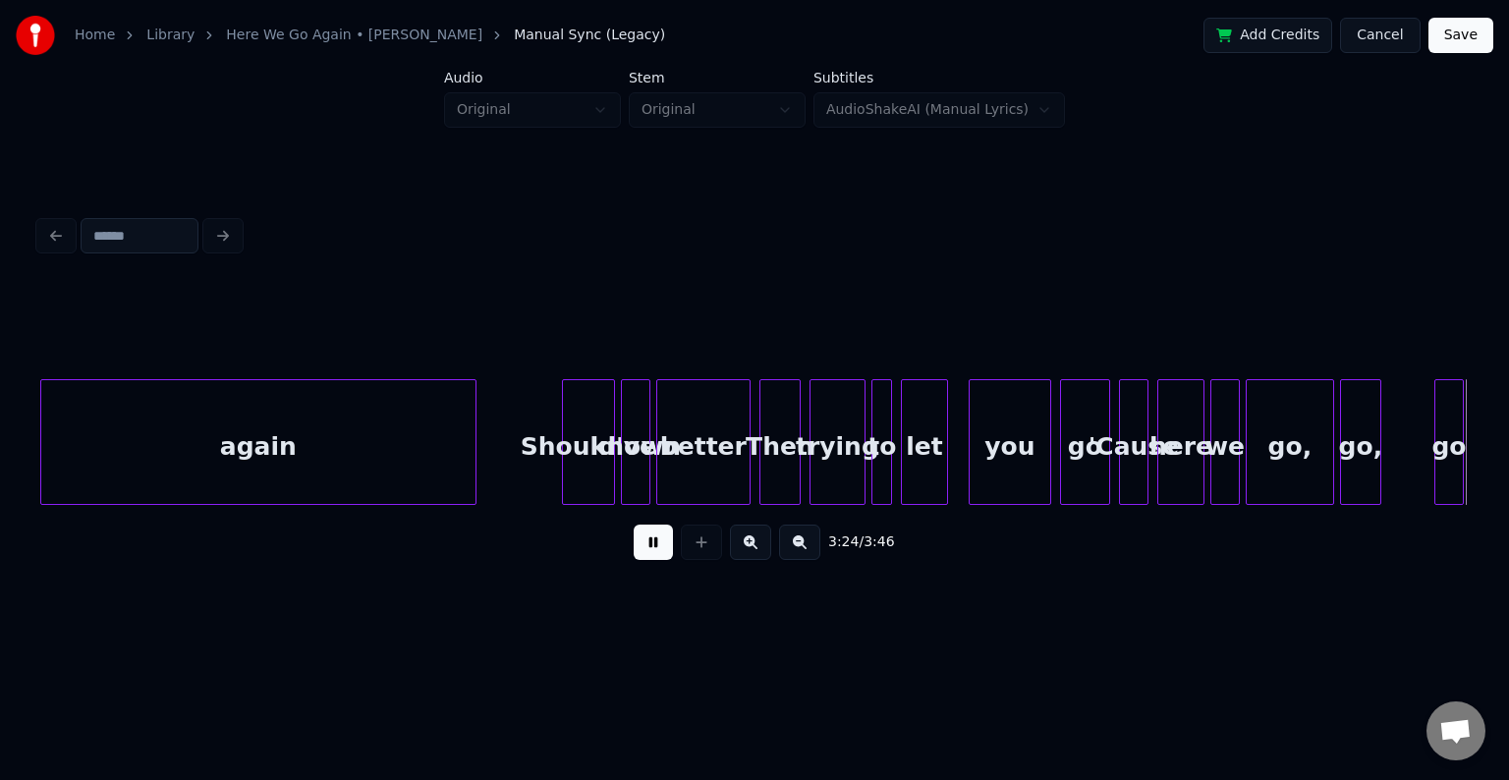
scroll to position [0, 30085]
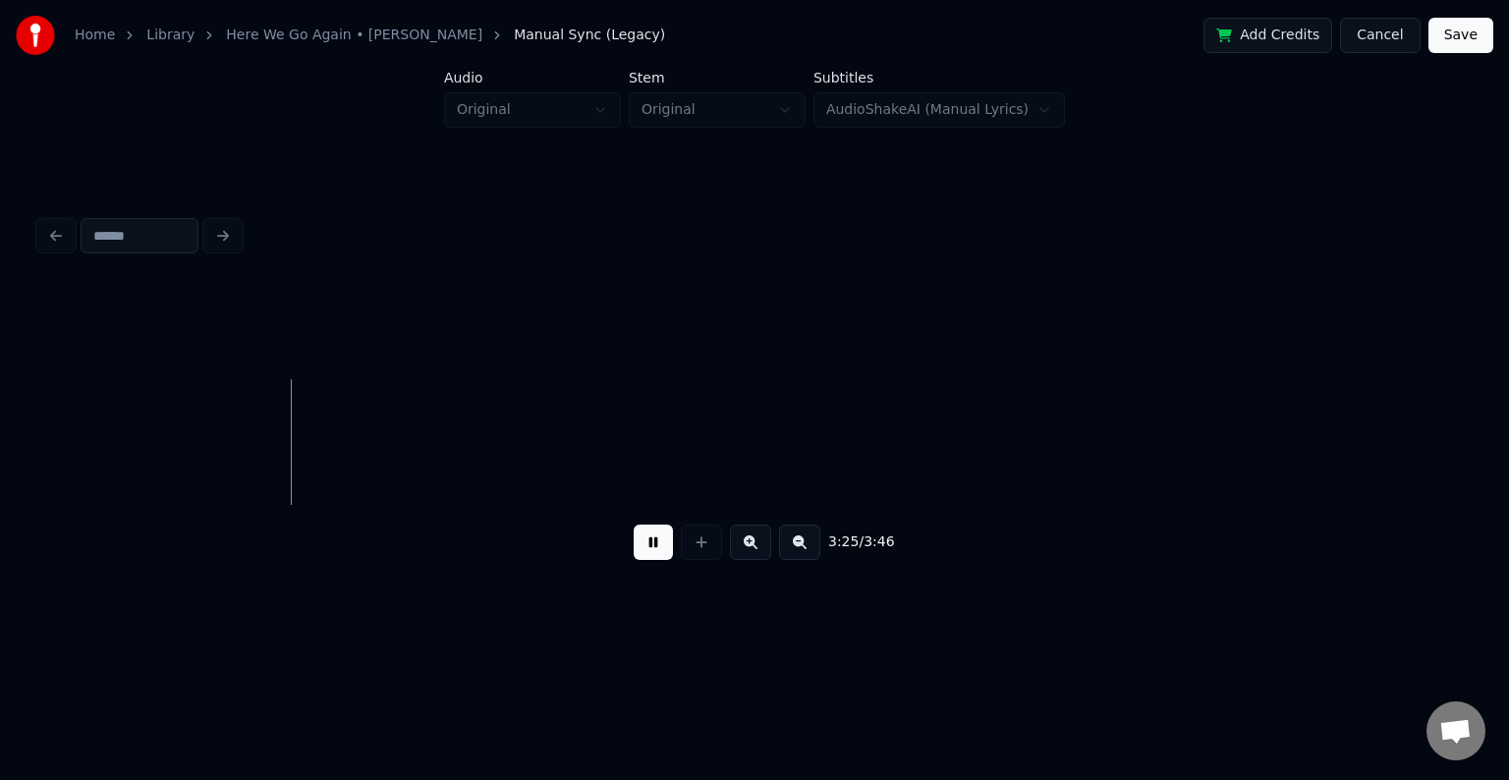
click at [652, 560] on button at bounding box center [653, 542] width 39 height 35
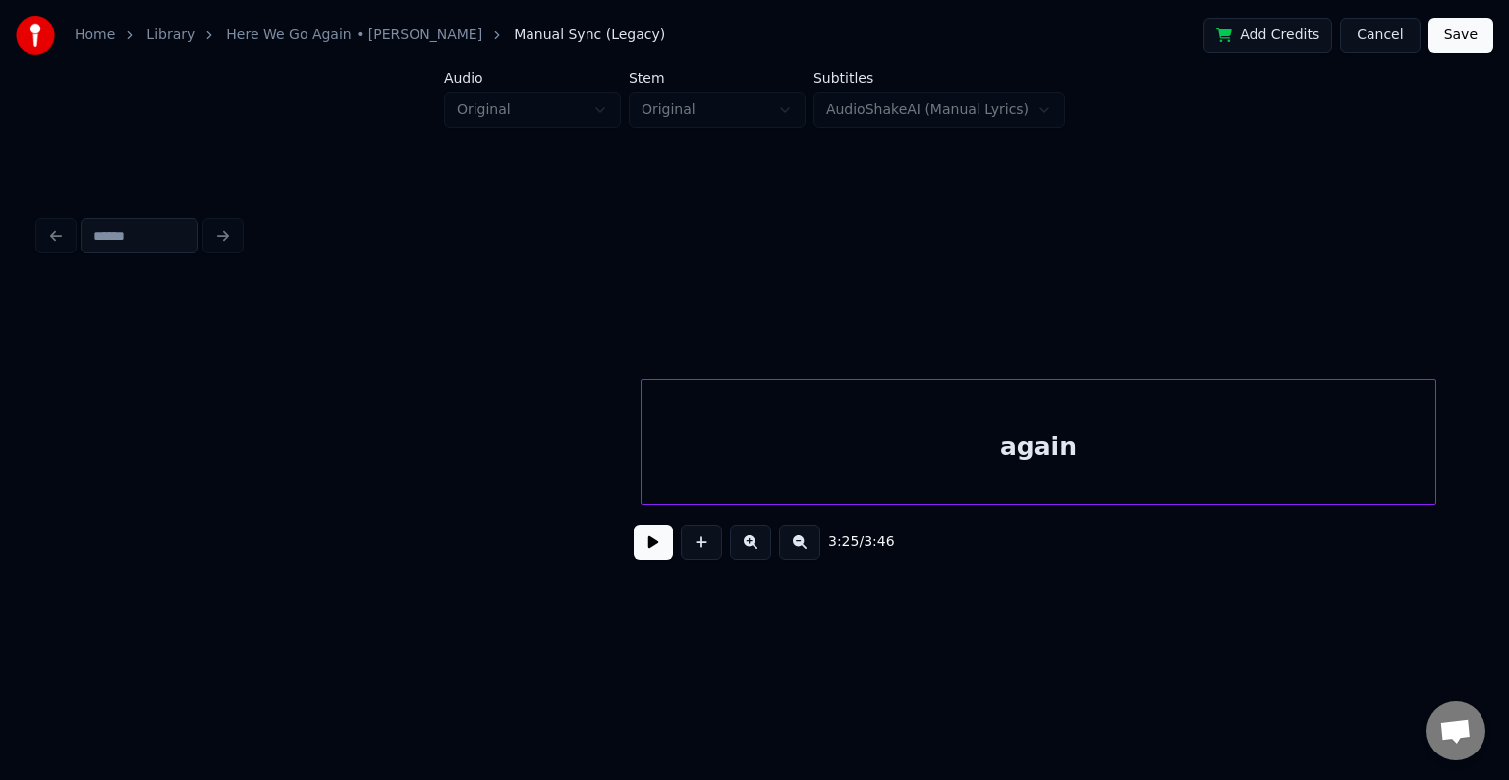
scroll to position [0, 31175]
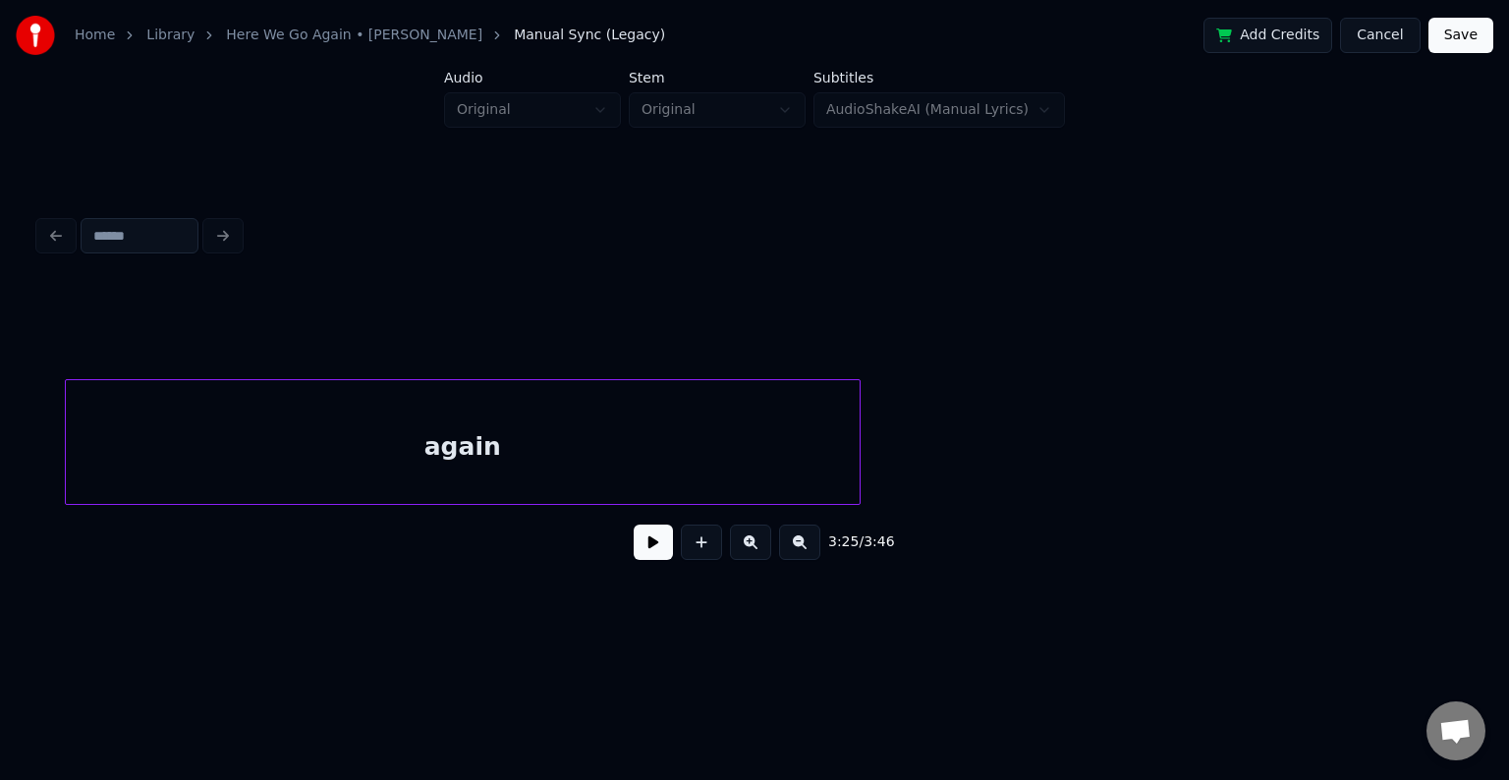
click at [26, 450] on div "Home Library Here We Go Again • [PERSON_NAME] Manual Sync (Legacy) Add Credits …" at bounding box center [754, 313] width 1509 height 627
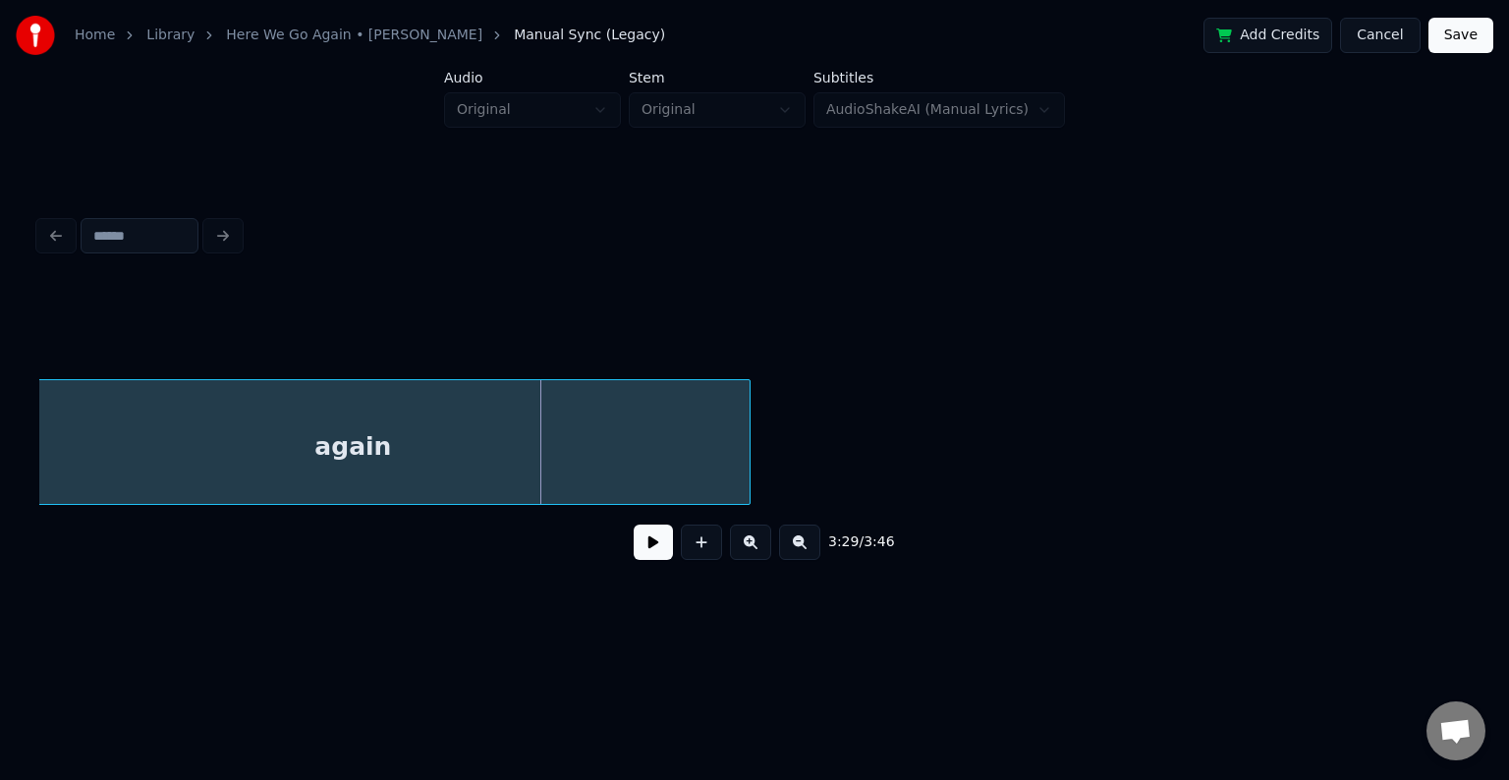
scroll to position [0, 30203]
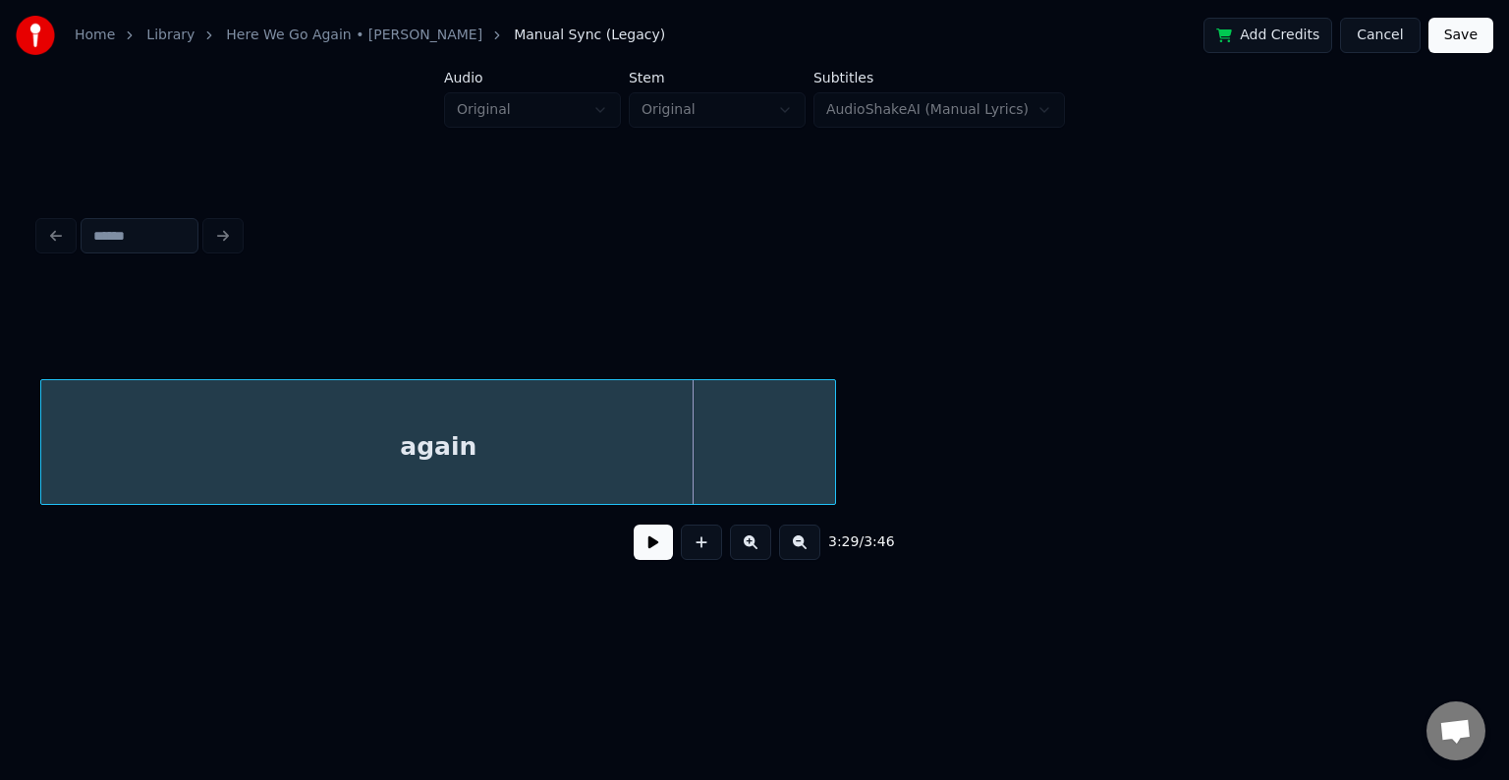
click at [0, 425] on div "Home Library Here We Go Again • [PERSON_NAME] Manual Sync (Legacy) Add Credits …" at bounding box center [754, 313] width 1509 height 627
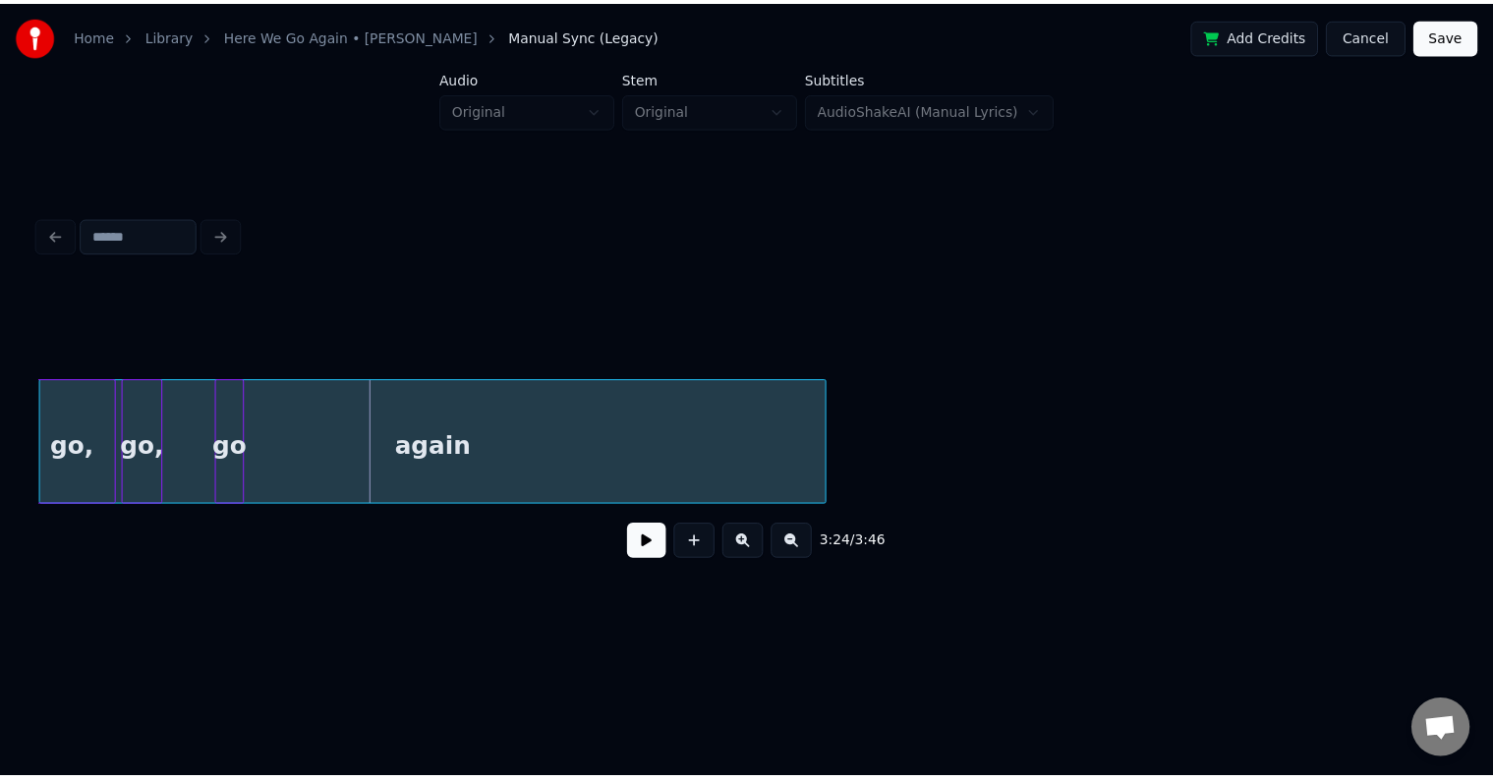
scroll to position [0, 29870]
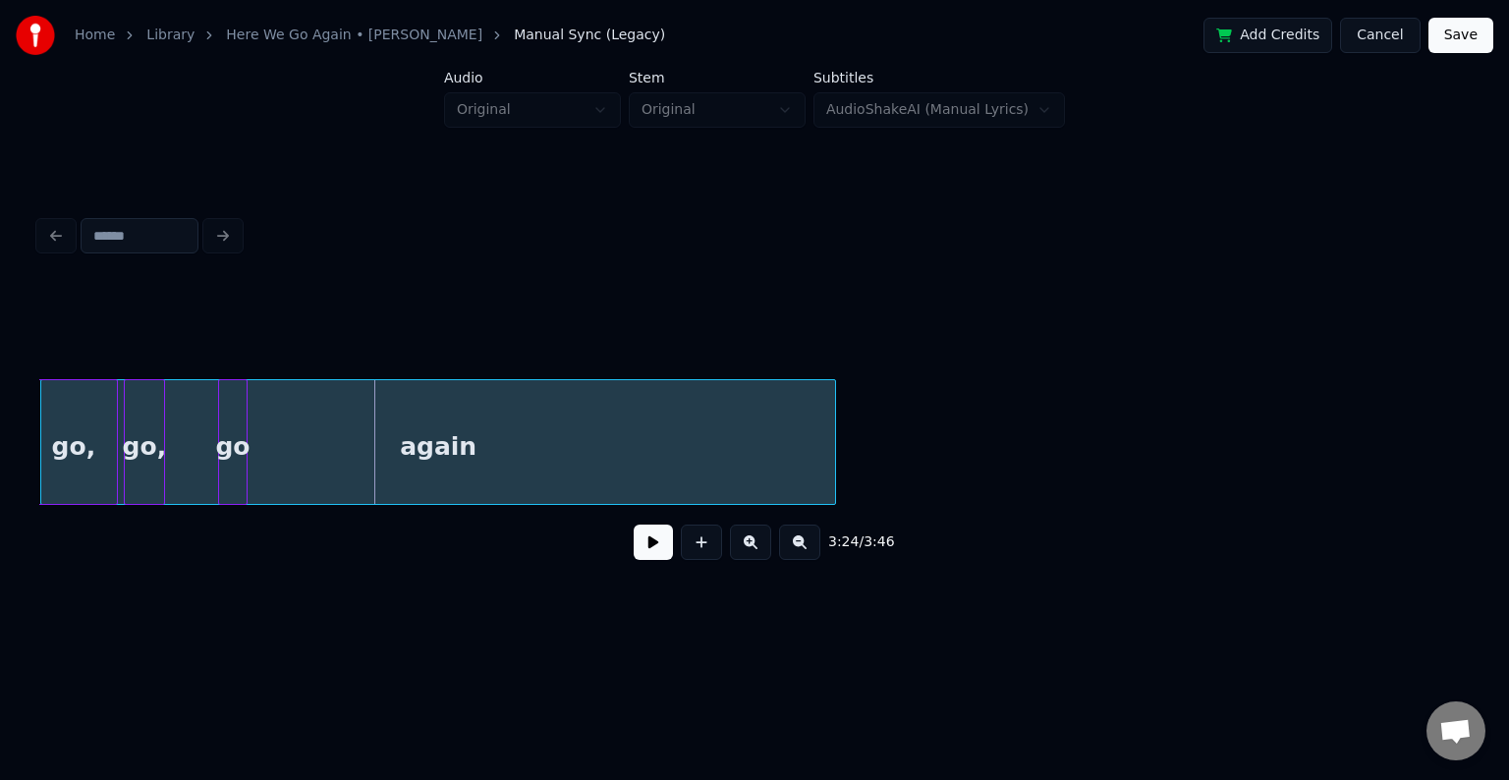
click at [341, 491] on div "again" at bounding box center [438, 447] width 794 height 134
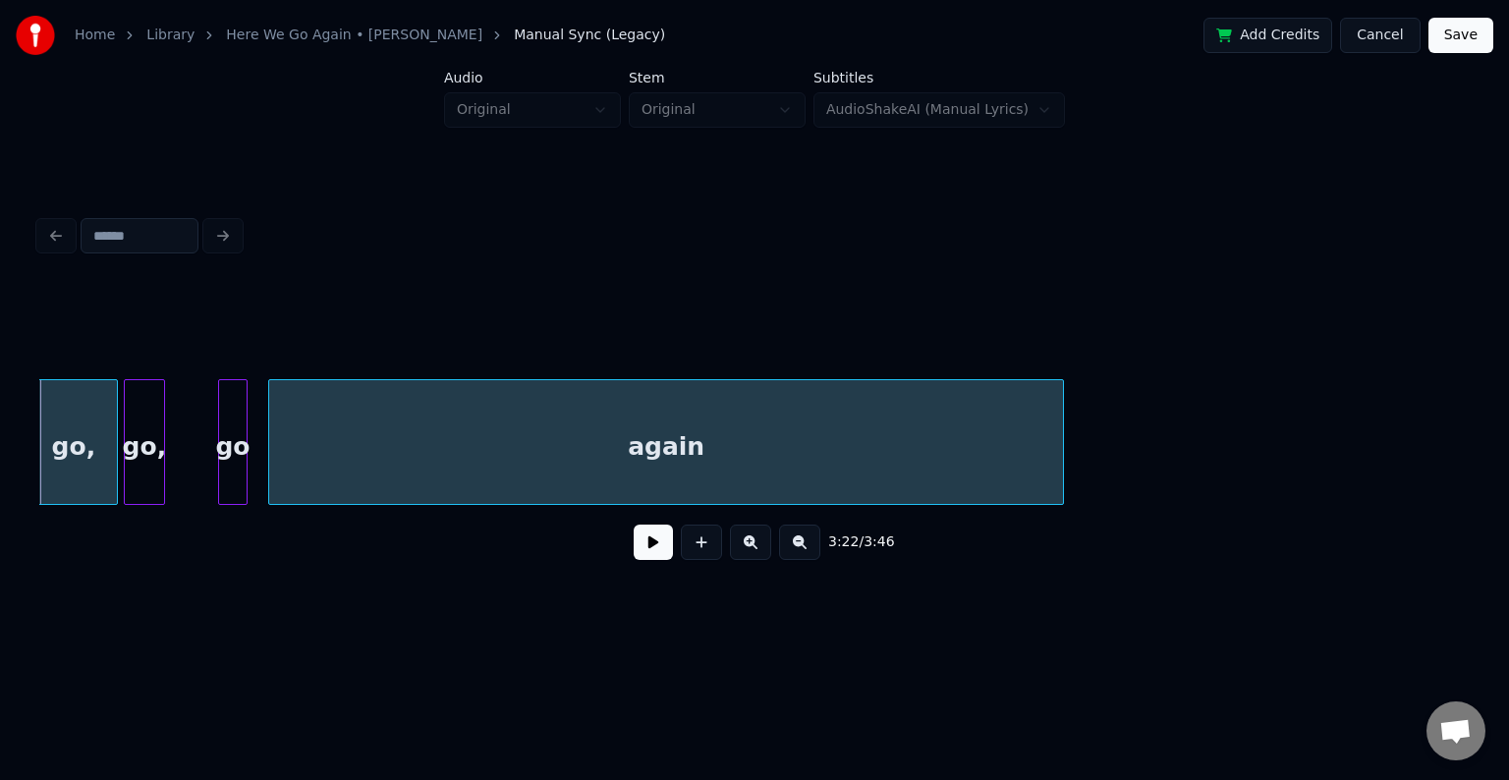
click at [619, 411] on div "again" at bounding box center [666, 447] width 794 height 134
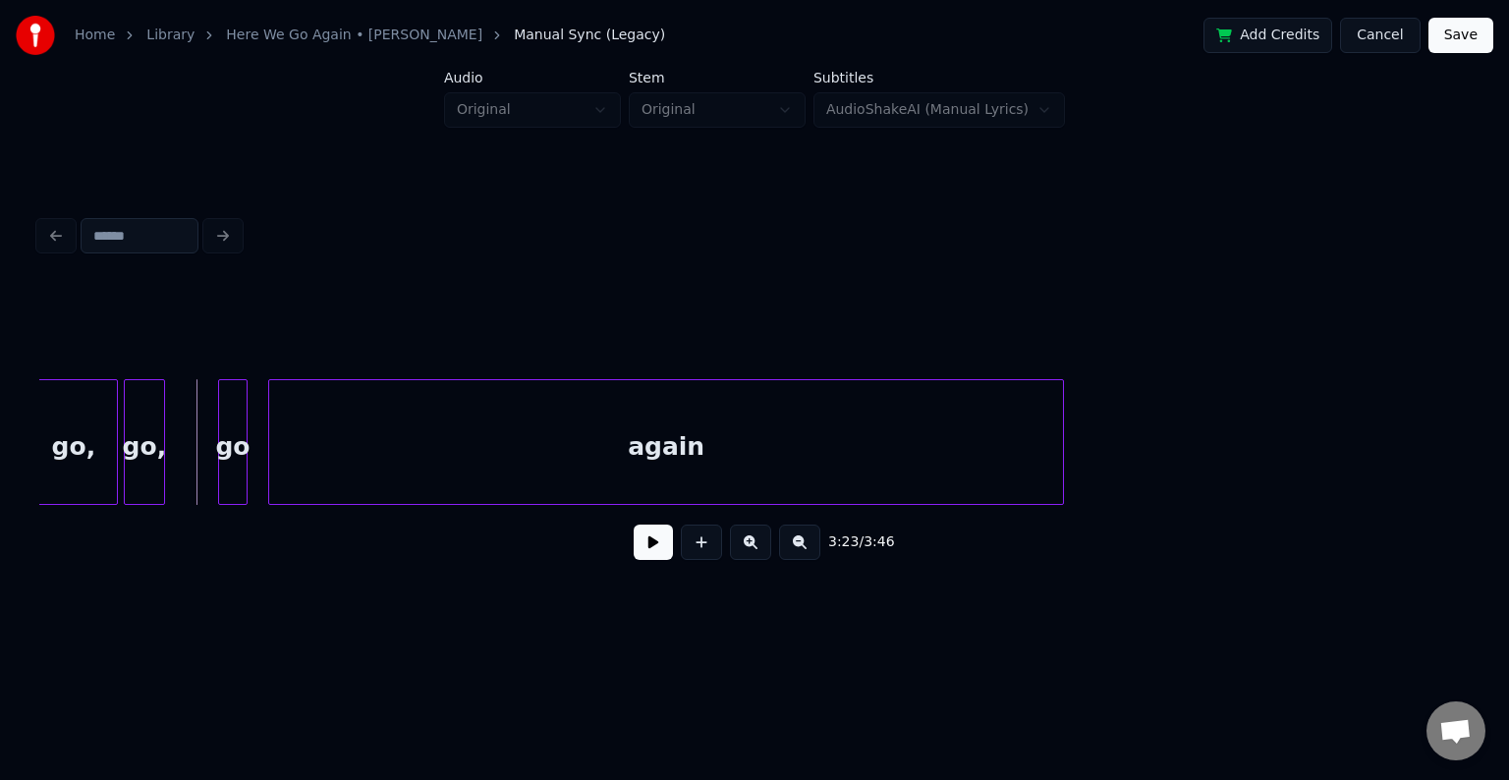
click at [660, 553] on button at bounding box center [653, 542] width 39 height 35
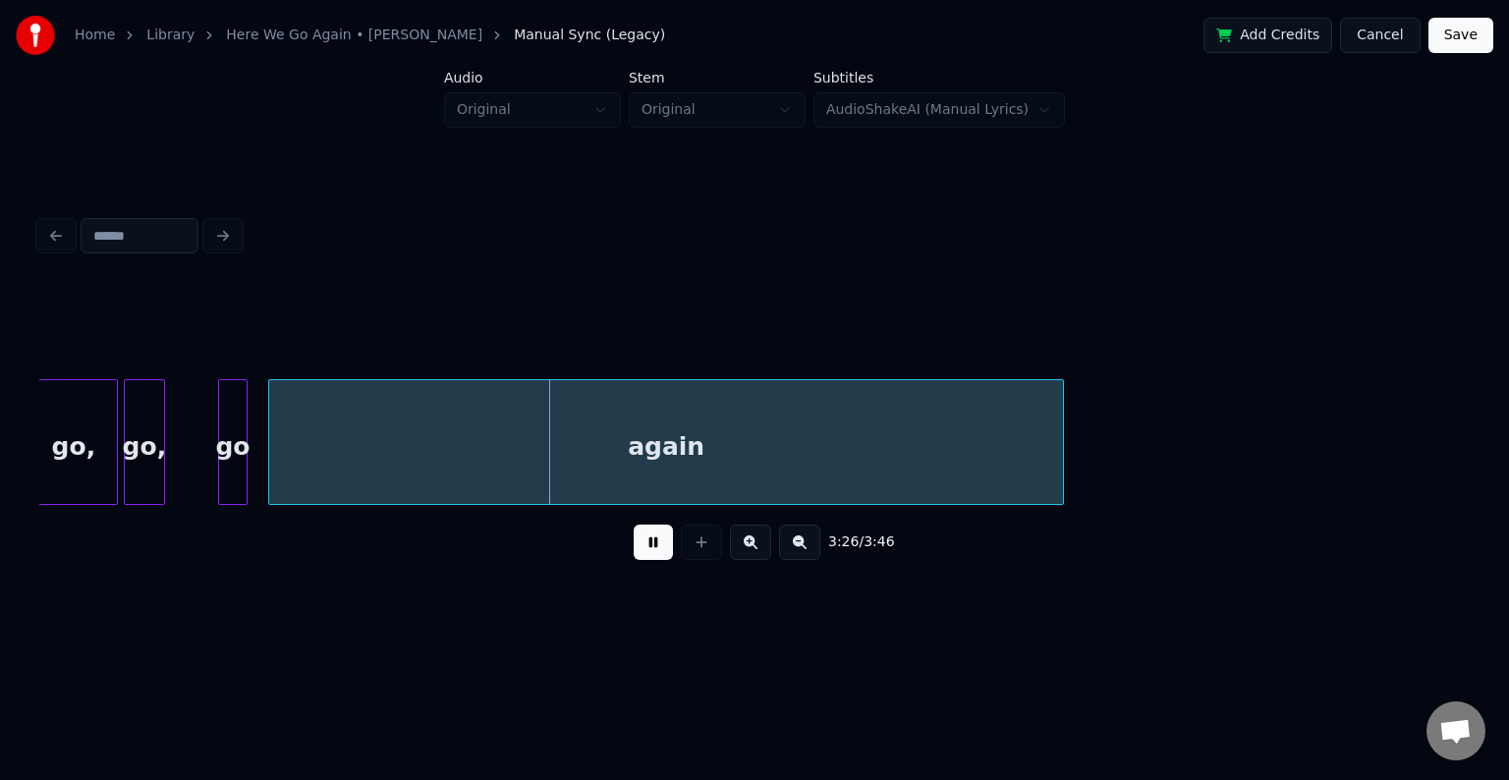
click at [633, 545] on div "3:26 / 3:46" at bounding box center [754, 542] width 1399 height 43
click at [650, 554] on button at bounding box center [653, 542] width 39 height 35
click at [373, 472] on div "again" at bounding box center [651, 447] width 794 height 134
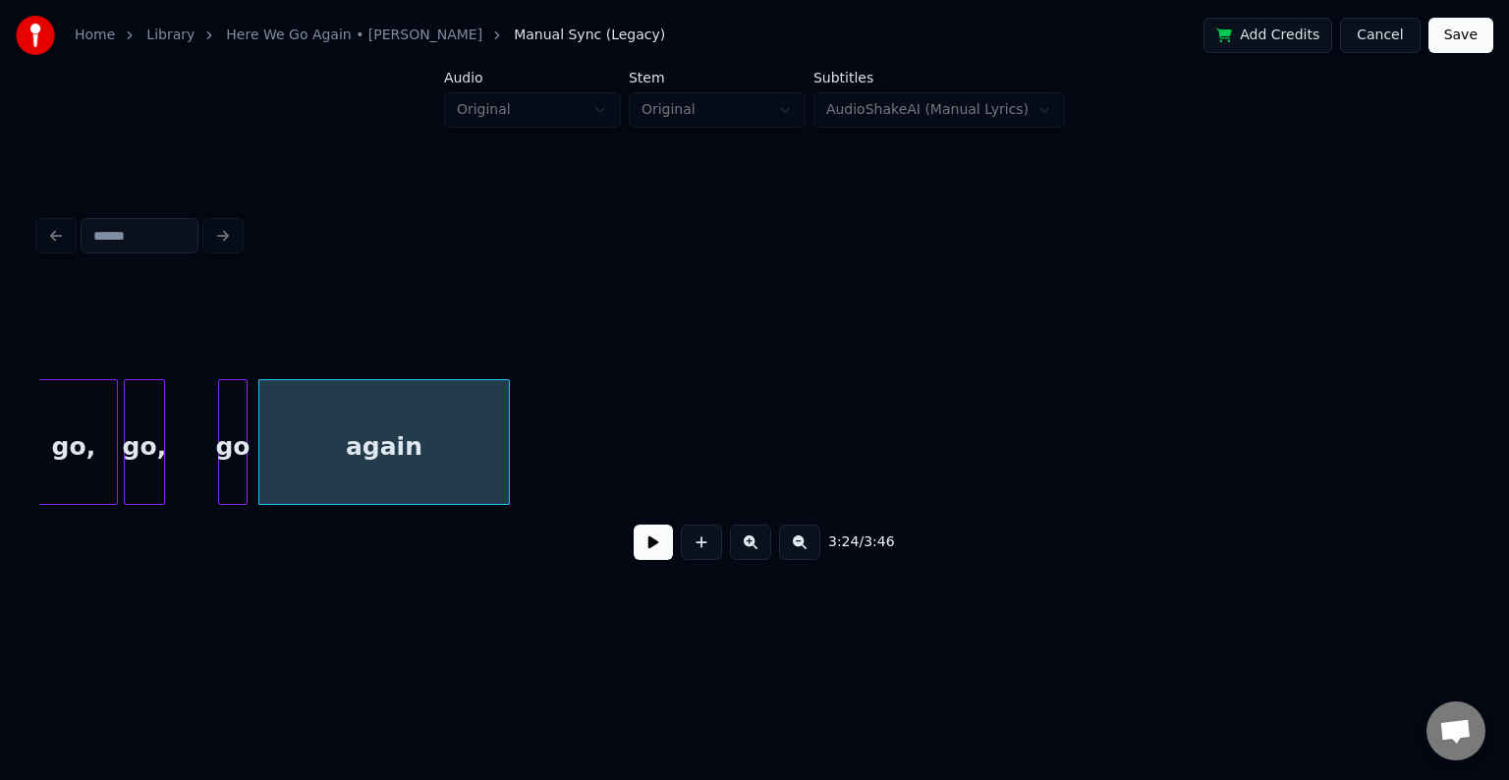
click at [506, 444] on div at bounding box center [506, 442] width 6 height 124
click at [650, 560] on button at bounding box center [653, 542] width 39 height 35
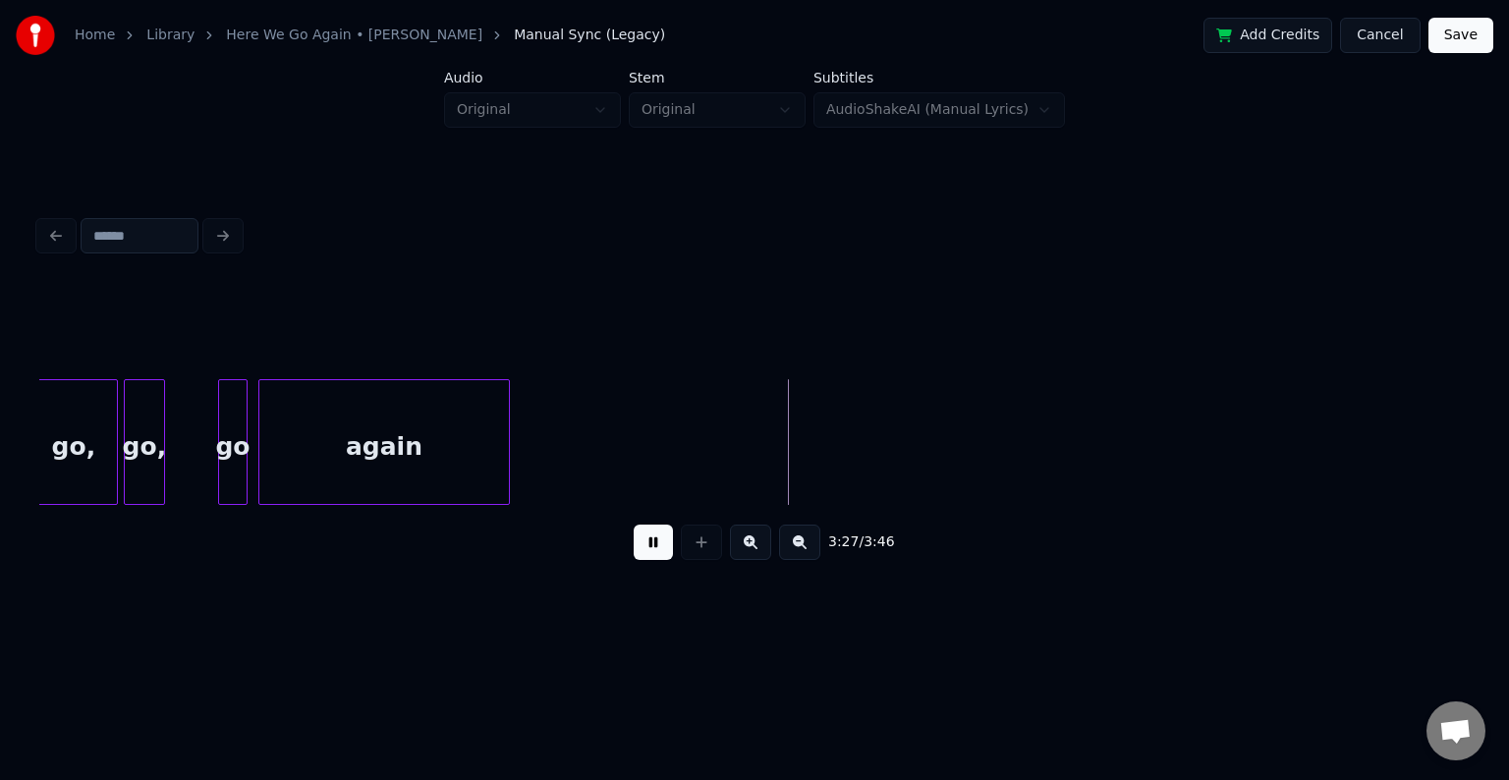
click at [1450, 39] on button "Save" at bounding box center [1461, 35] width 65 height 35
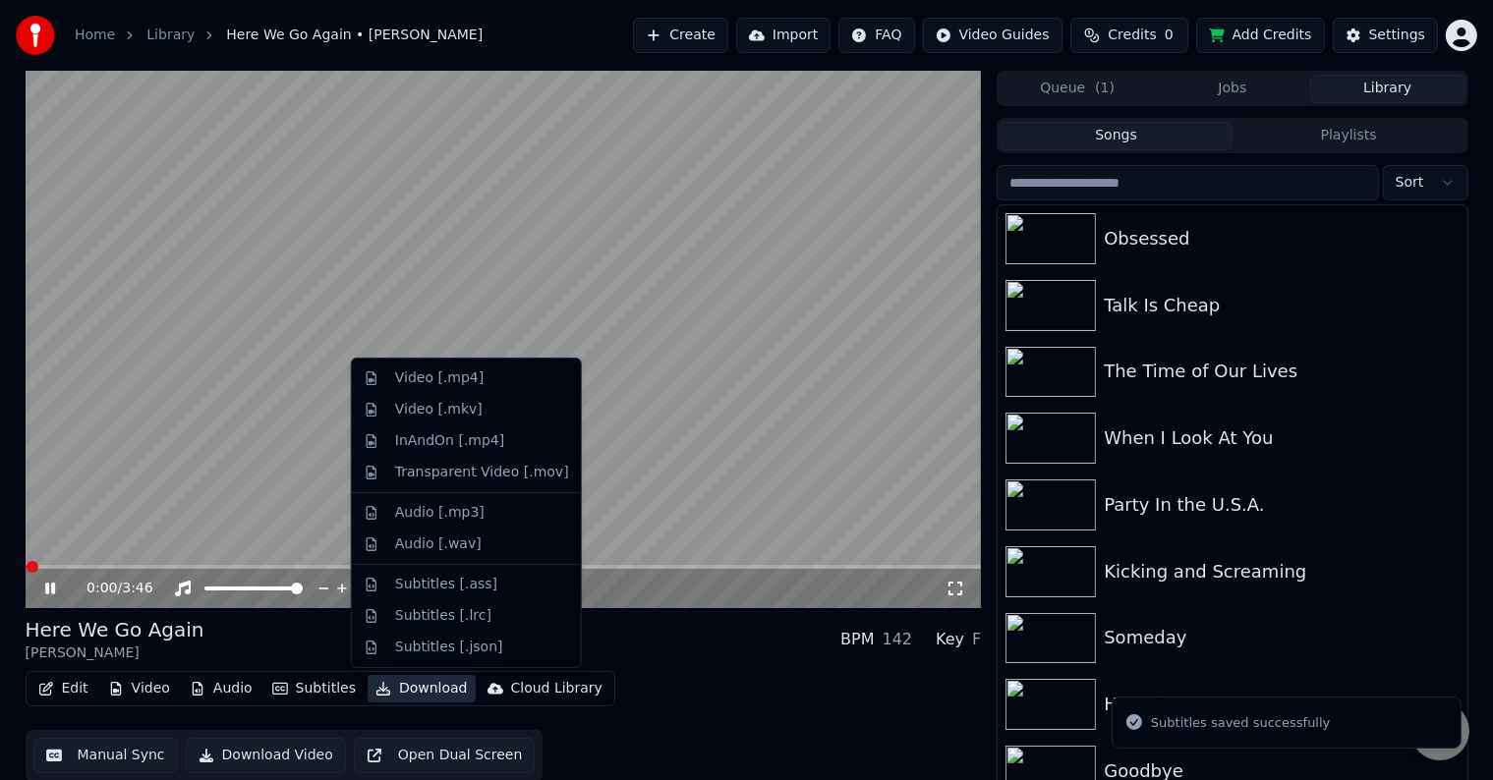
click at [397, 685] on button "Download" at bounding box center [421, 689] width 108 height 28
click at [401, 385] on div "Video [.mp4]" at bounding box center [439, 378] width 88 height 20
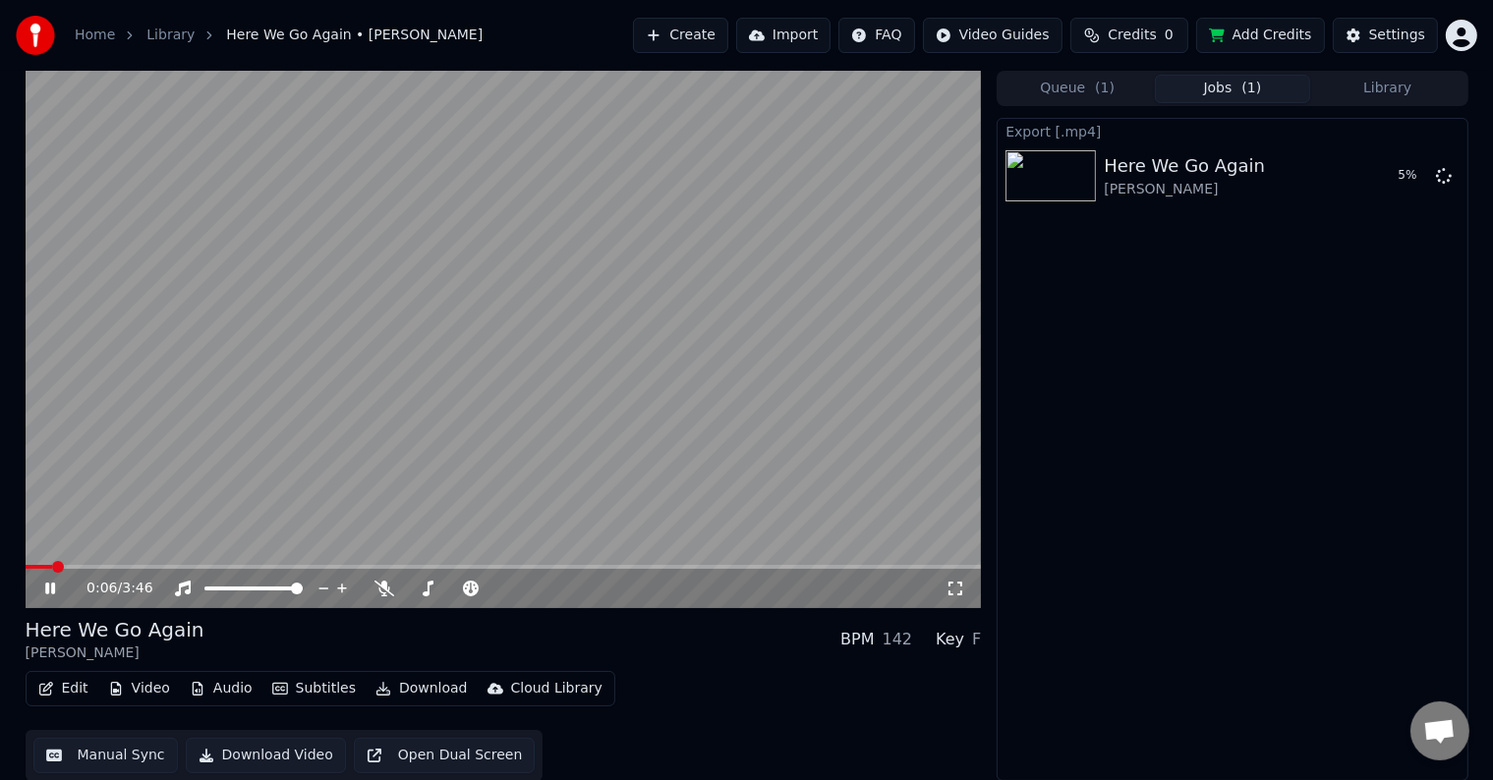
click at [37, 593] on div "0:06 / 3:46" at bounding box center [503, 589] width 940 height 20
click at [49, 587] on icon at bounding box center [64, 589] width 46 height 16
click at [1377, 90] on button "Library" at bounding box center [1387, 89] width 155 height 28
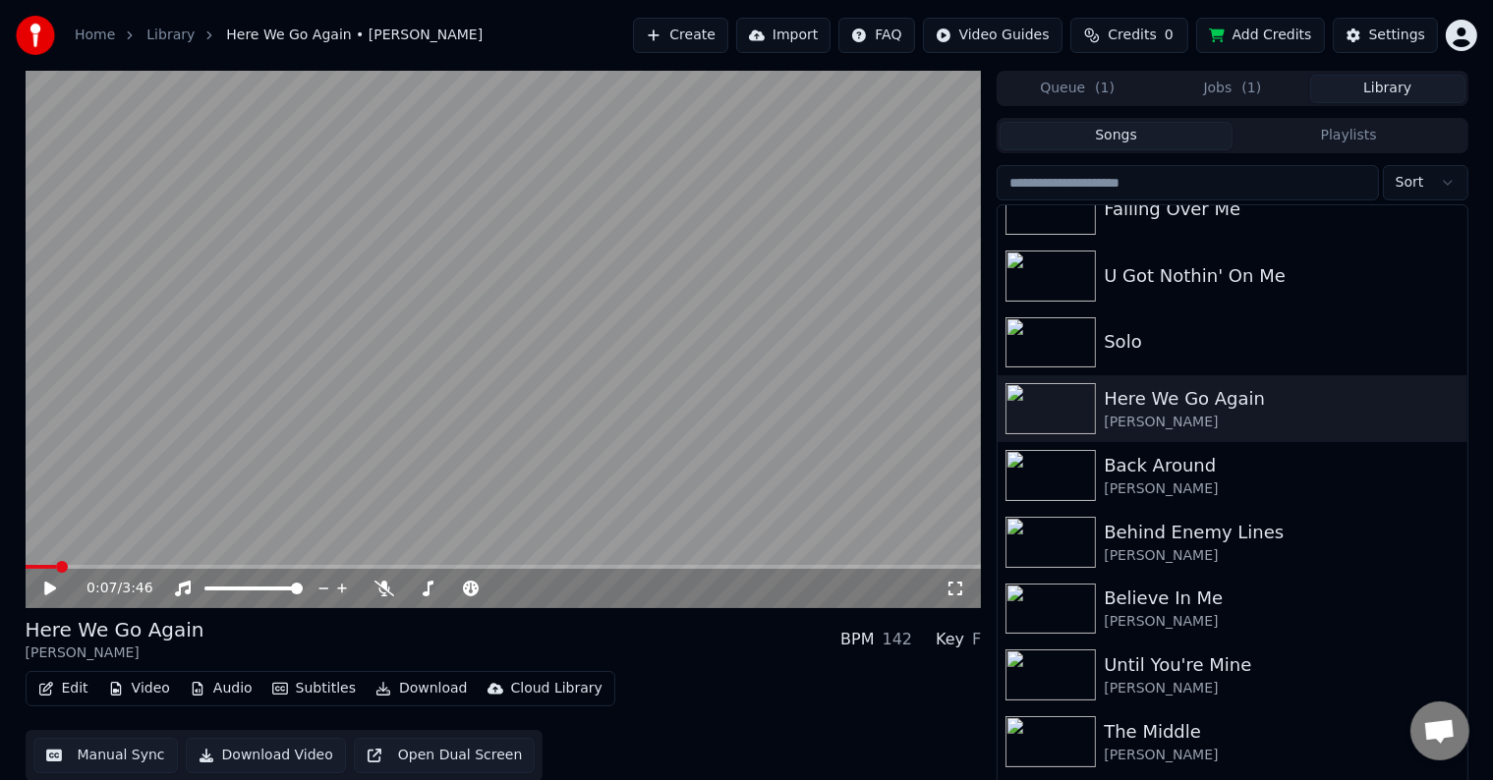
scroll to position [21225, 0]
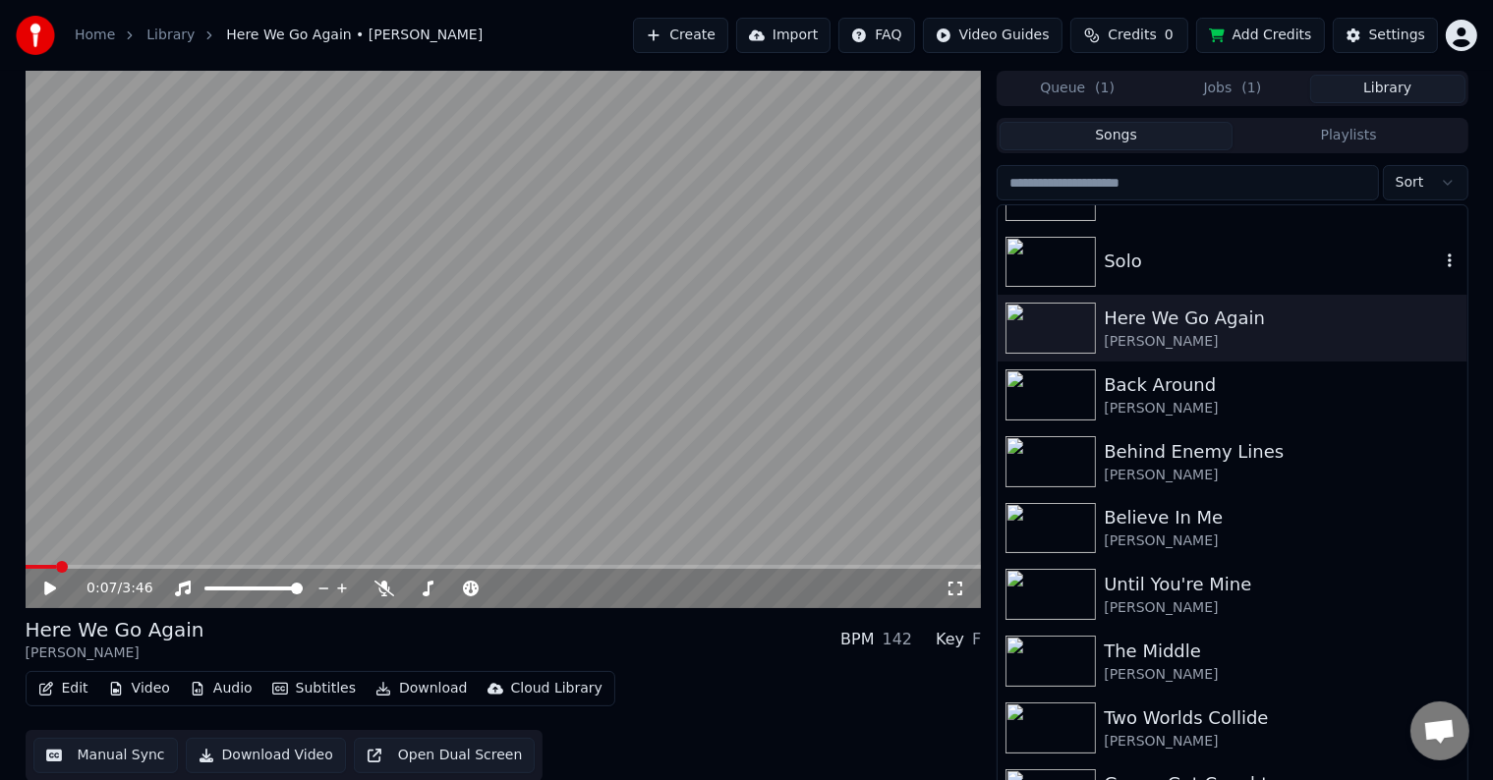
click at [1189, 279] on div "Solo" at bounding box center [1231, 262] width 469 height 67
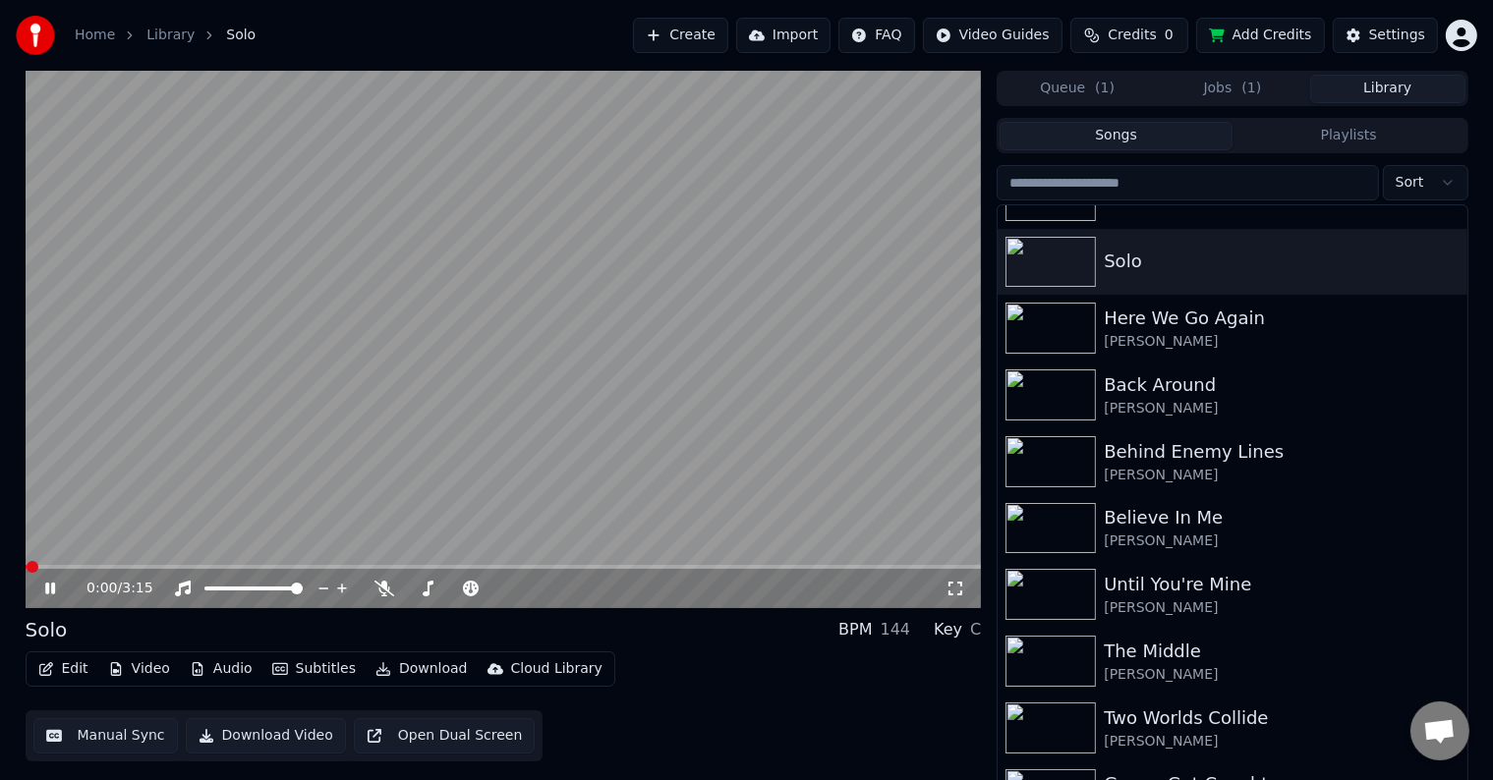
click at [48, 583] on icon at bounding box center [64, 589] width 46 height 16
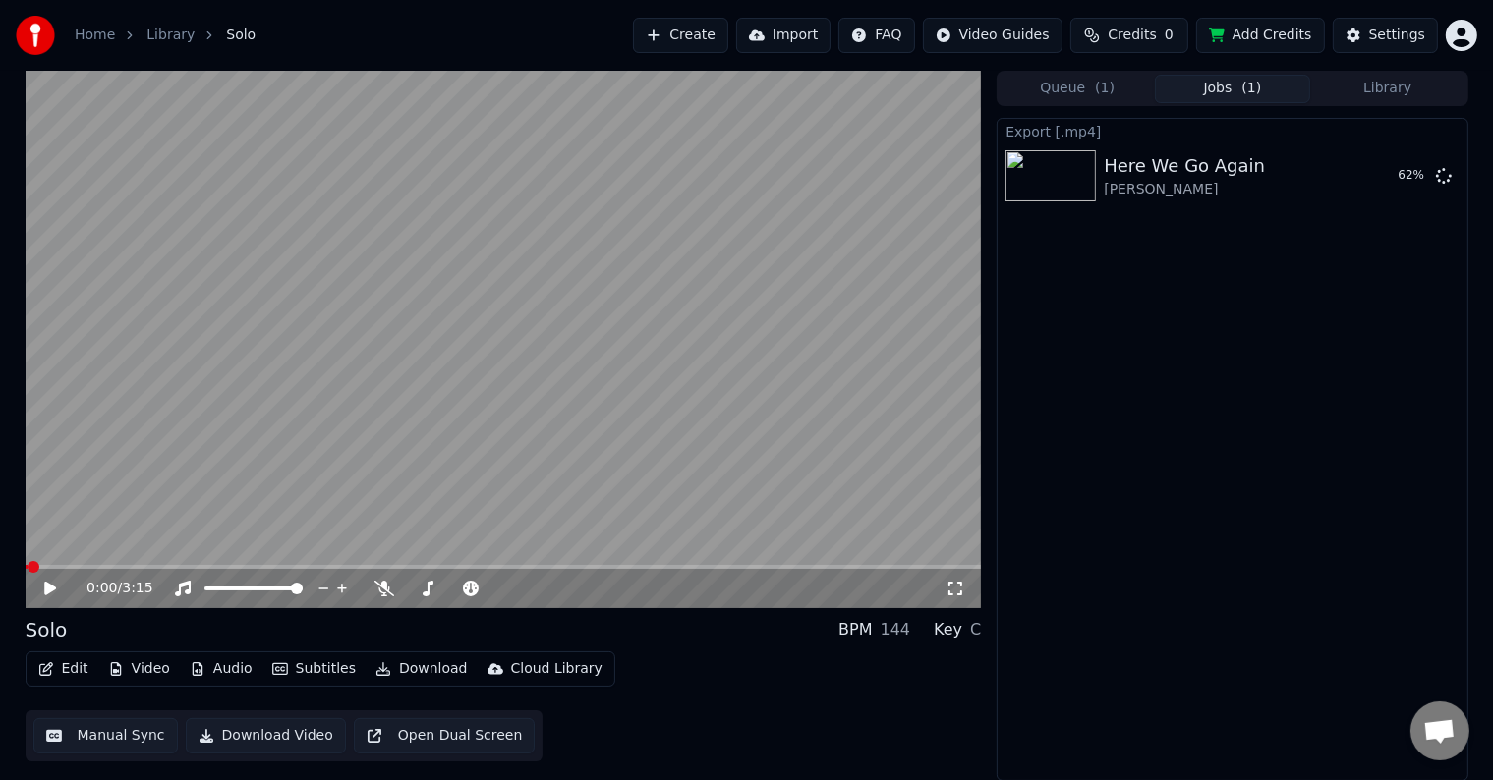
click at [1270, 89] on button "Jobs ( 1 )" at bounding box center [1232, 89] width 155 height 28
